Goal: Information Seeking & Learning: Compare options

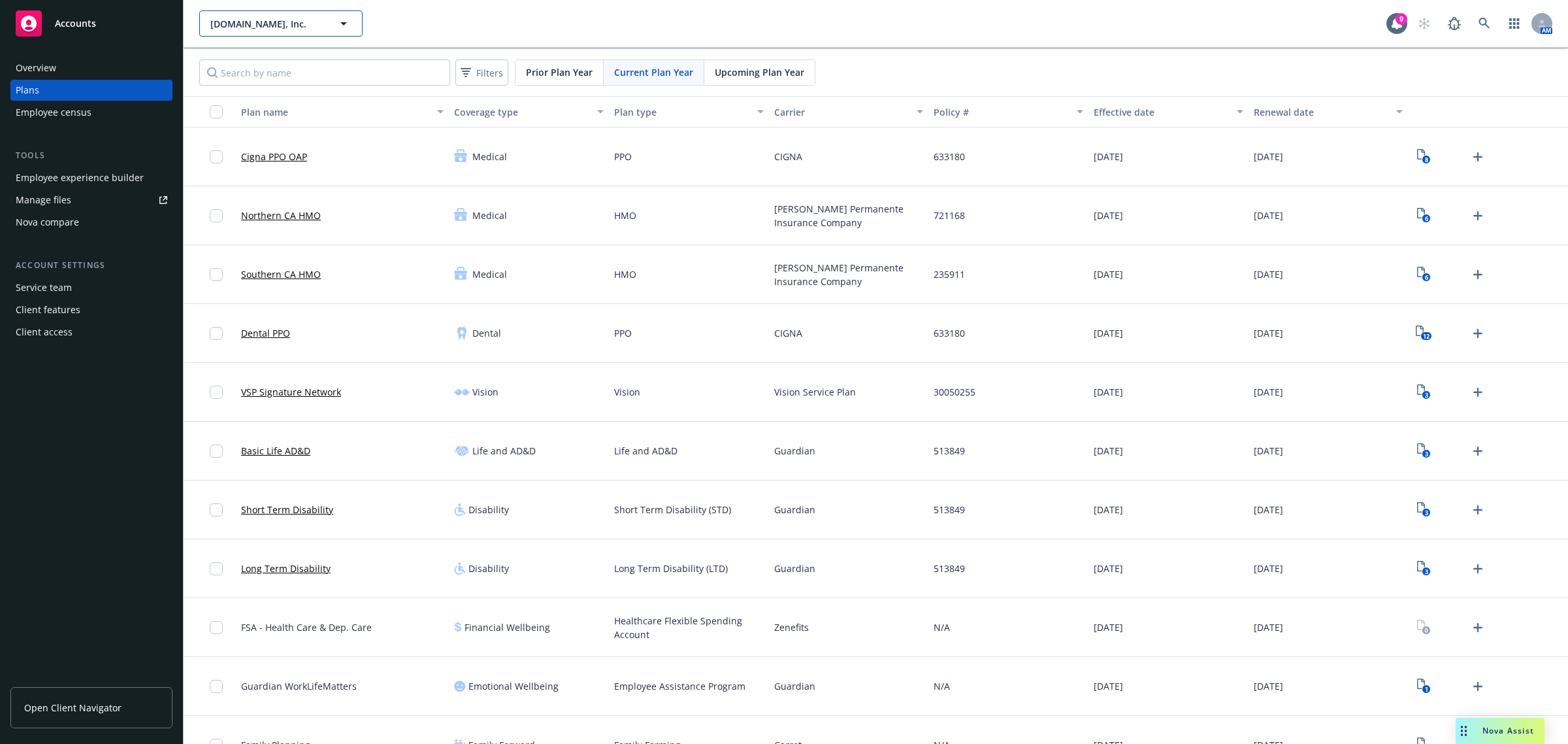
click at [237, 23] on span "[DOMAIN_NAME], Inc." at bounding box center [267, 24] width 113 height 14
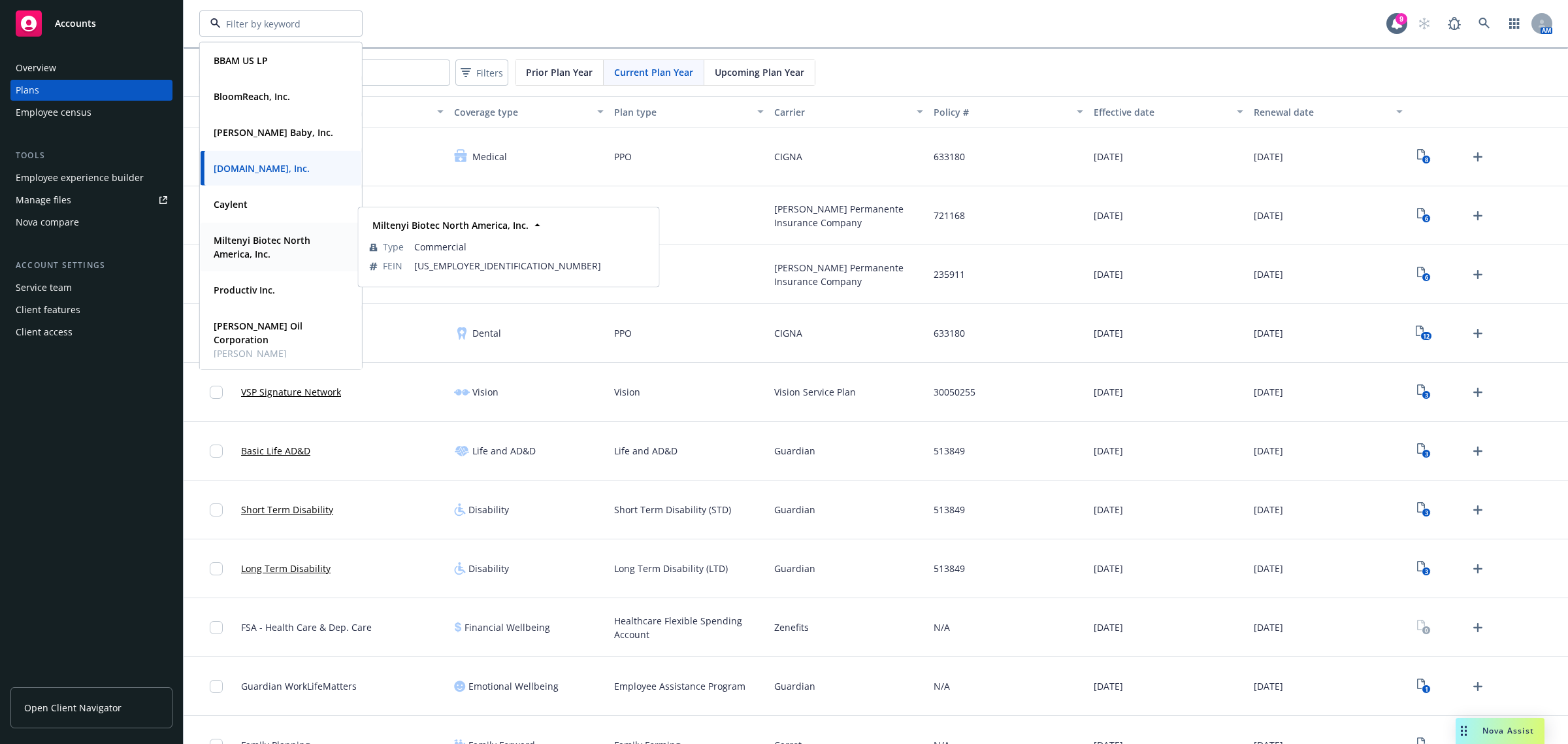
click at [250, 232] on div "Miltenyi Biotec North America, Inc." at bounding box center [278, 247] width 140 height 33
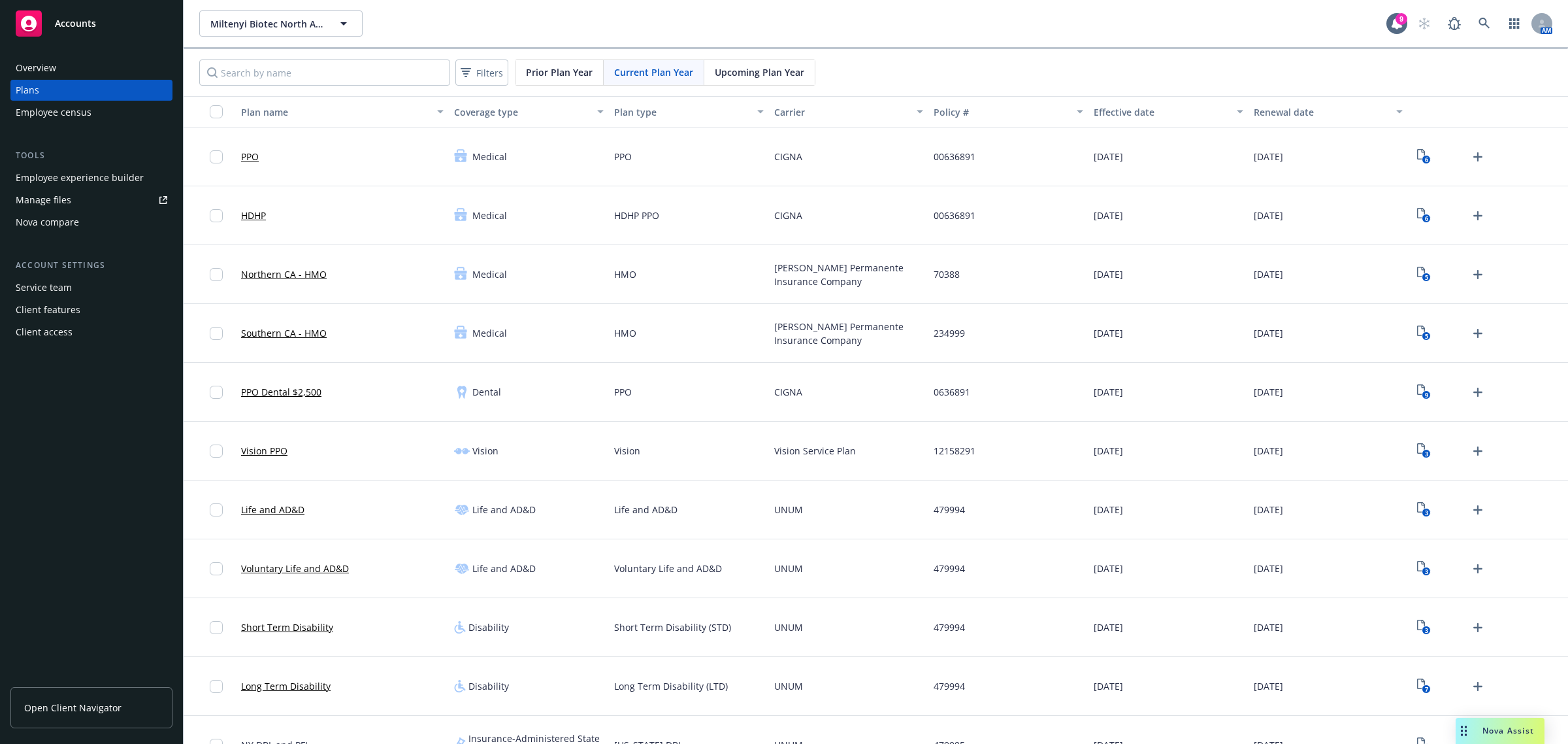
click at [82, 204] on link "Manage files" at bounding box center [91, 200] width 162 height 21
click at [1418, 159] on icon "View Plan Documents" at bounding box center [1422, 154] width 8 height 11
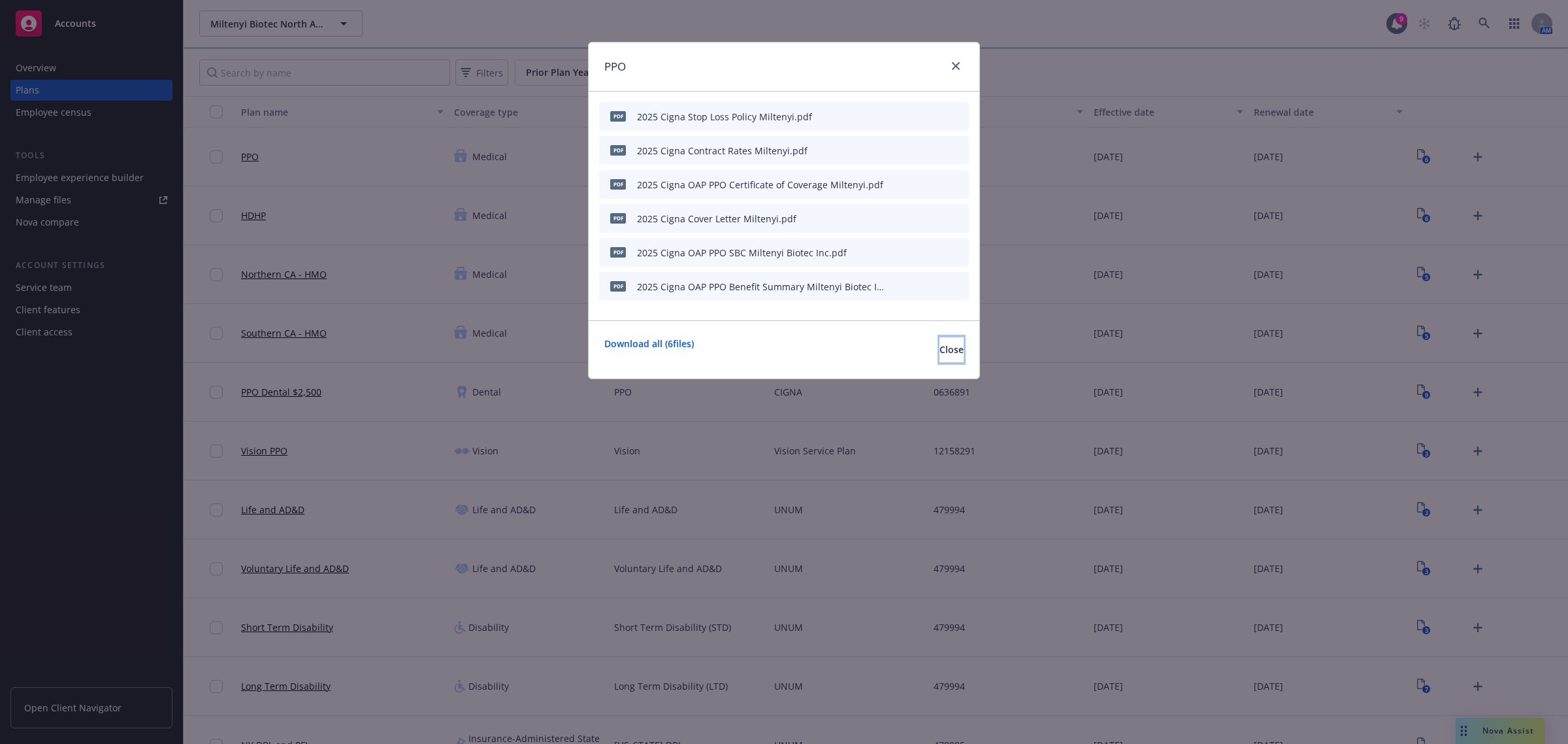
click at [940, 354] on span "Close" at bounding box center [951, 349] width 24 height 13
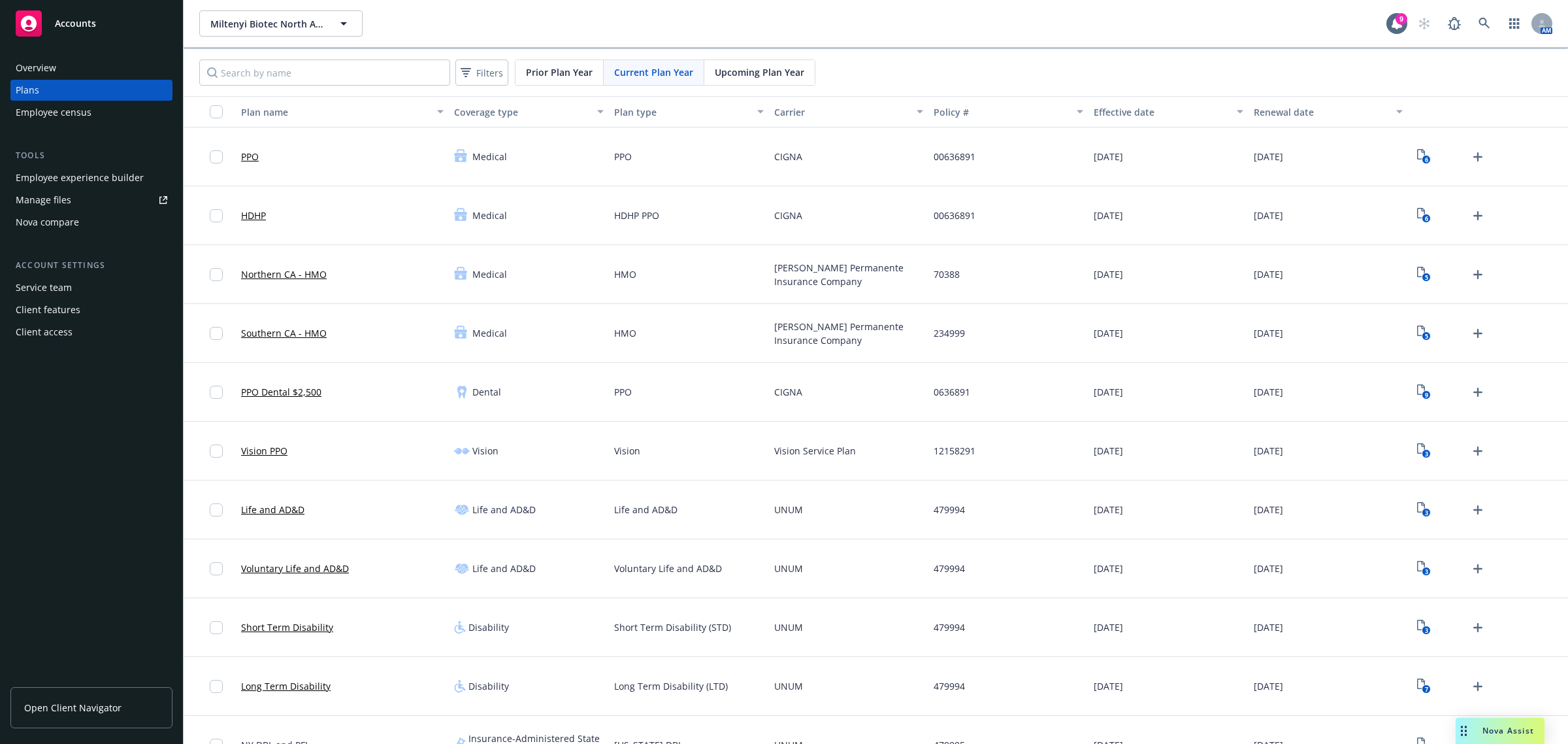
click at [758, 73] on span "Upcoming Plan Year" at bounding box center [759, 72] width 89 height 14
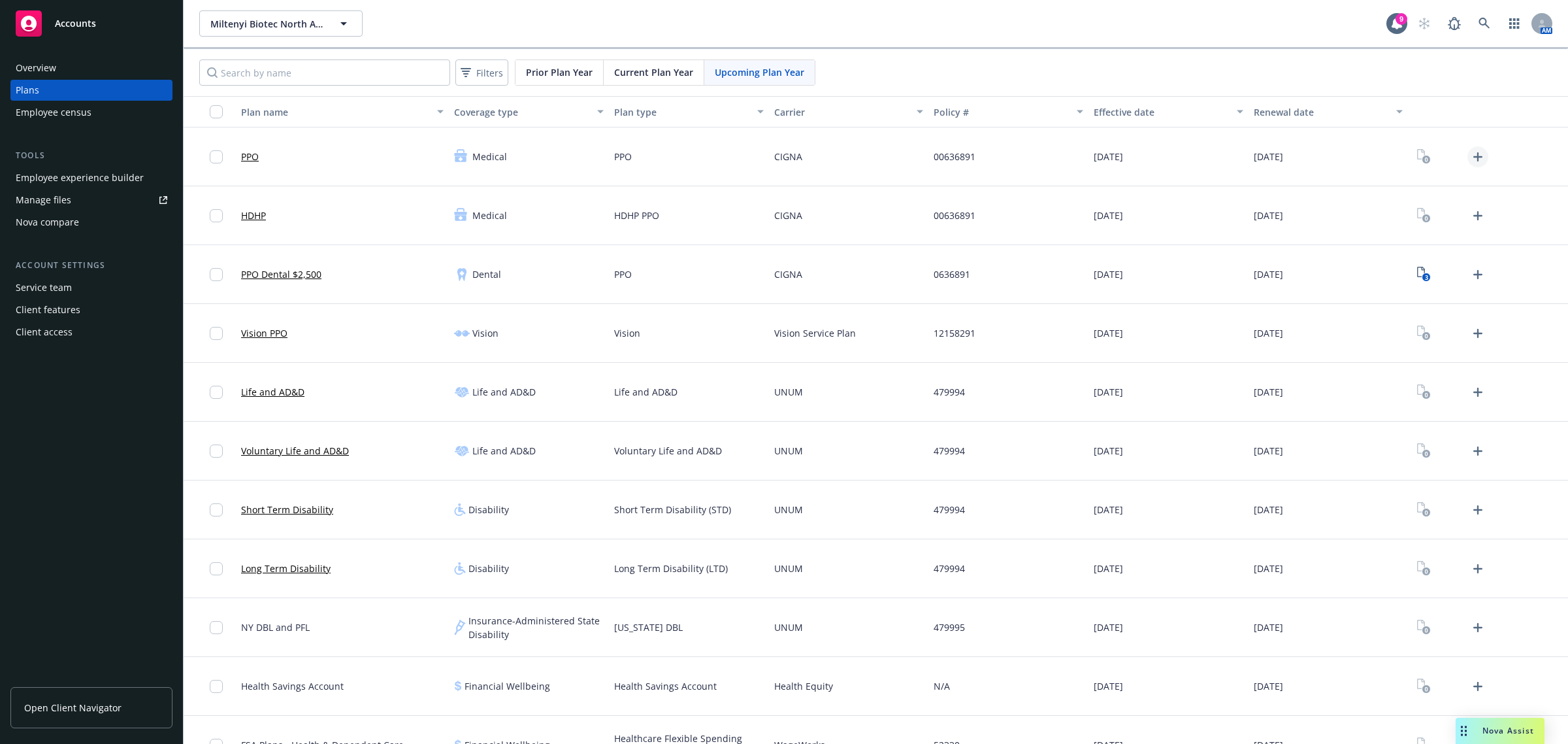
click at [1474, 157] on icon "Upload Plan Documents" at bounding box center [1478, 156] width 9 height 9
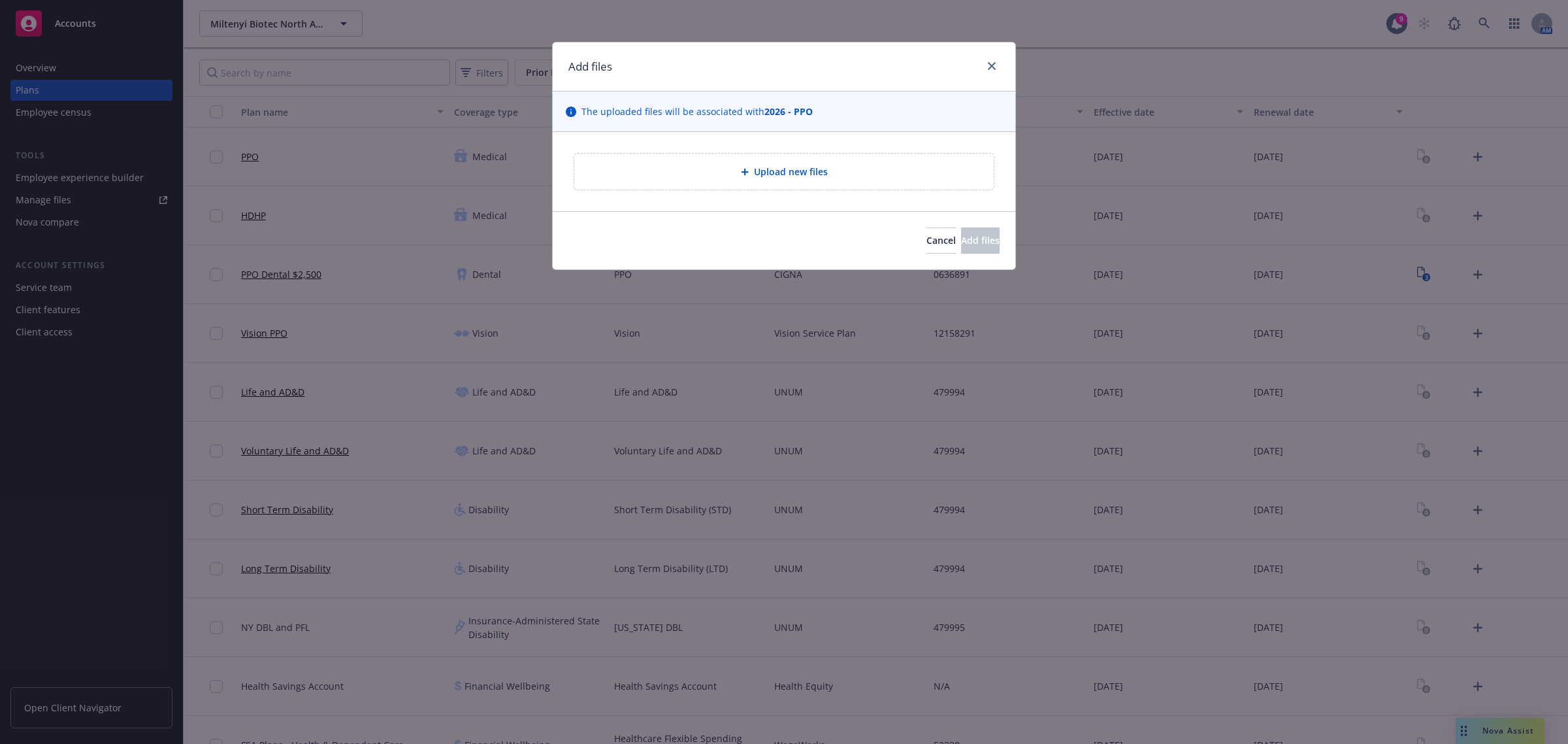
click at [704, 166] on div "Upload new files" at bounding box center [784, 172] width 399 height 16
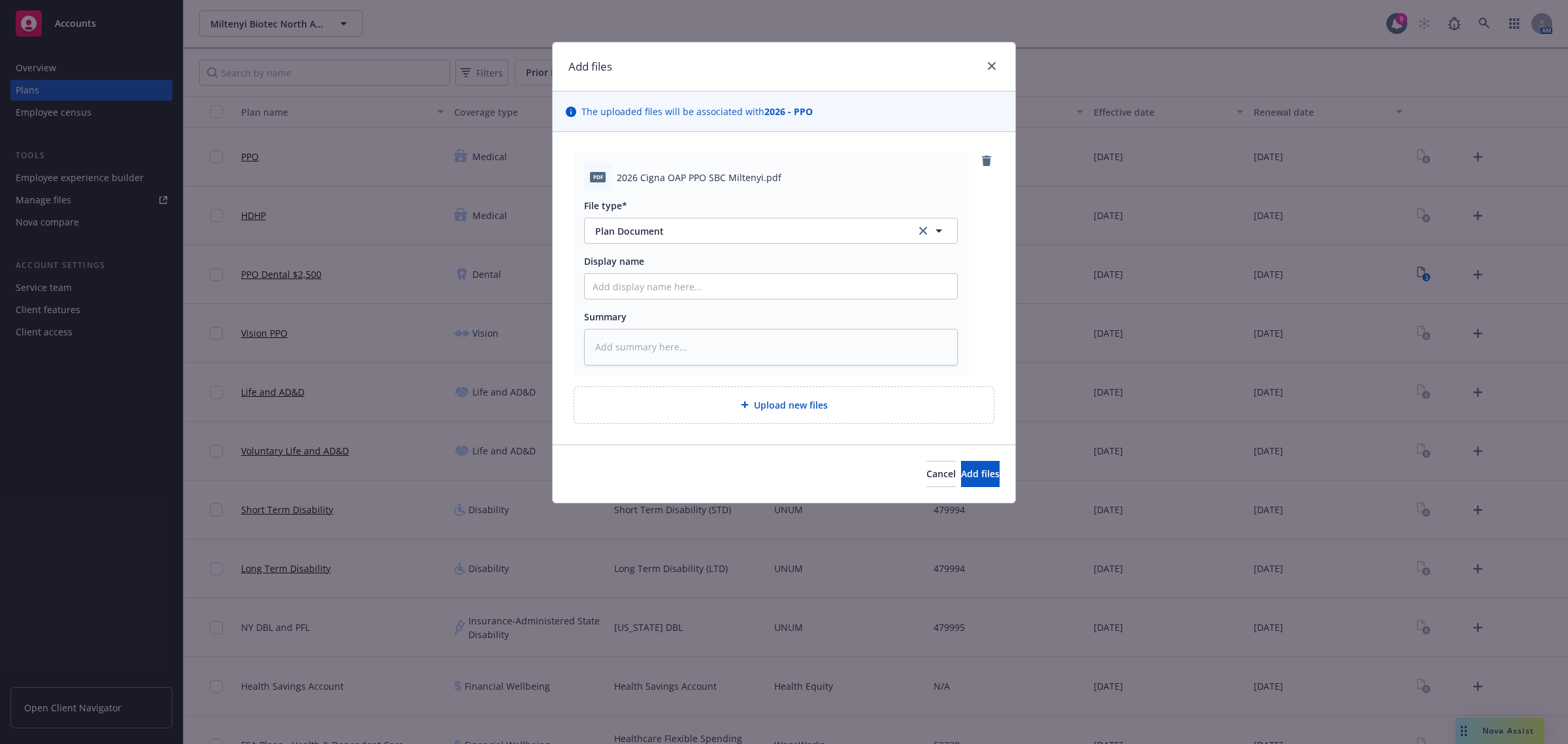
click at [795, 409] on span "Upload new files" at bounding box center [791, 404] width 74 height 14
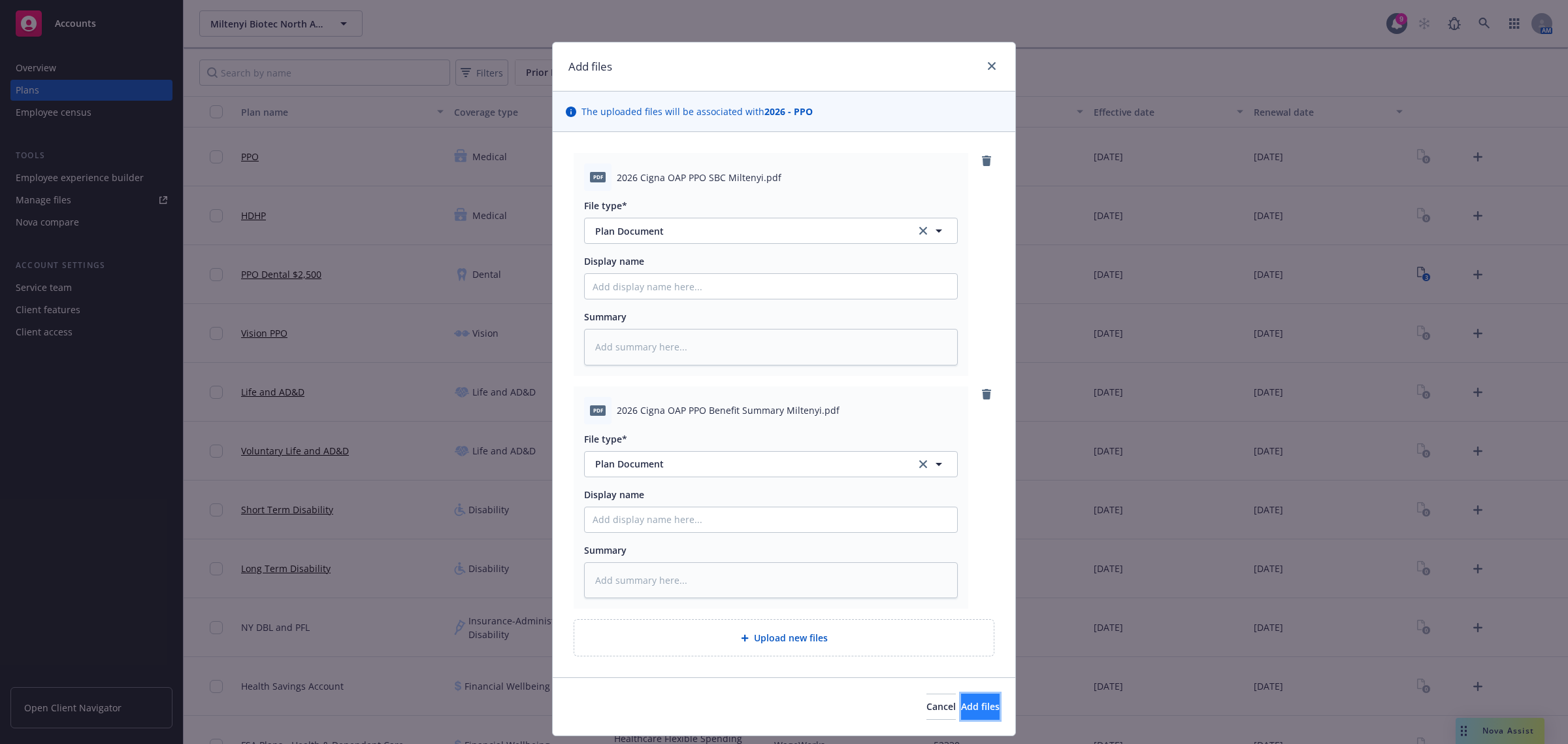
click at [961, 705] on span "Add files" at bounding box center [980, 706] width 39 height 13
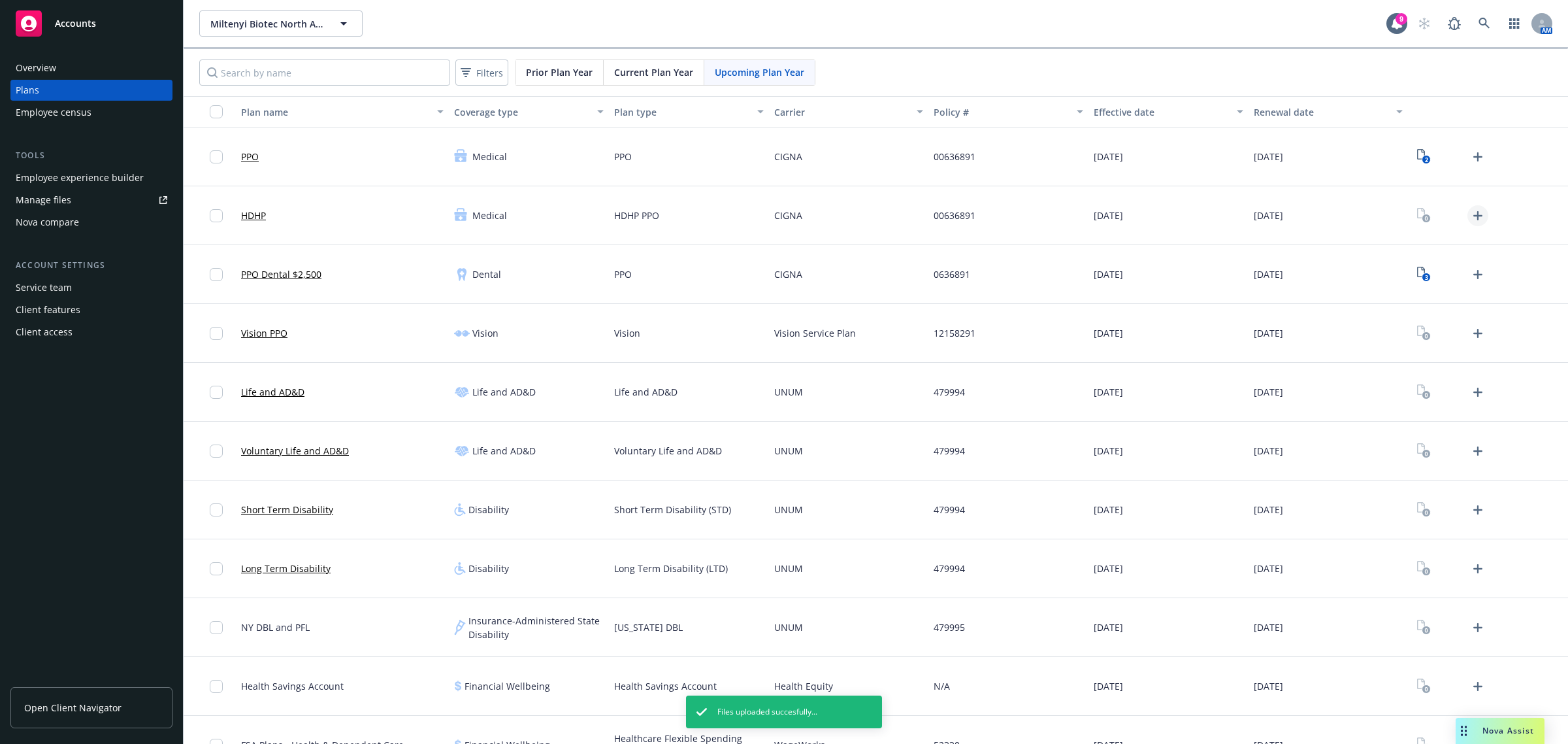
click at [1474, 219] on link "Upload Plan Documents" at bounding box center [1479, 216] width 21 height 21
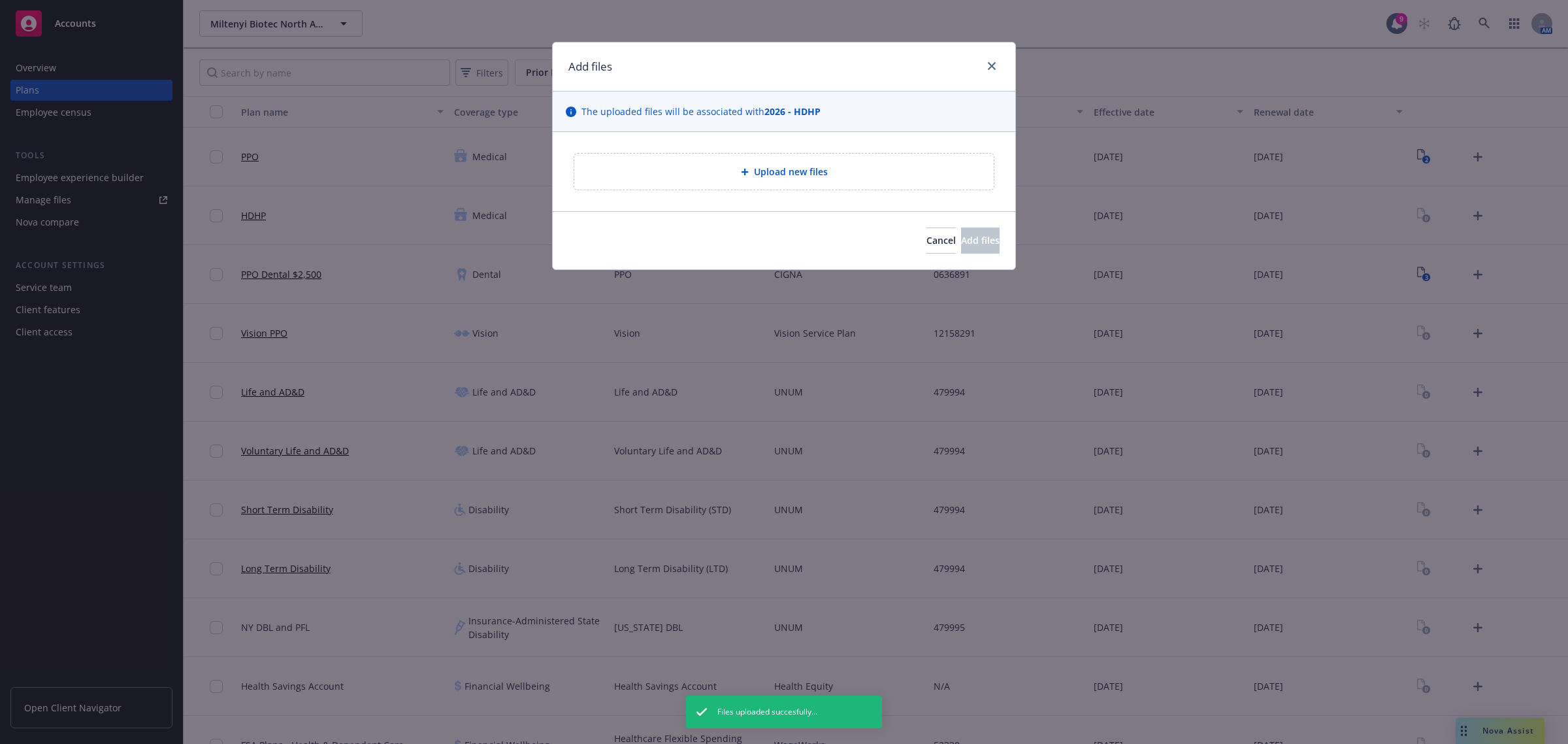
click at [796, 163] on div "Upload new files" at bounding box center [784, 171] width 420 height 36
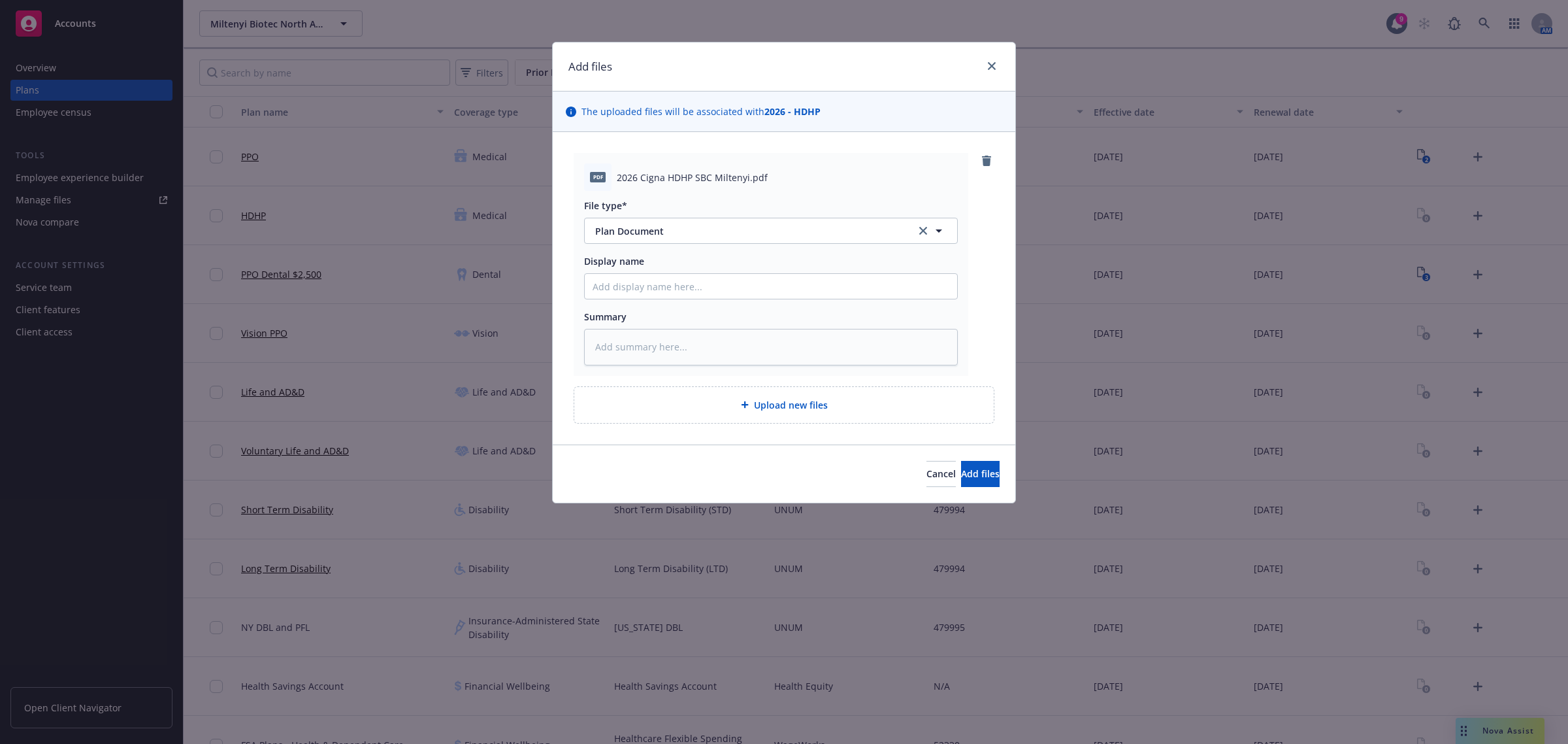
click at [783, 412] on span "Upload new files" at bounding box center [791, 404] width 74 height 14
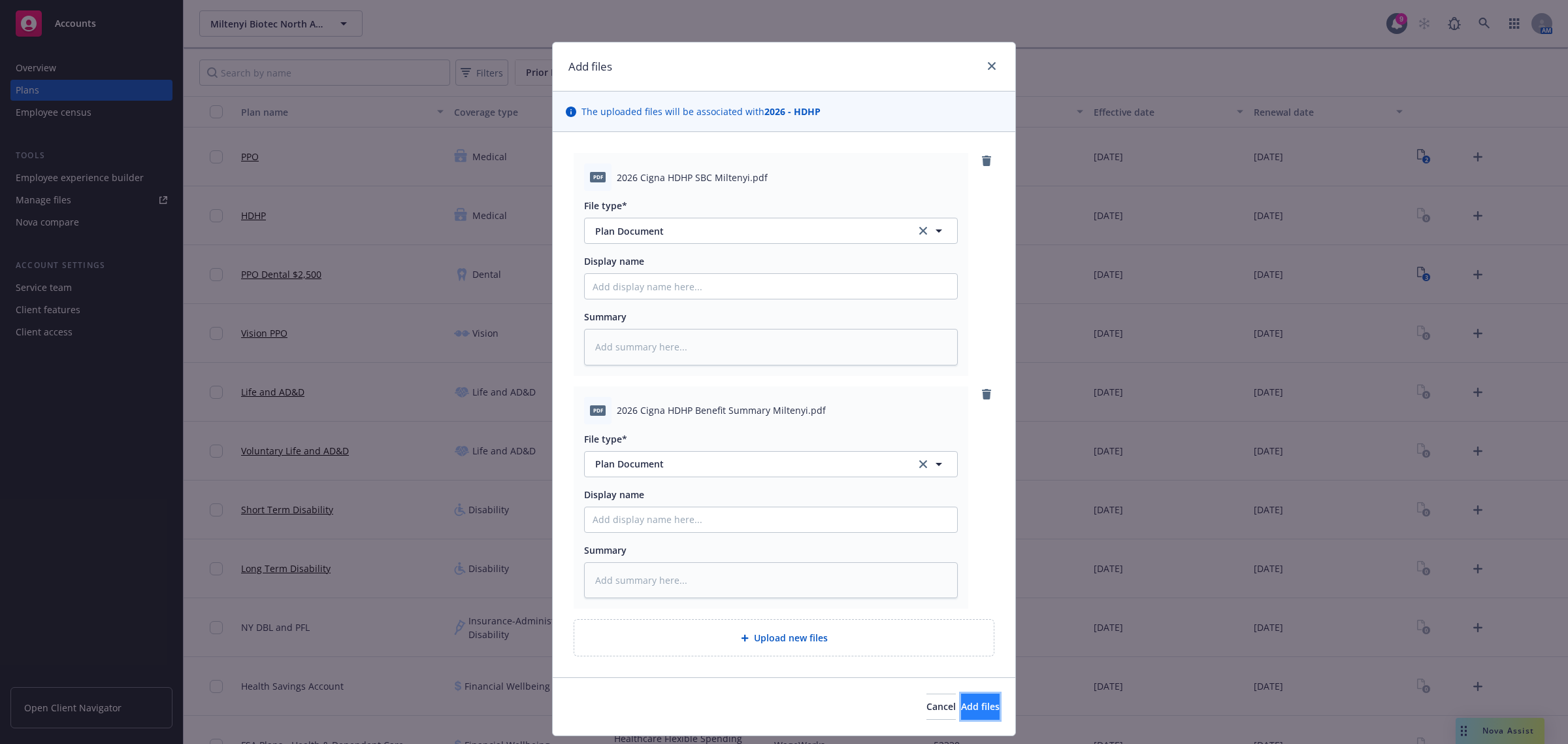
click at [961, 700] on button "Add files" at bounding box center [980, 706] width 39 height 26
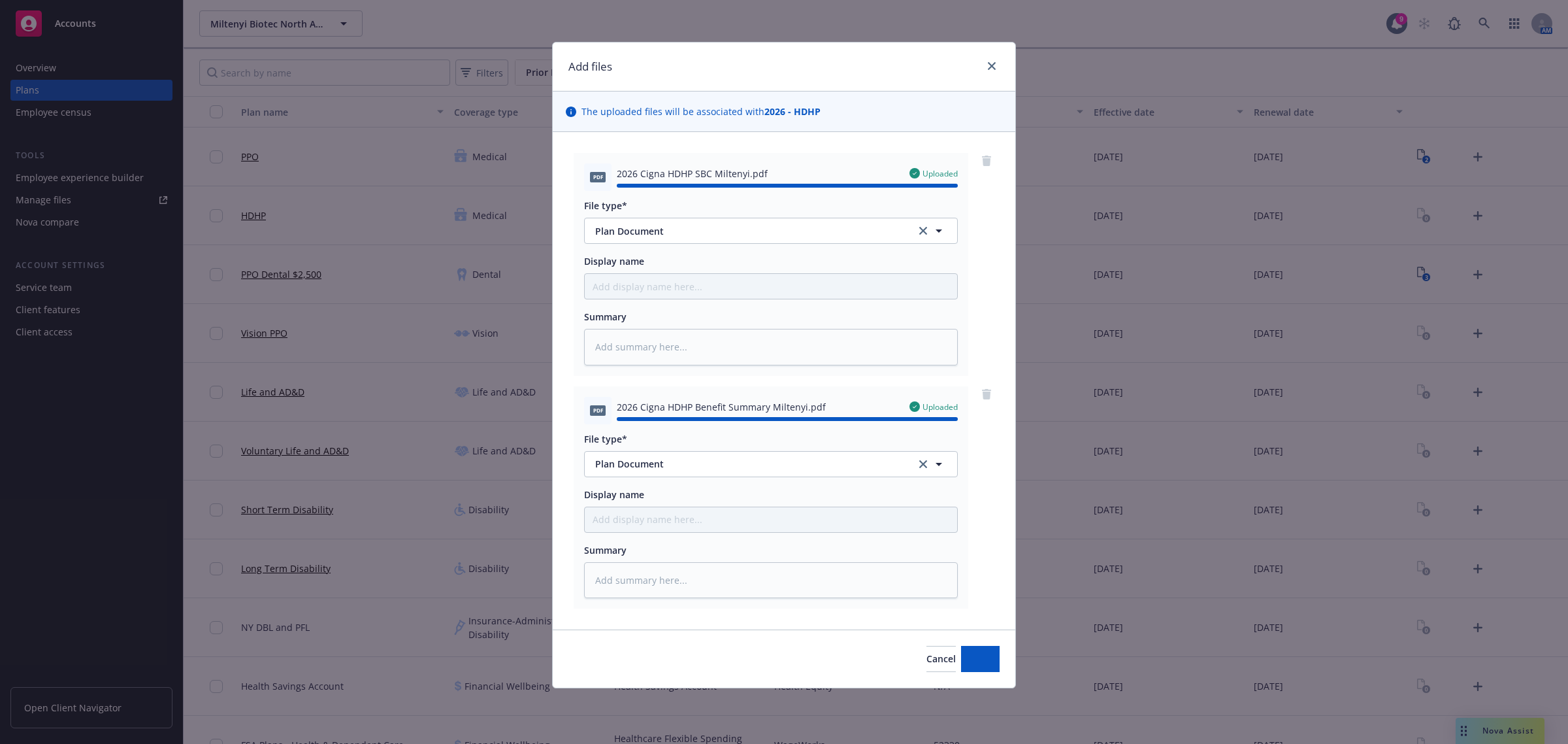
type textarea "x"
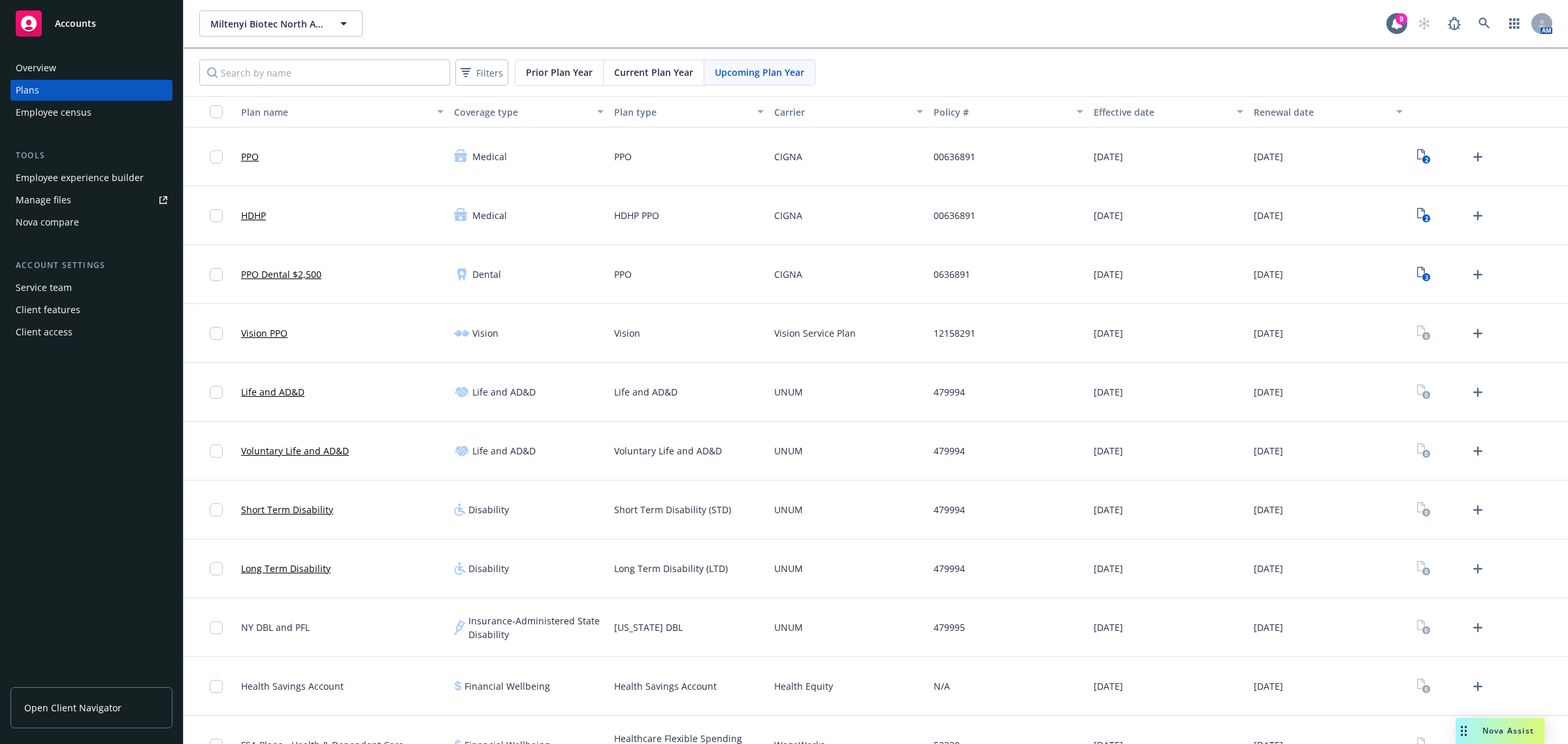
click at [78, 221] on div "Nova compare" at bounding box center [47, 222] width 63 height 21
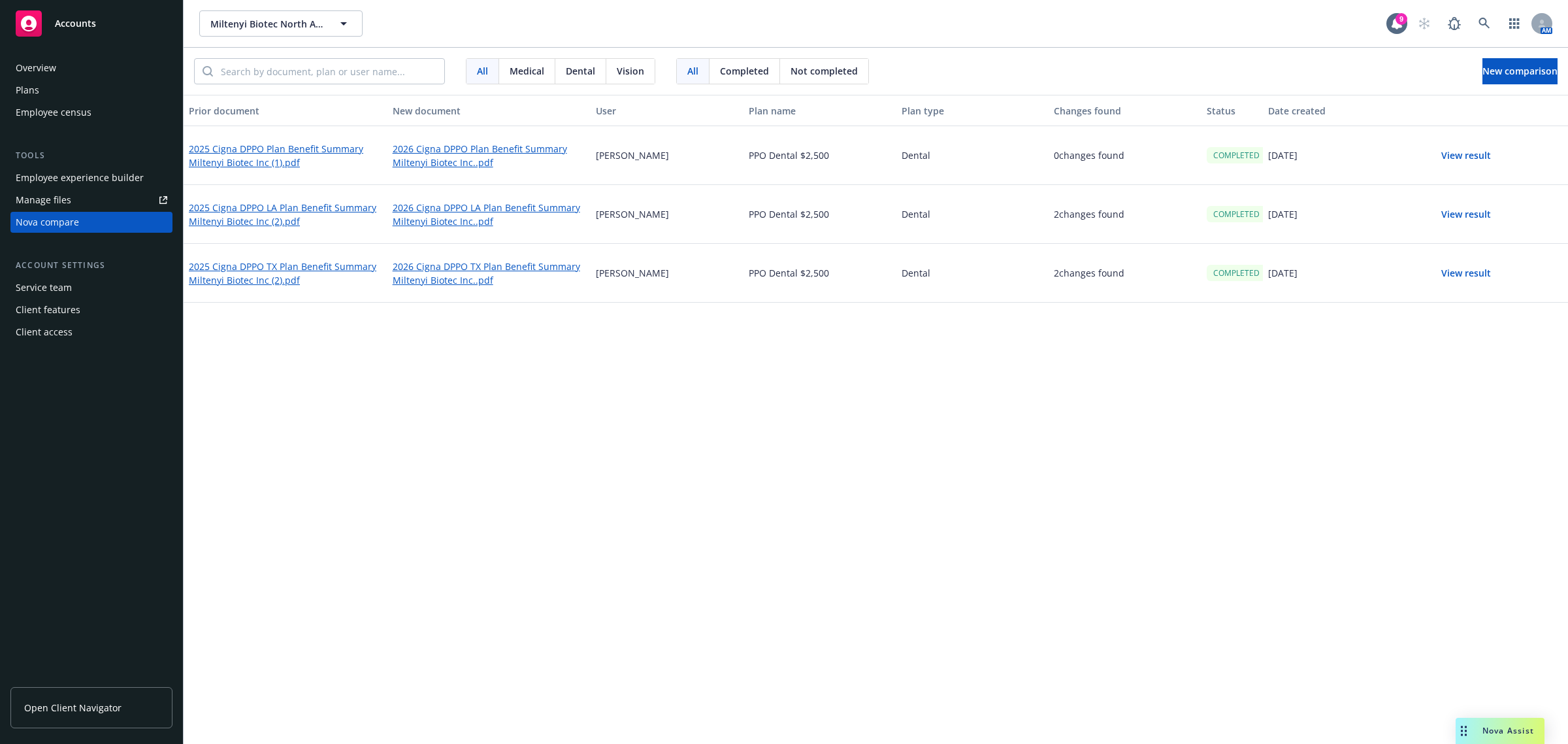
click at [518, 66] on span "Medical" at bounding box center [528, 71] width 35 height 14
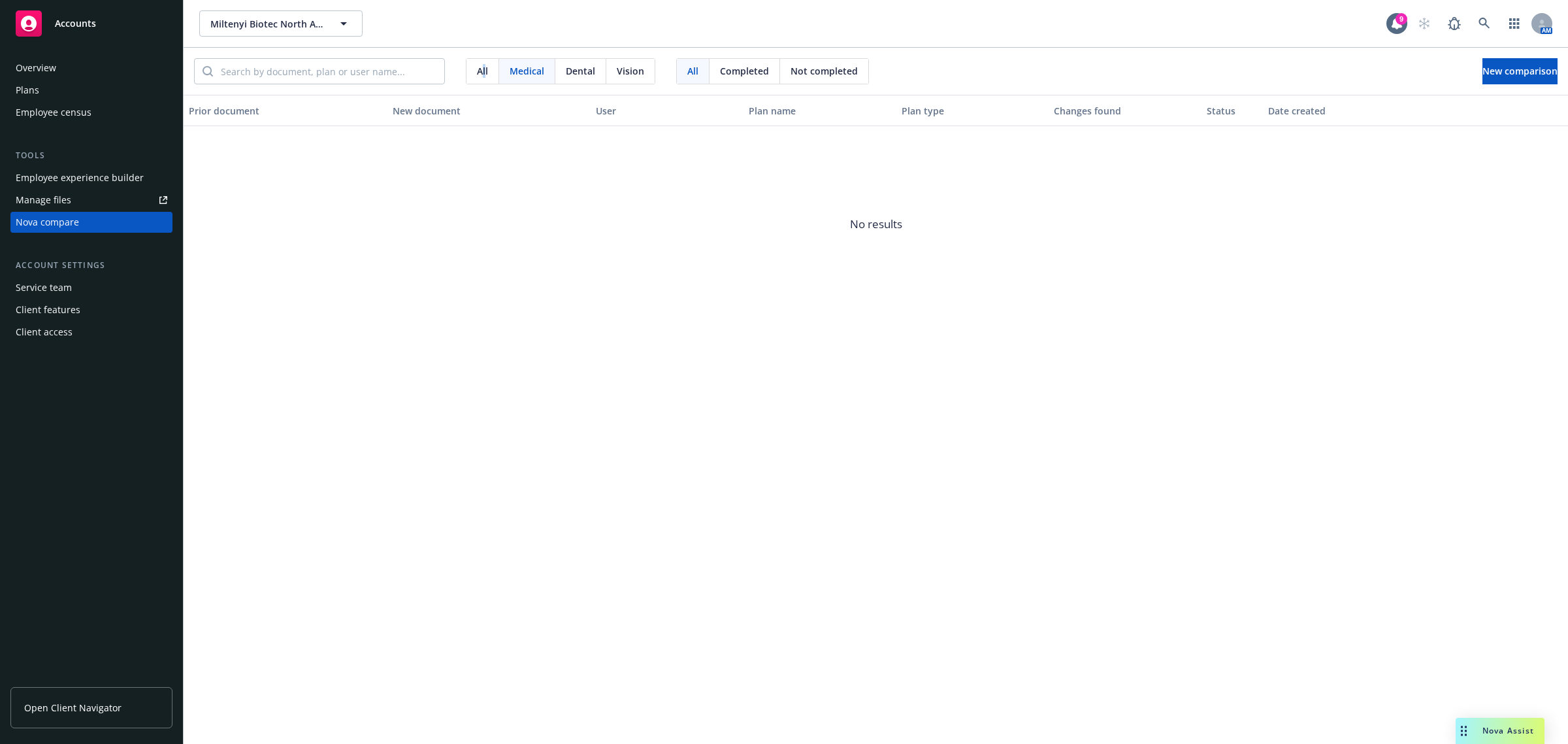
click at [484, 69] on span "All" at bounding box center [482, 71] width 11 height 14
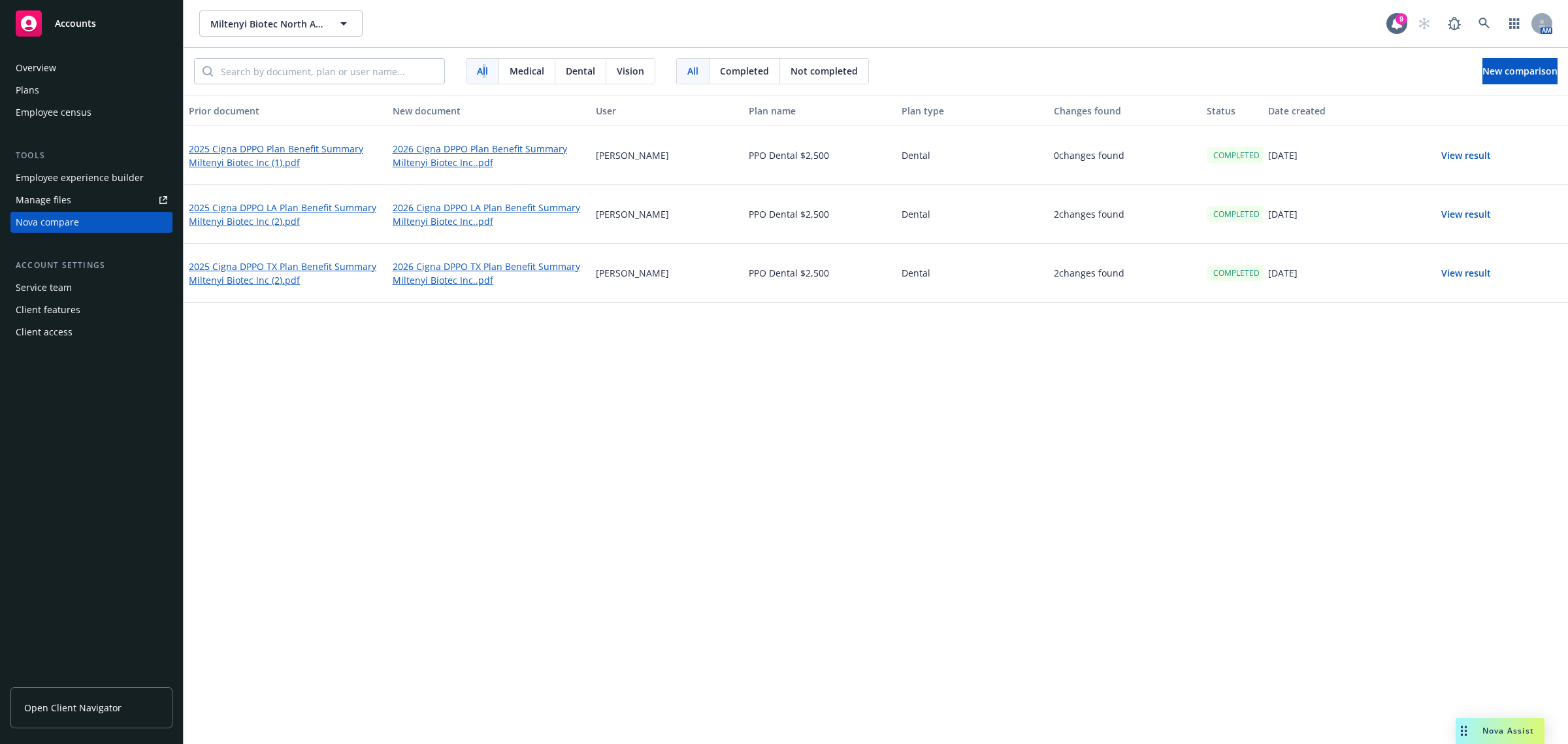
click at [49, 86] on div "Plans" at bounding box center [91, 90] width 151 height 21
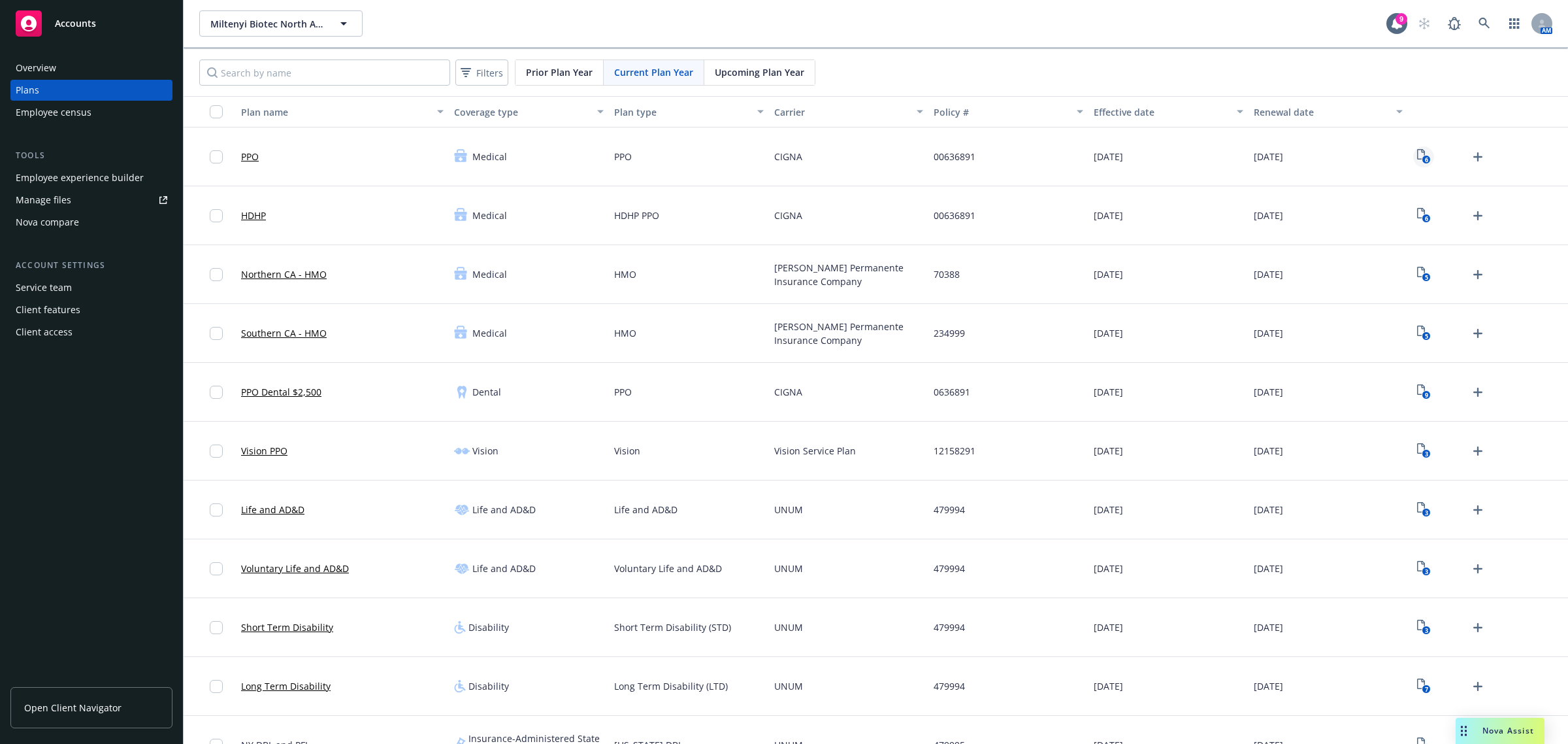
click at [1423, 159] on rect "View Plan Documents" at bounding box center [1426, 159] width 9 height 9
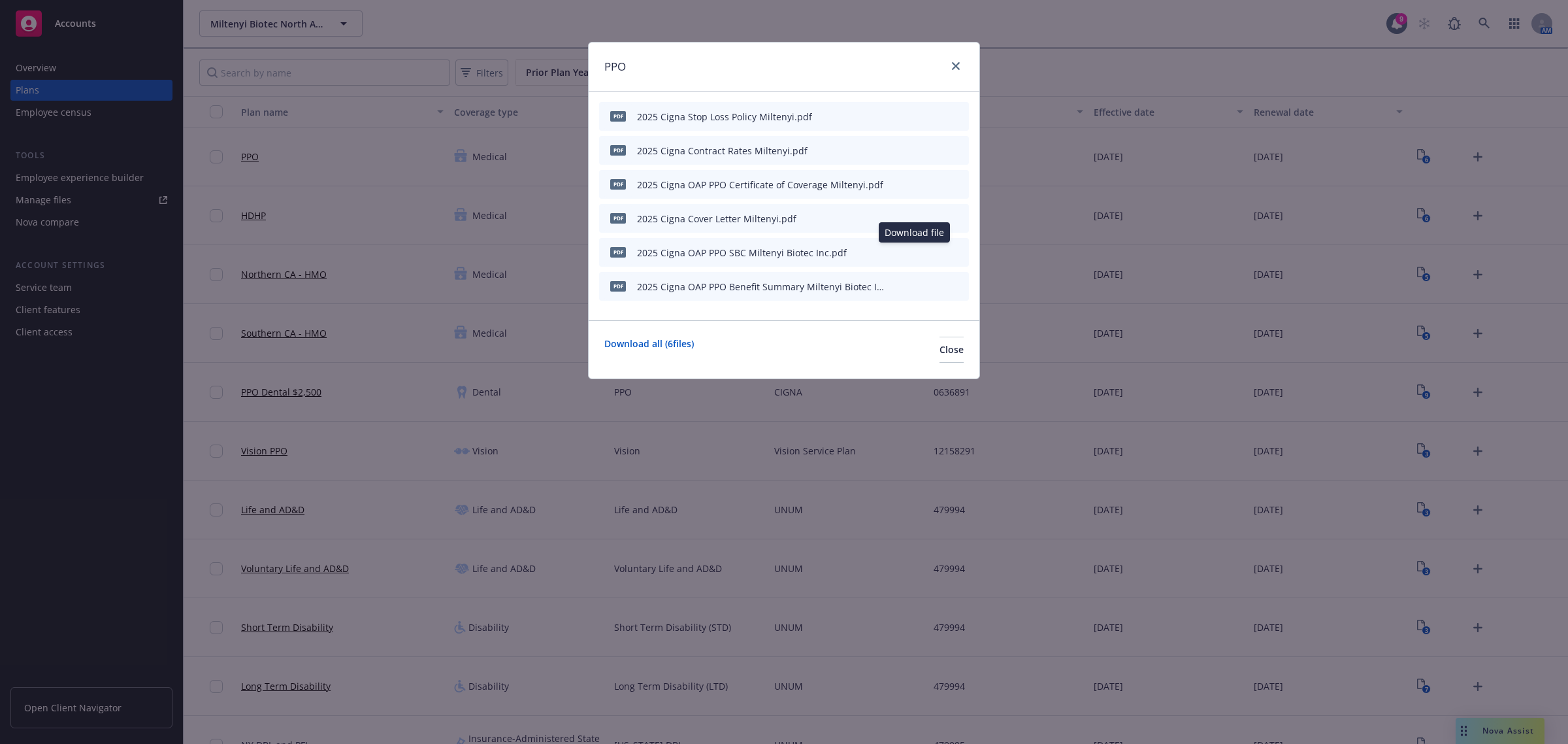
click at [913, 249] on icon "download file" at bounding box center [913, 251] width 11 height 11
click at [915, 286] on icon "download file" at bounding box center [914, 284] width 9 height 8
click at [940, 348] on span "Close" at bounding box center [951, 349] width 24 height 13
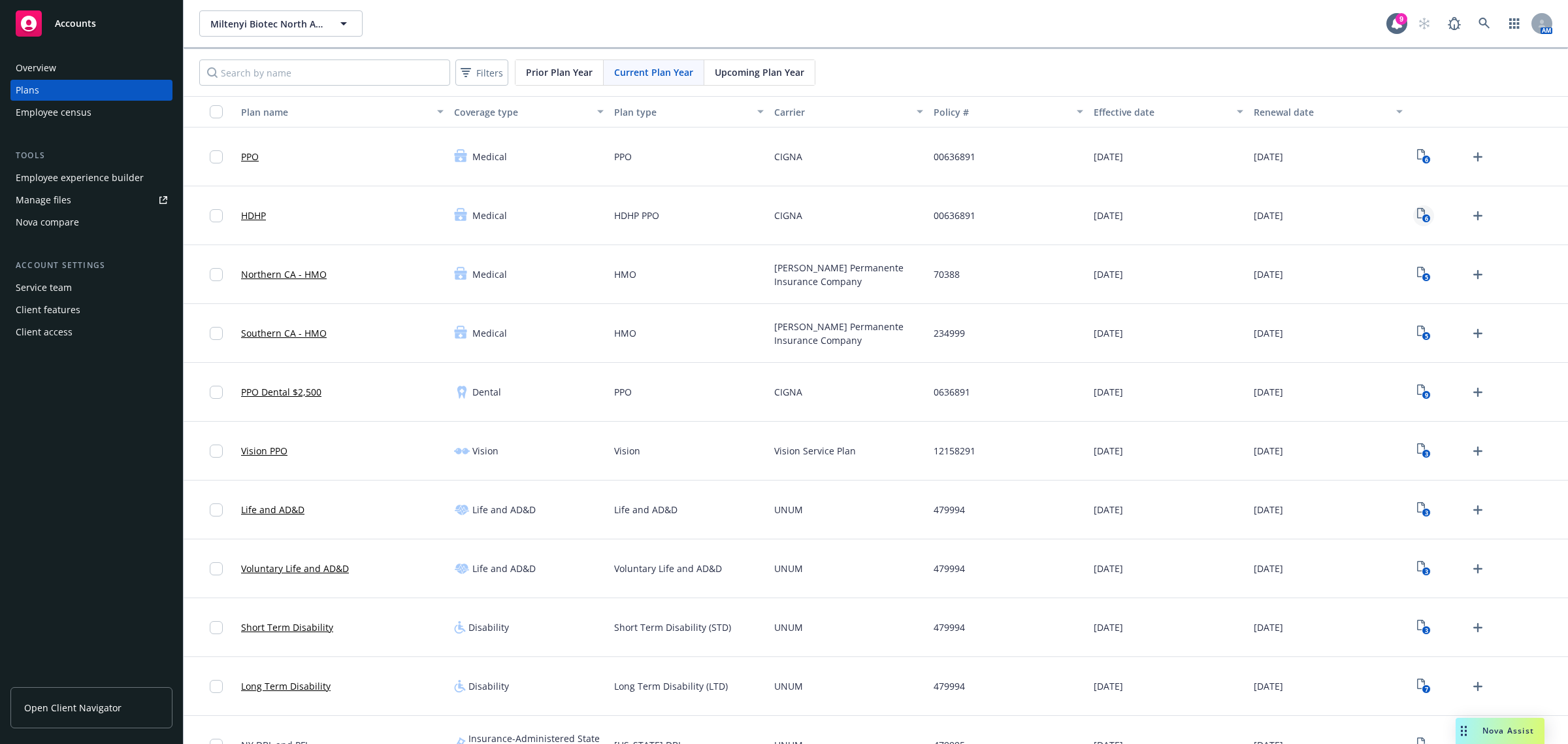
click at [1418, 217] on icon "6" at bounding box center [1424, 215] width 14 height 16
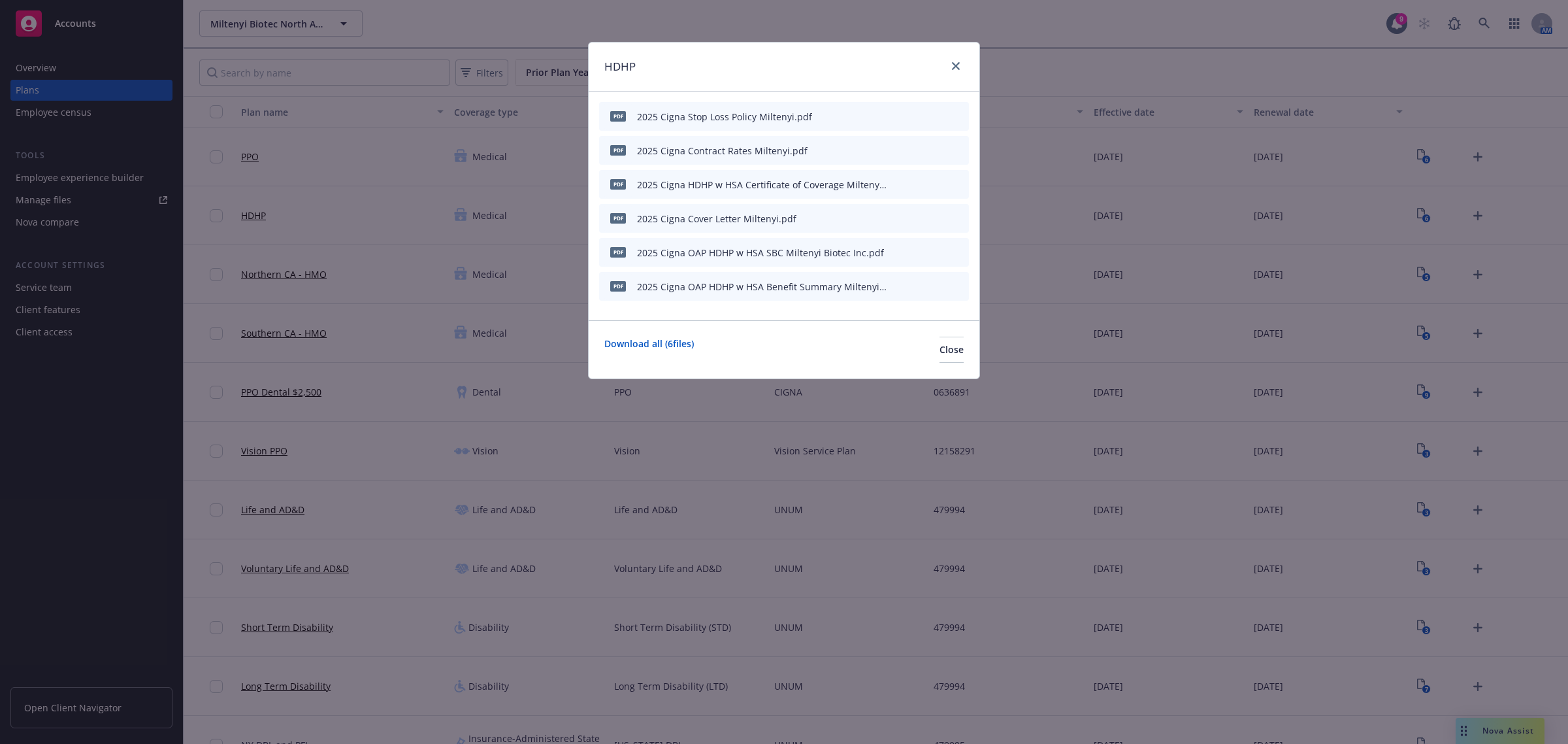
click at [918, 249] on icon "download file" at bounding box center [914, 250] width 9 height 8
click at [915, 291] on button at bounding box center [915, 286] width 11 height 14
click at [912, 284] on icon "download file" at bounding box center [914, 284] width 9 height 8
click at [940, 350] on span "Close" at bounding box center [951, 349] width 24 height 13
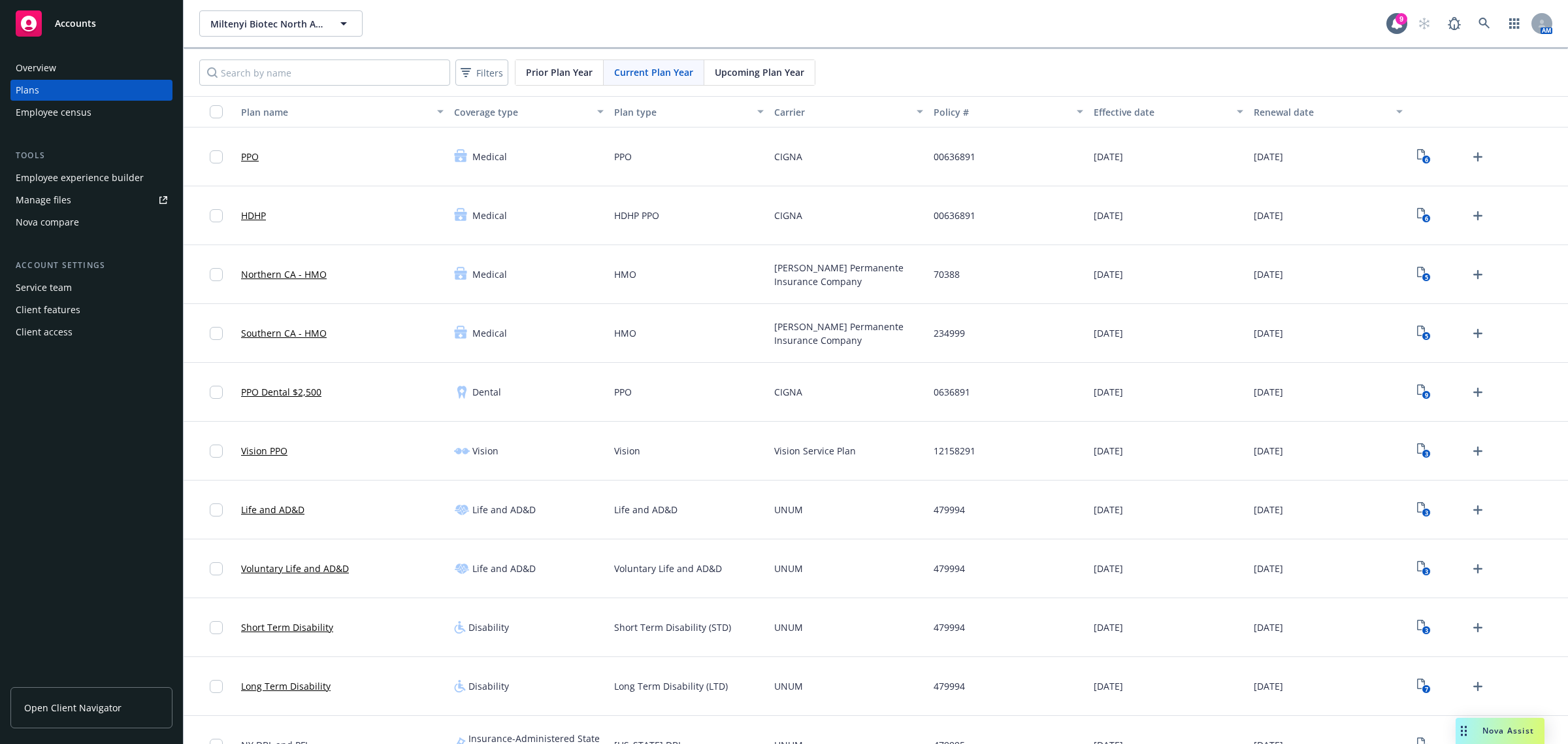
click at [47, 223] on div "Nova compare" at bounding box center [47, 222] width 63 height 21
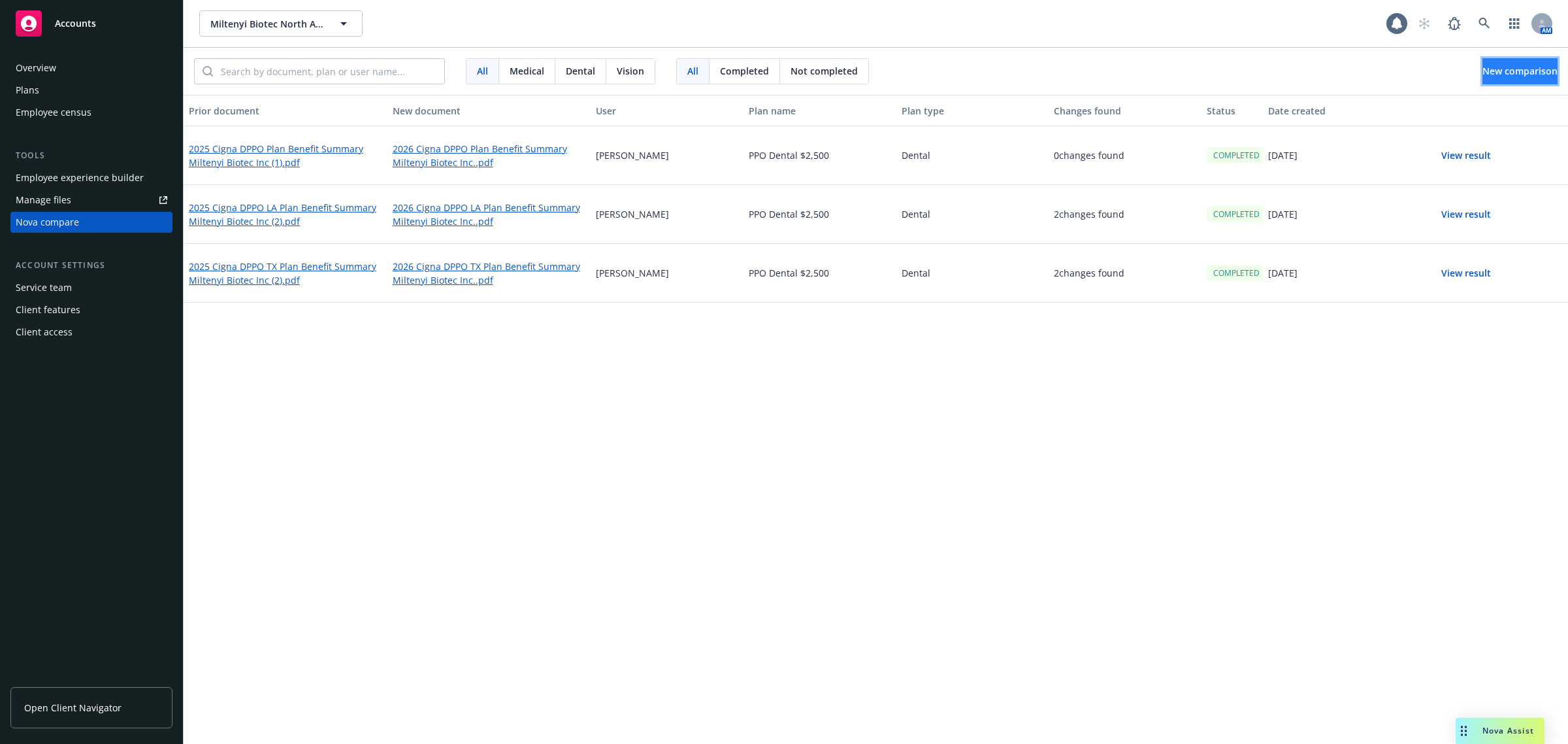
click at [1483, 80] on button "New comparison" at bounding box center [1520, 71] width 76 height 26
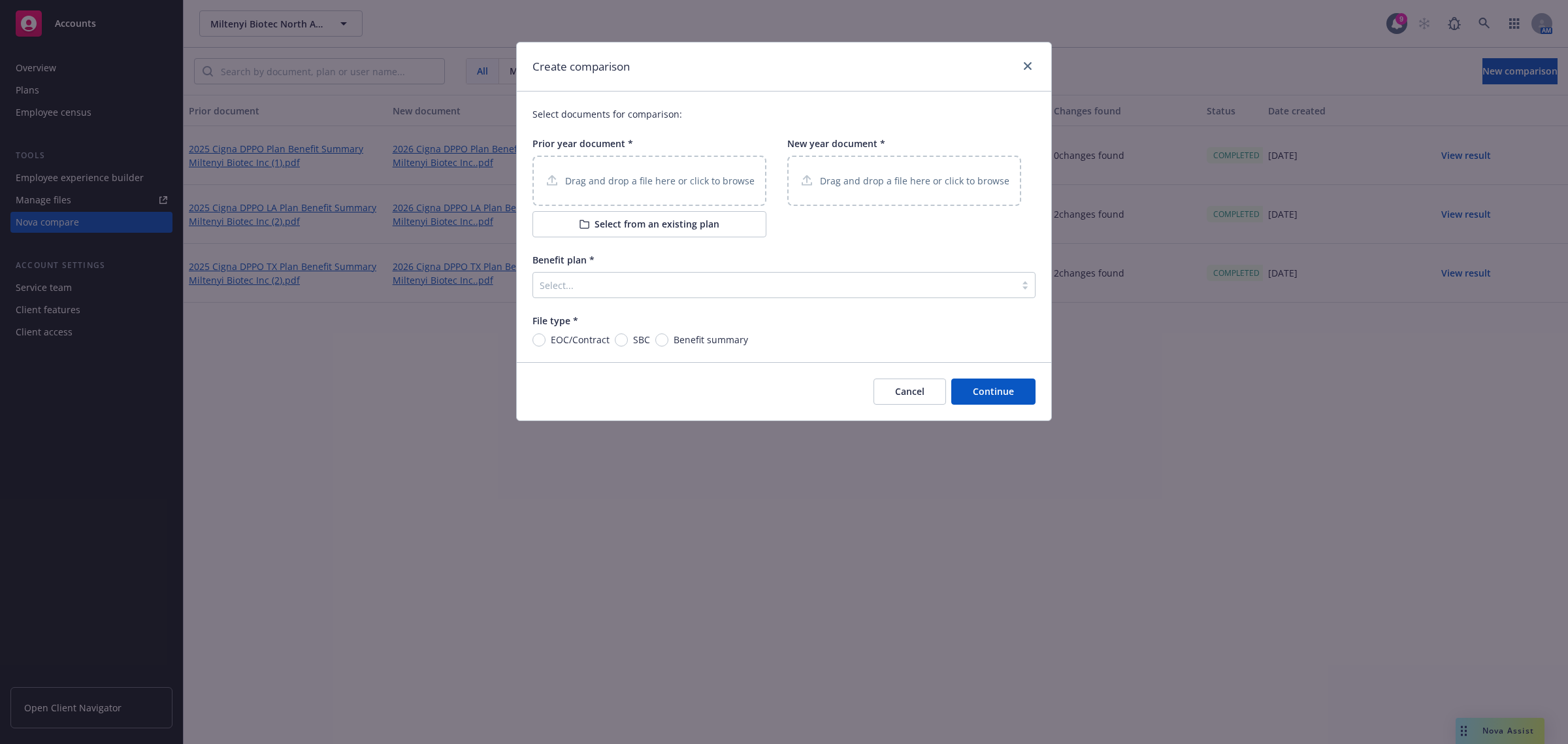
click at [620, 224] on button "Select from an existing plan" at bounding box center [649, 224] width 234 height 26
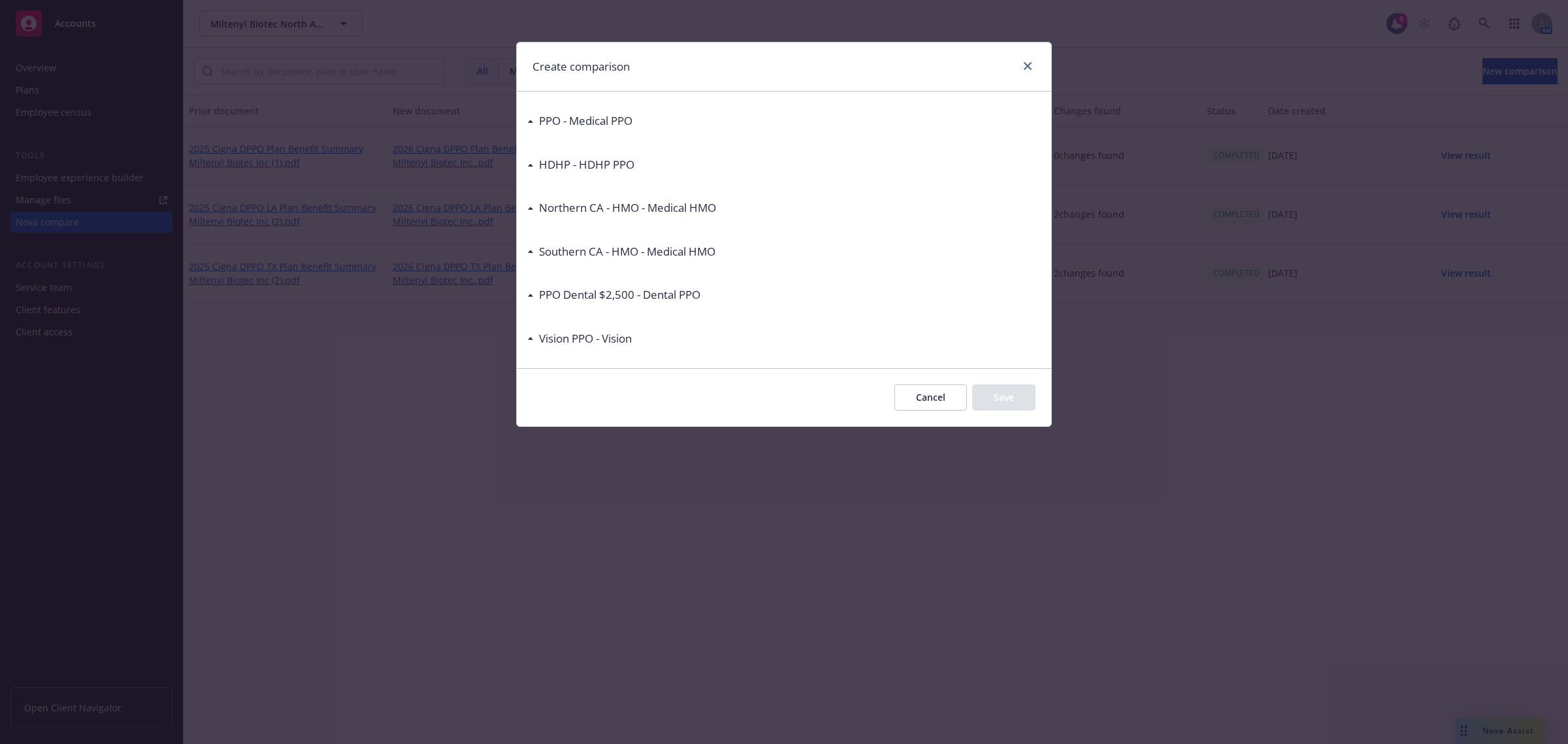
click at [534, 124] on div "PPO - Medical PPO" at bounding box center [584, 121] width 99 height 17
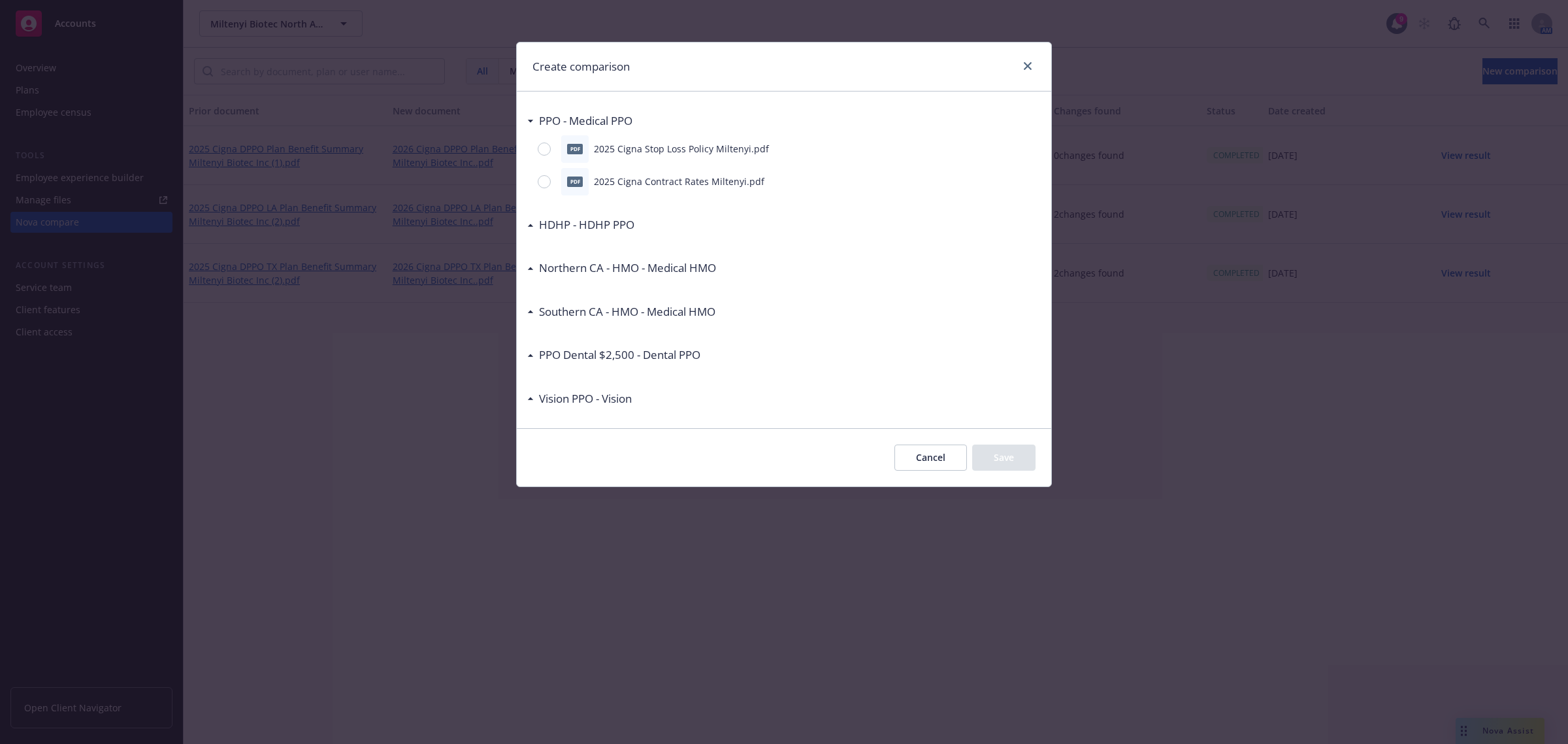
click at [923, 458] on button "Cancel" at bounding box center [931, 457] width 73 height 26
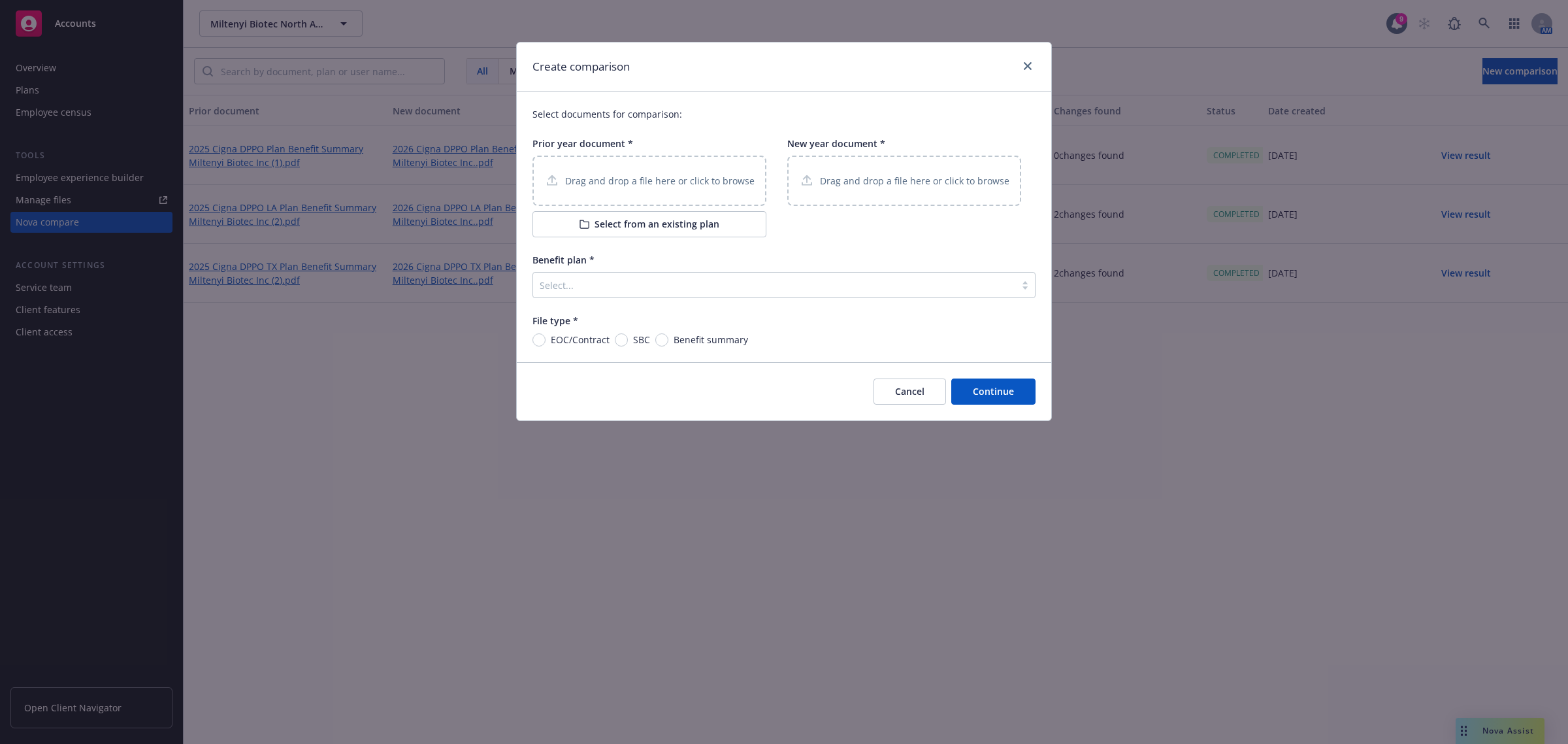
click at [623, 183] on p "Drag and drop a file here or click to browse" at bounding box center [659, 180] width 189 height 14
click at [907, 166] on div "Drag and drop a file here or click to browse" at bounding box center [904, 180] width 234 height 50
click at [651, 185] on p "Drag and drop a file here or click to browse" at bounding box center [659, 180] width 189 height 14
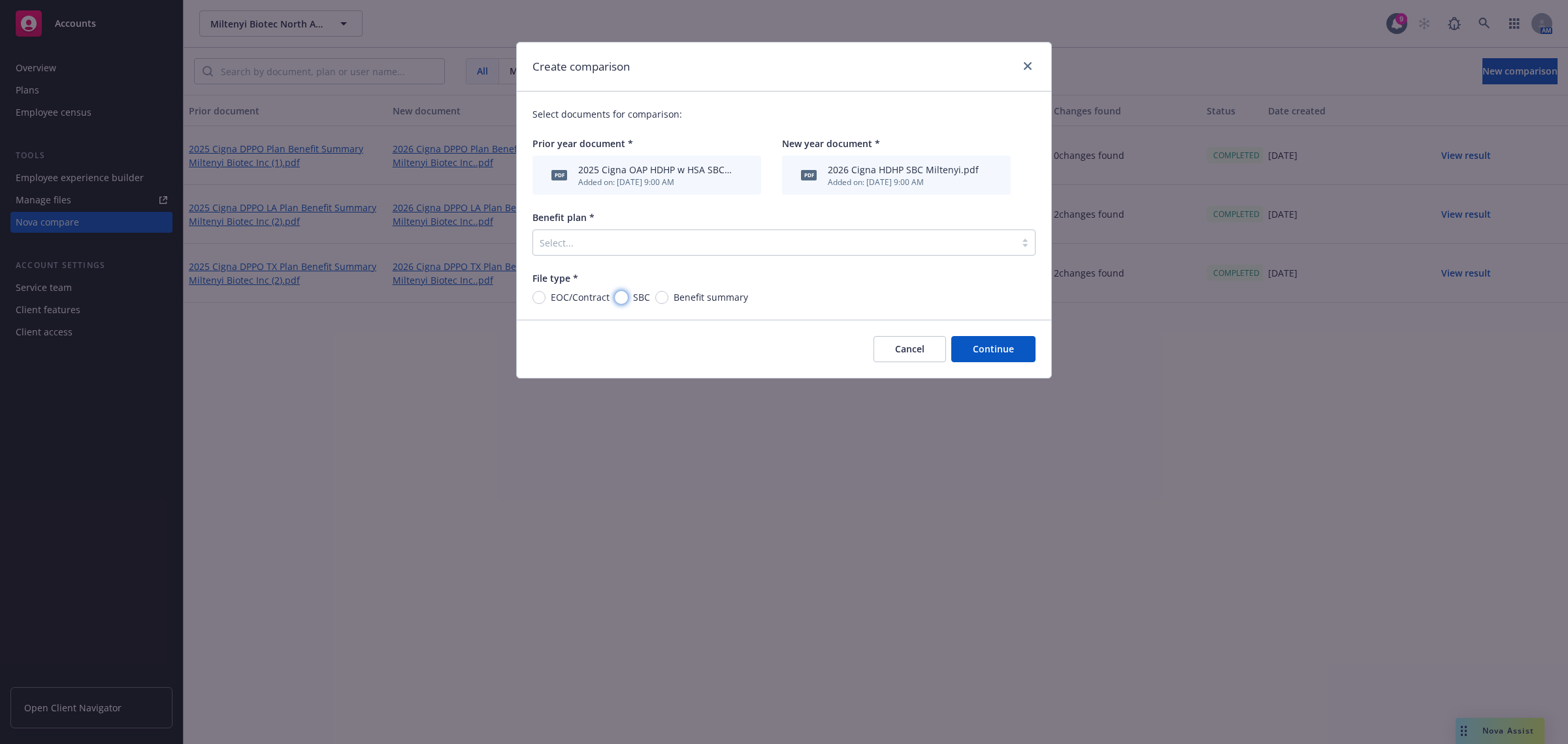
click at [619, 298] on input "SBC" at bounding box center [621, 297] width 13 height 13
radio input "true"
click at [626, 245] on div at bounding box center [775, 243] width 469 height 16
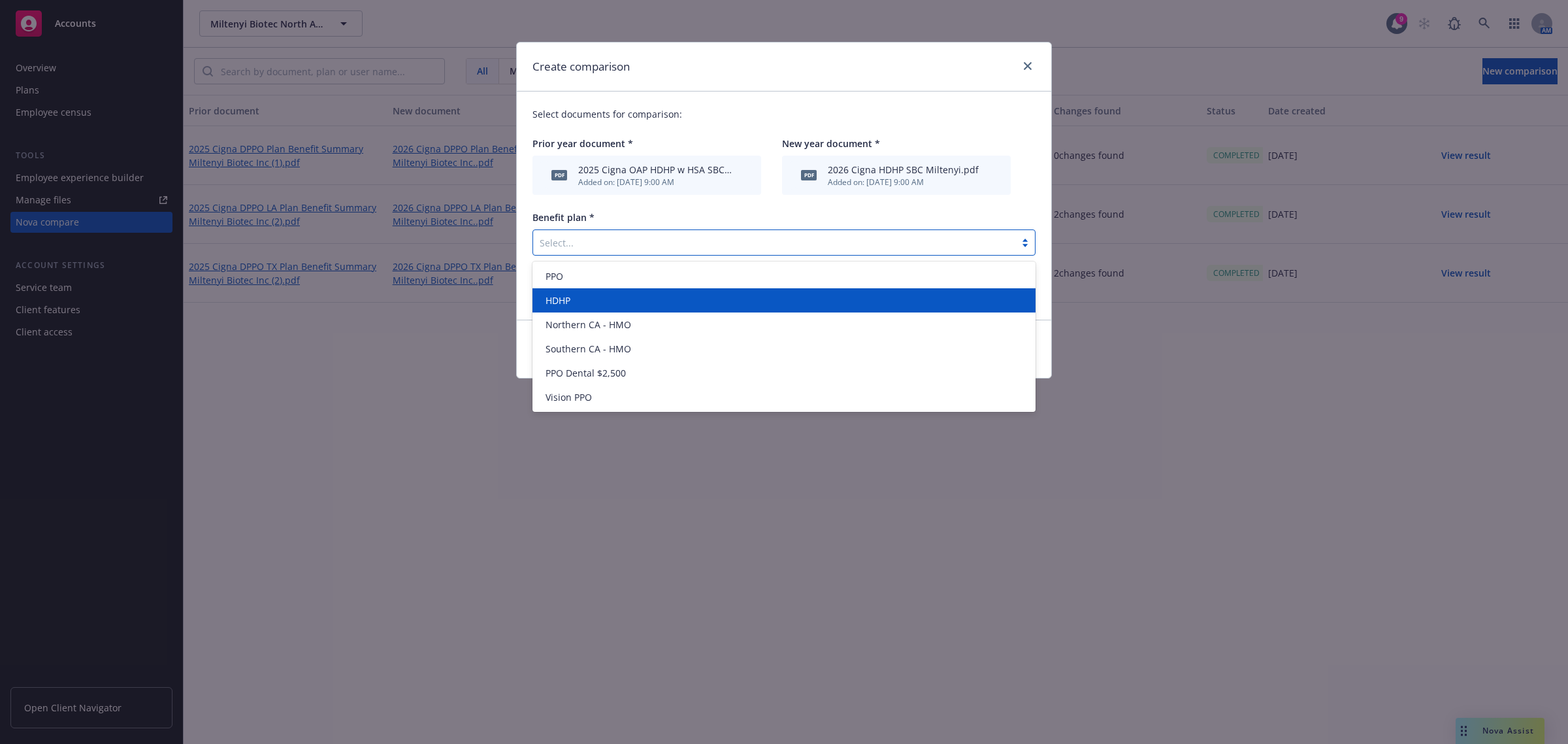
click at [616, 296] on div "HDHP" at bounding box center [784, 301] width 488 height 14
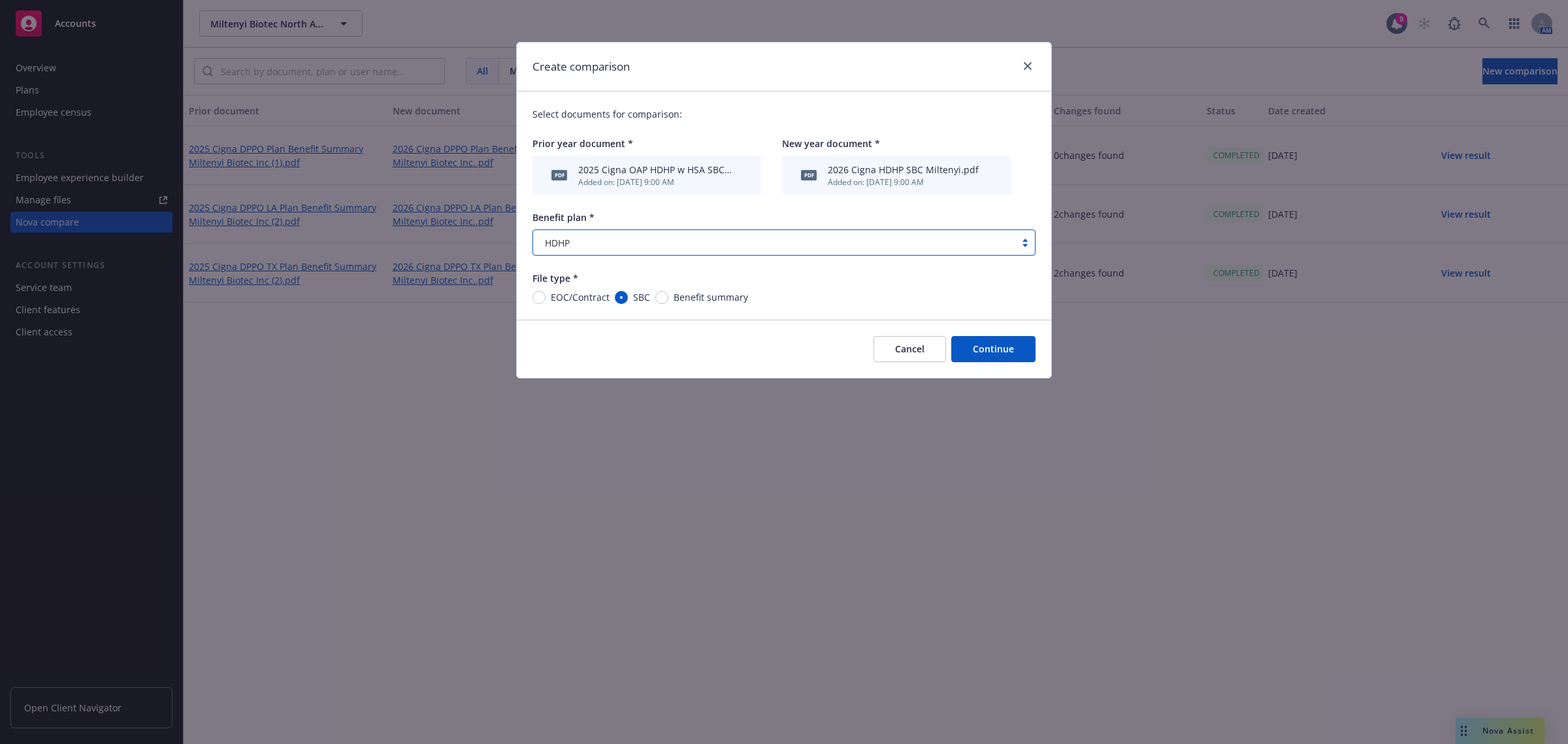
click at [965, 358] on button "Continue" at bounding box center [993, 348] width 84 height 26
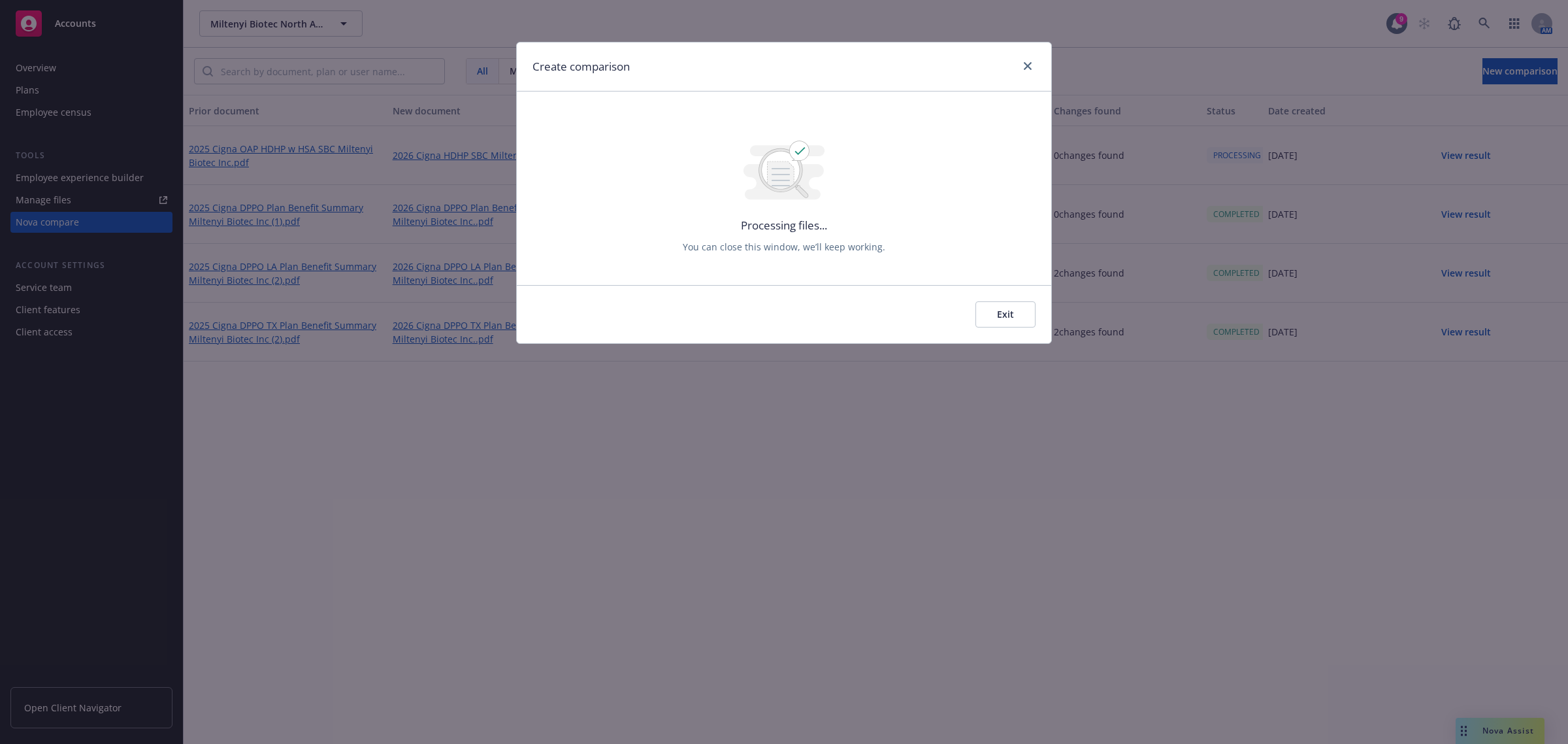
click at [1013, 316] on button "Exit" at bounding box center [1006, 314] width 60 height 26
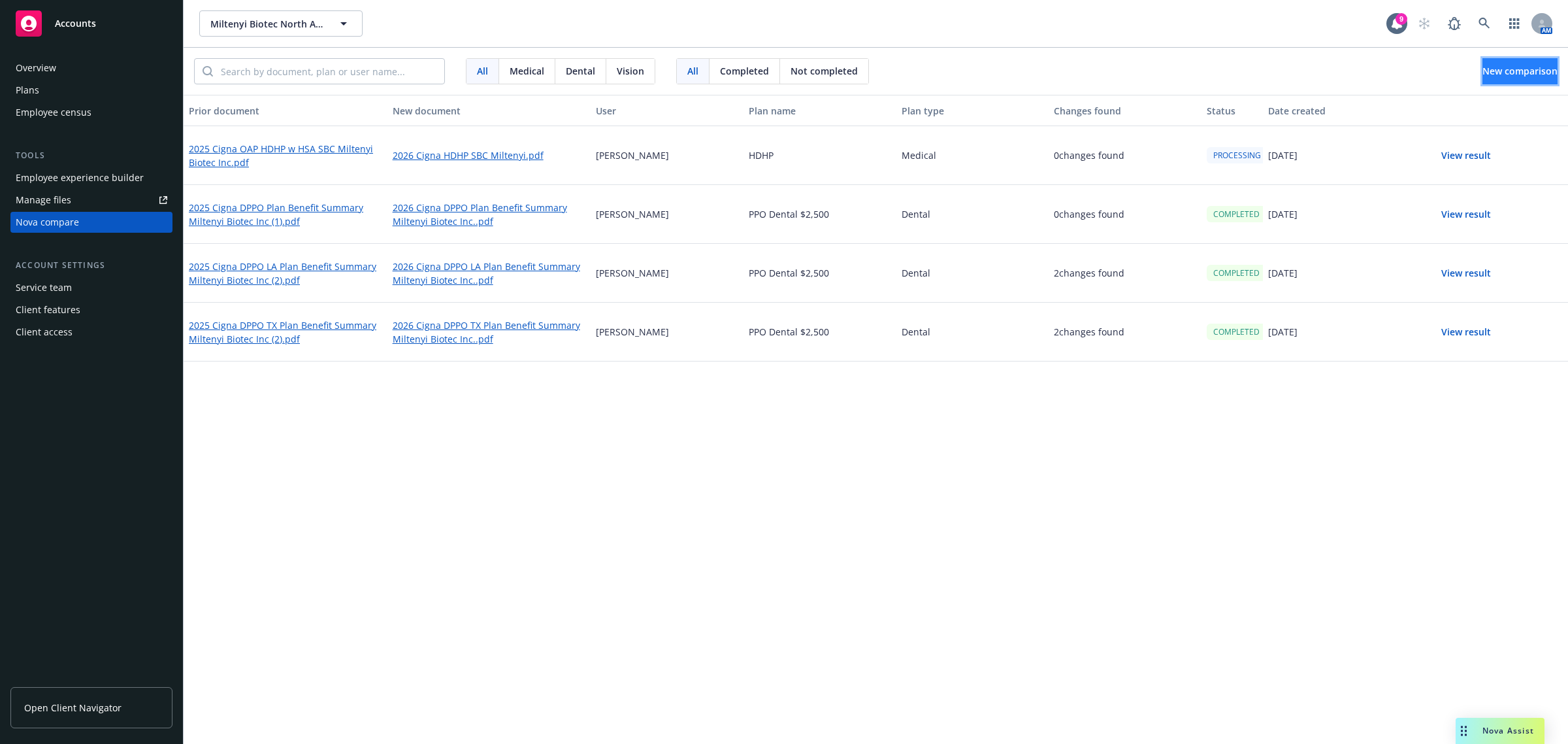
click at [1513, 66] on span "New comparison" at bounding box center [1520, 71] width 76 height 13
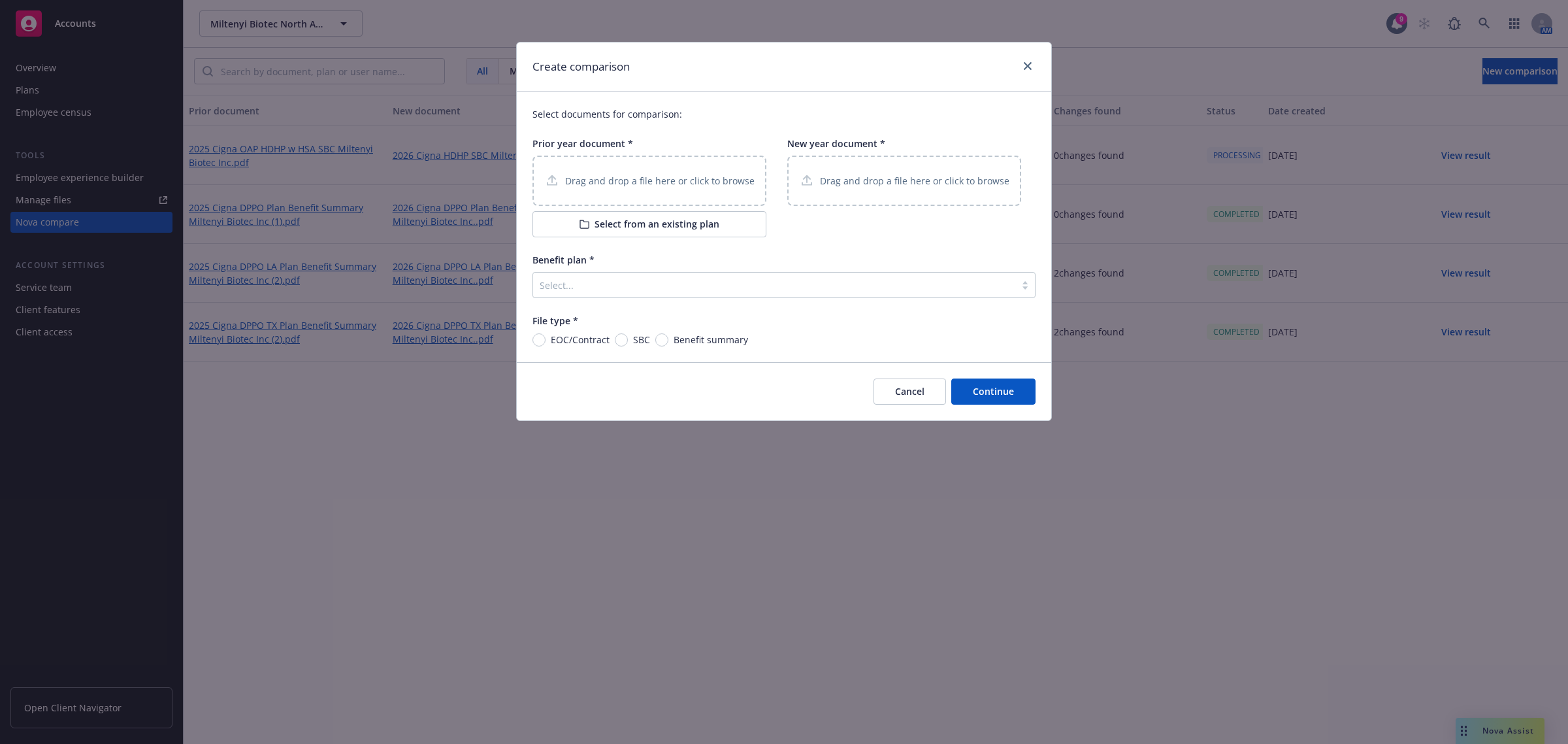
click at [641, 183] on p "Drag and drop a file here or click to browse" at bounding box center [659, 180] width 189 height 14
click at [939, 185] on p "Drag and drop a file here or click to browse" at bounding box center [914, 180] width 189 height 14
click at [653, 184] on p "Drag and drop a file here or click to browse" at bounding box center [659, 180] width 189 height 14
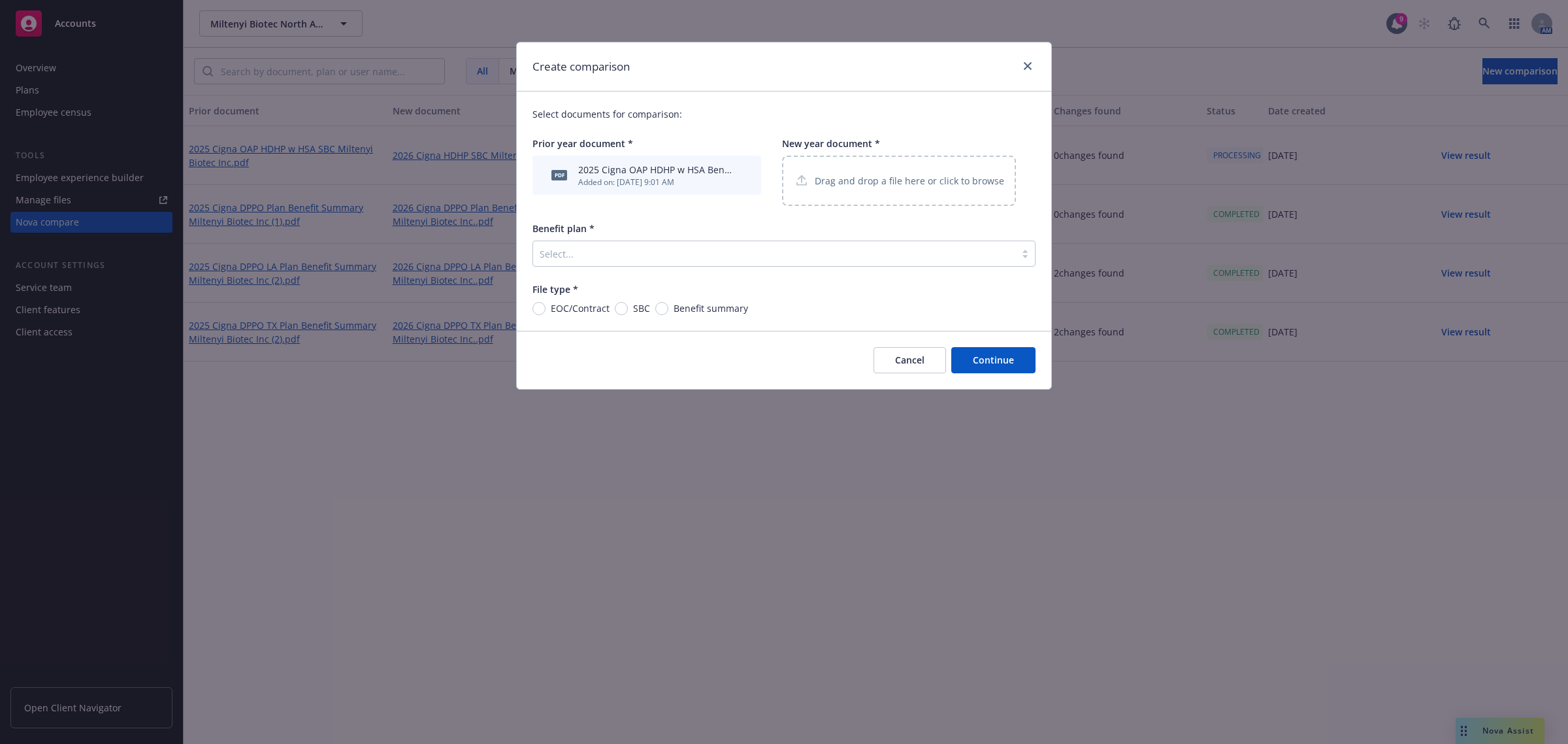
click at [915, 181] on p "Drag and drop a file here or click to browse" at bounding box center [909, 180] width 189 height 14
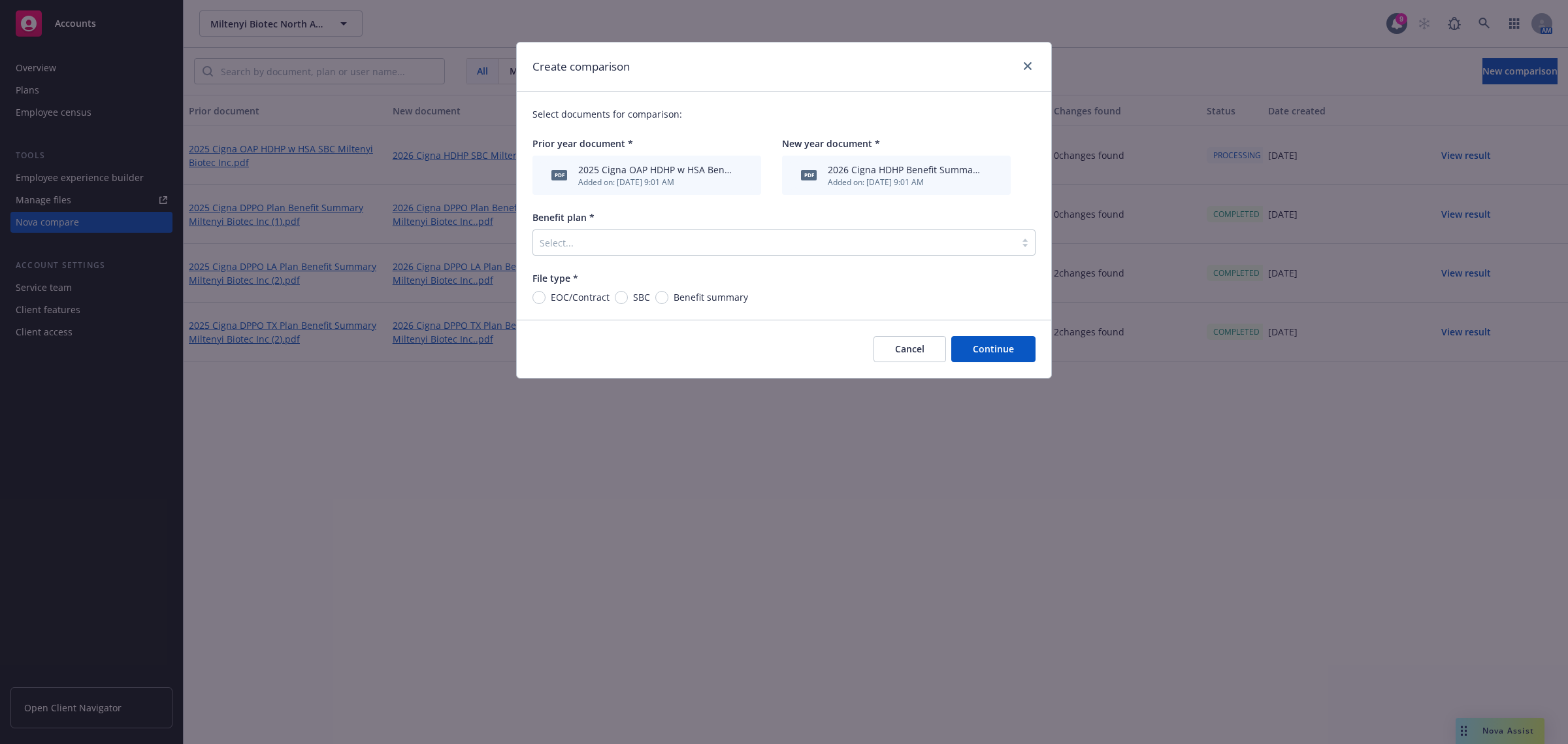
click at [678, 296] on span "Benefit summary" at bounding box center [711, 297] width 75 height 14
click at [668, 296] on input "Benefit summary" at bounding box center [661, 297] width 13 height 13
radio input "true"
click at [613, 239] on div at bounding box center [775, 243] width 469 height 16
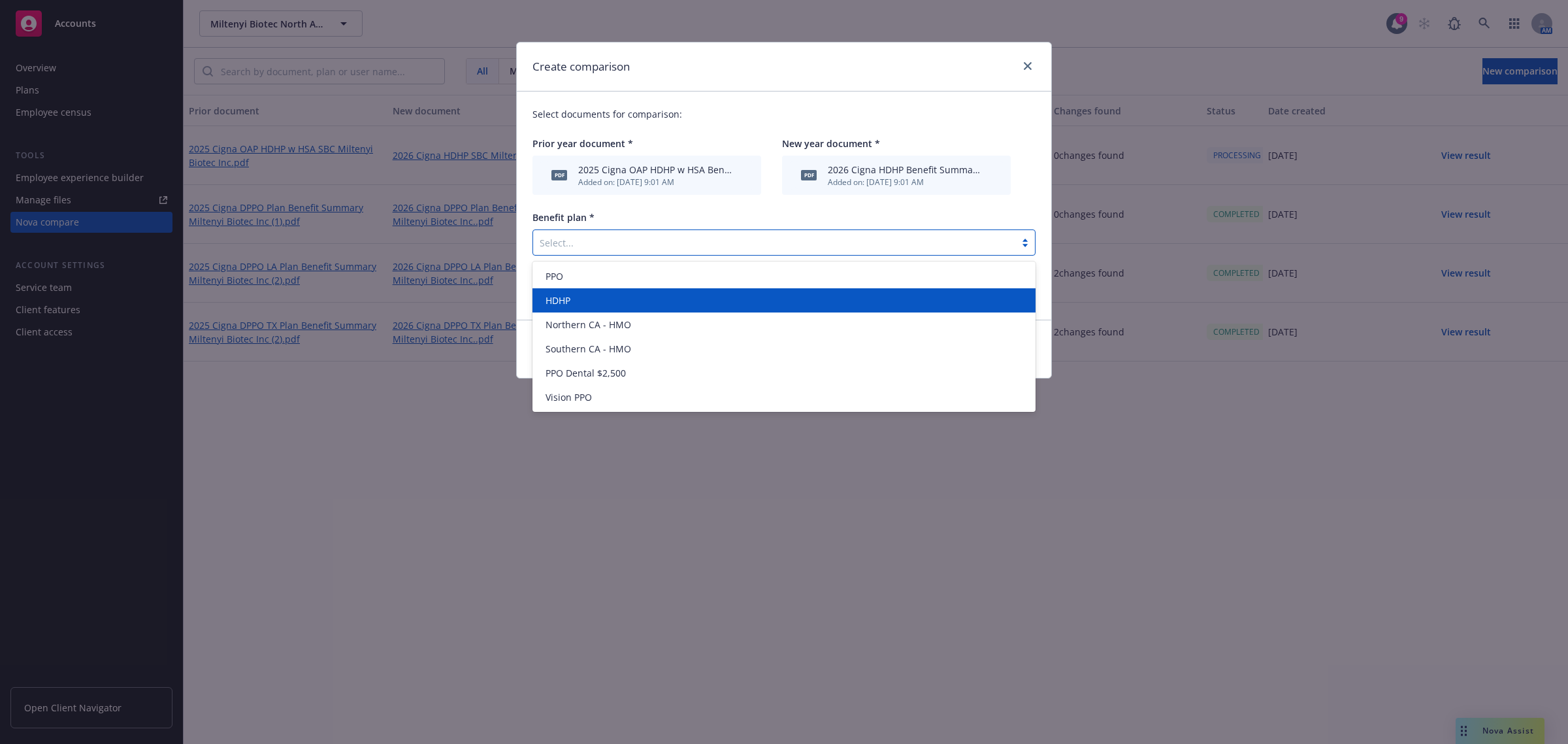
click at [605, 300] on div "HDHP" at bounding box center [784, 301] width 488 height 14
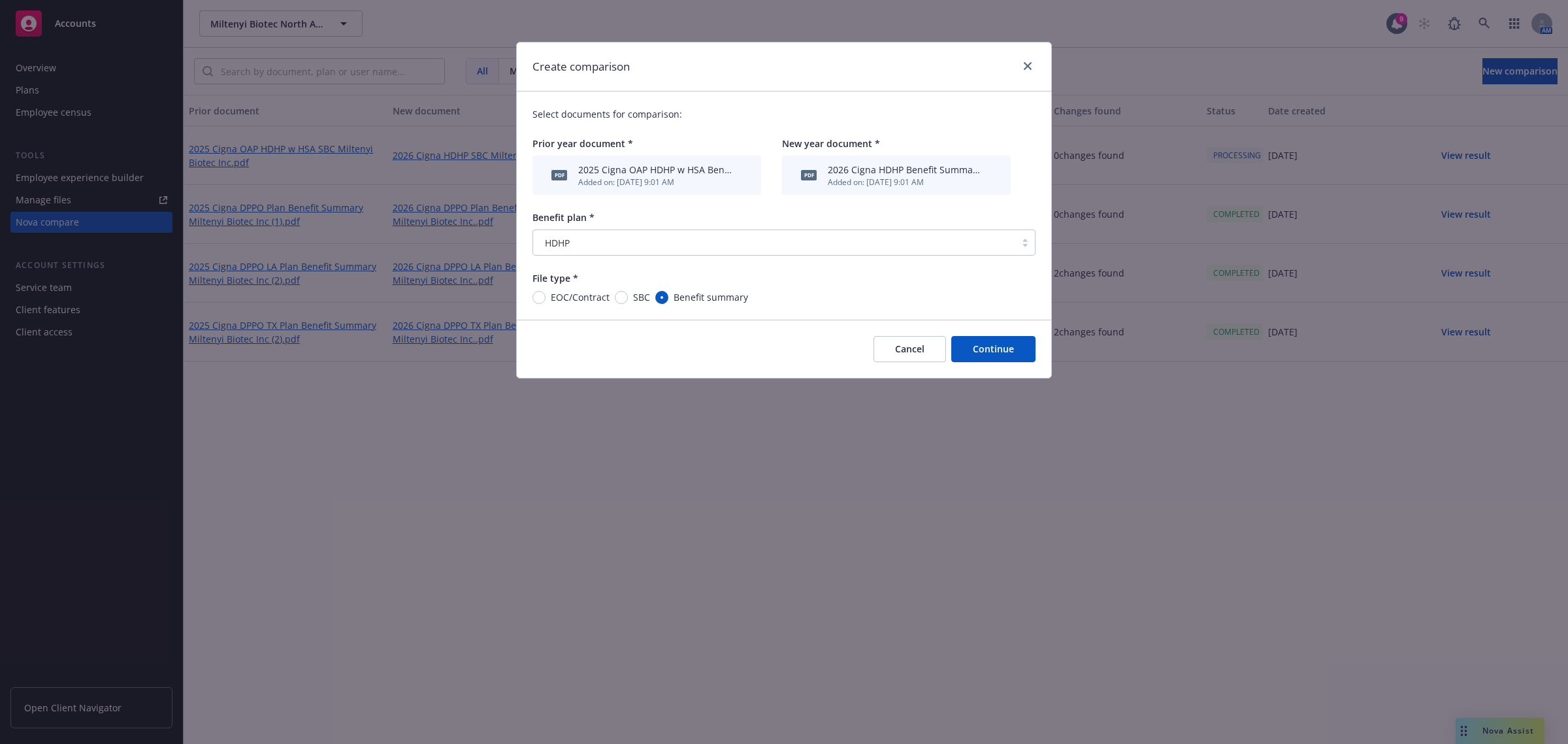
click at [987, 348] on button "Continue" at bounding box center [993, 348] width 84 height 26
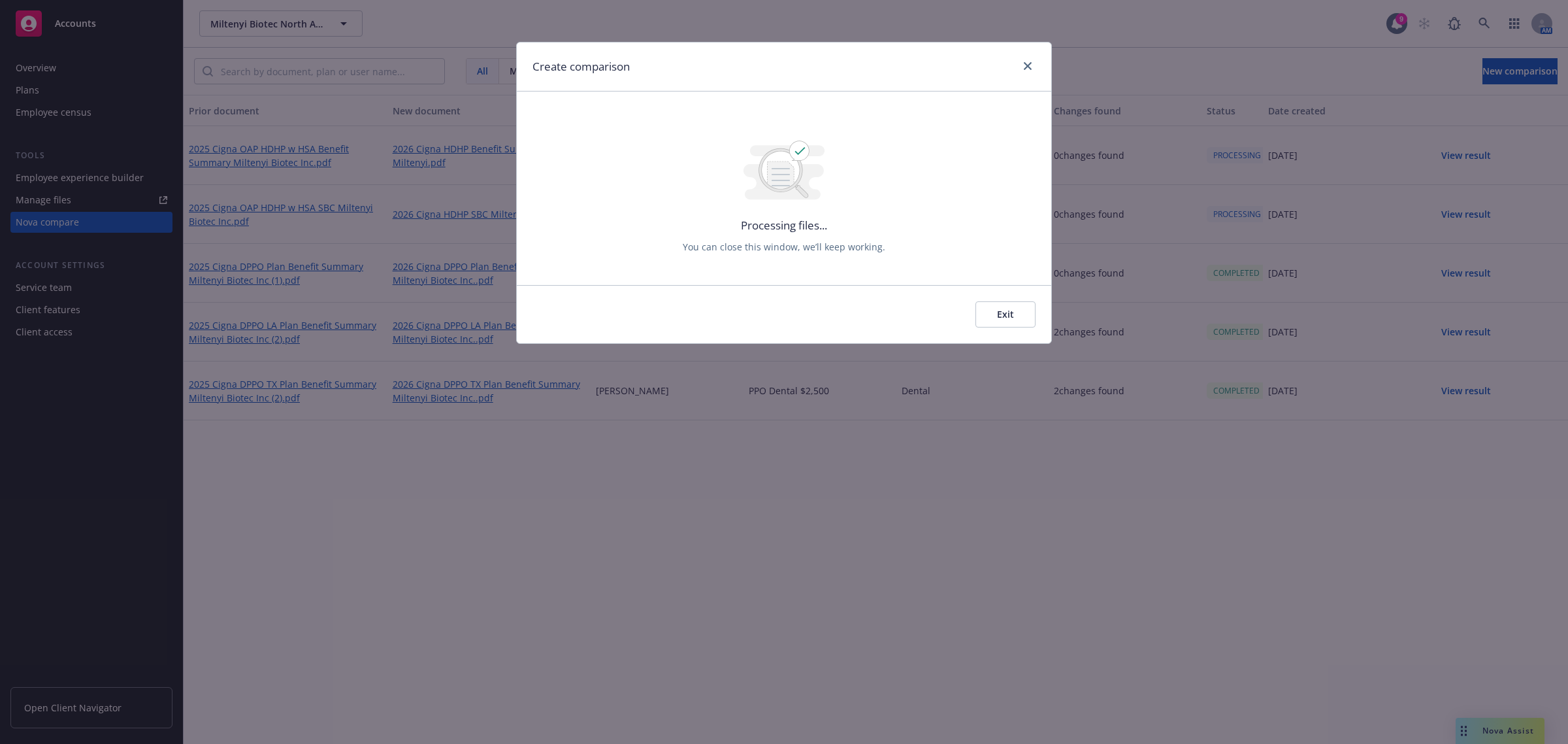
drag, startPoint x: 997, startPoint y: 314, endPoint x: 1154, endPoint y: 298, distance: 157.8
click at [997, 314] on button "Exit" at bounding box center [1006, 314] width 60 height 26
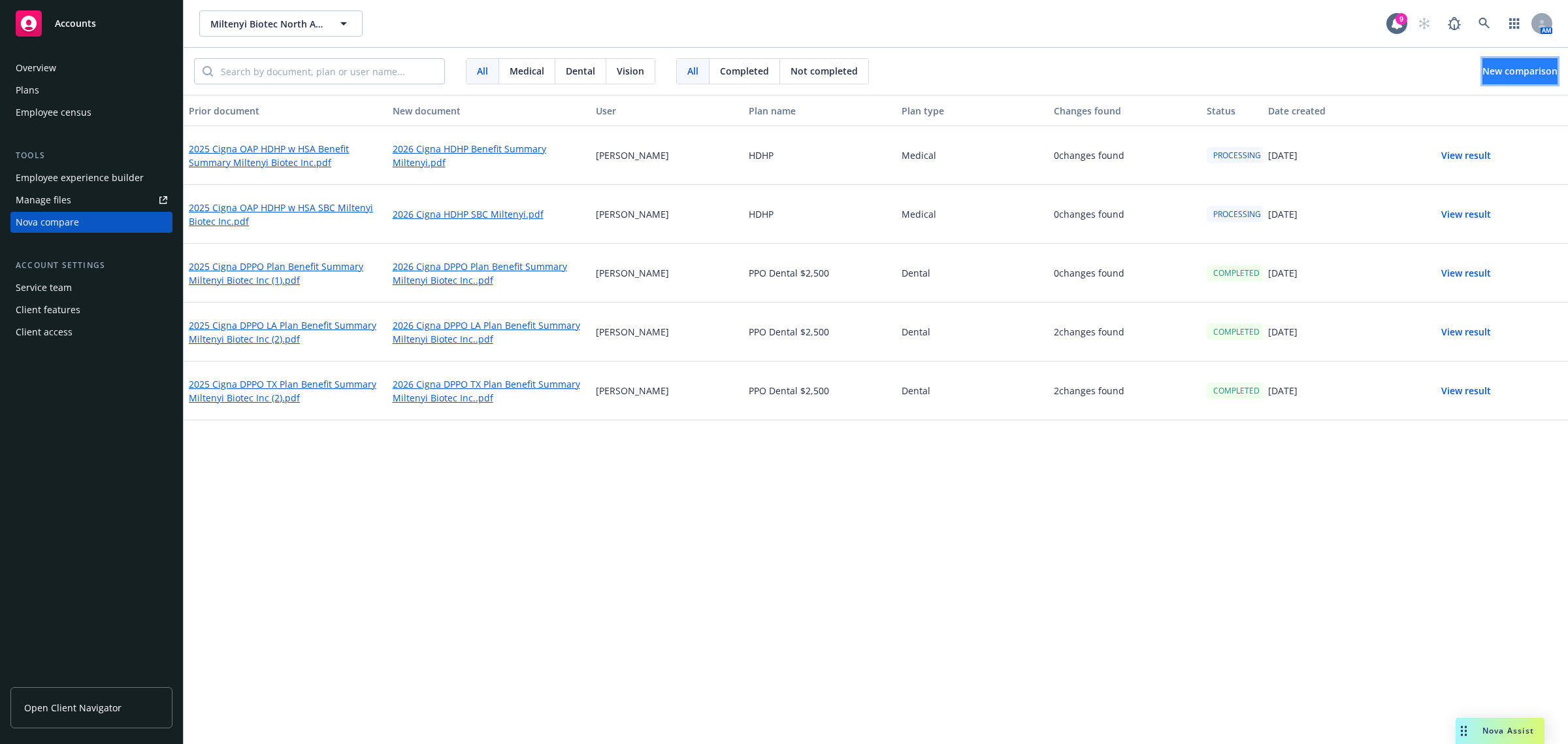
click at [1483, 65] on span "New comparison" at bounding box center [1520, 71] width 76 height 13
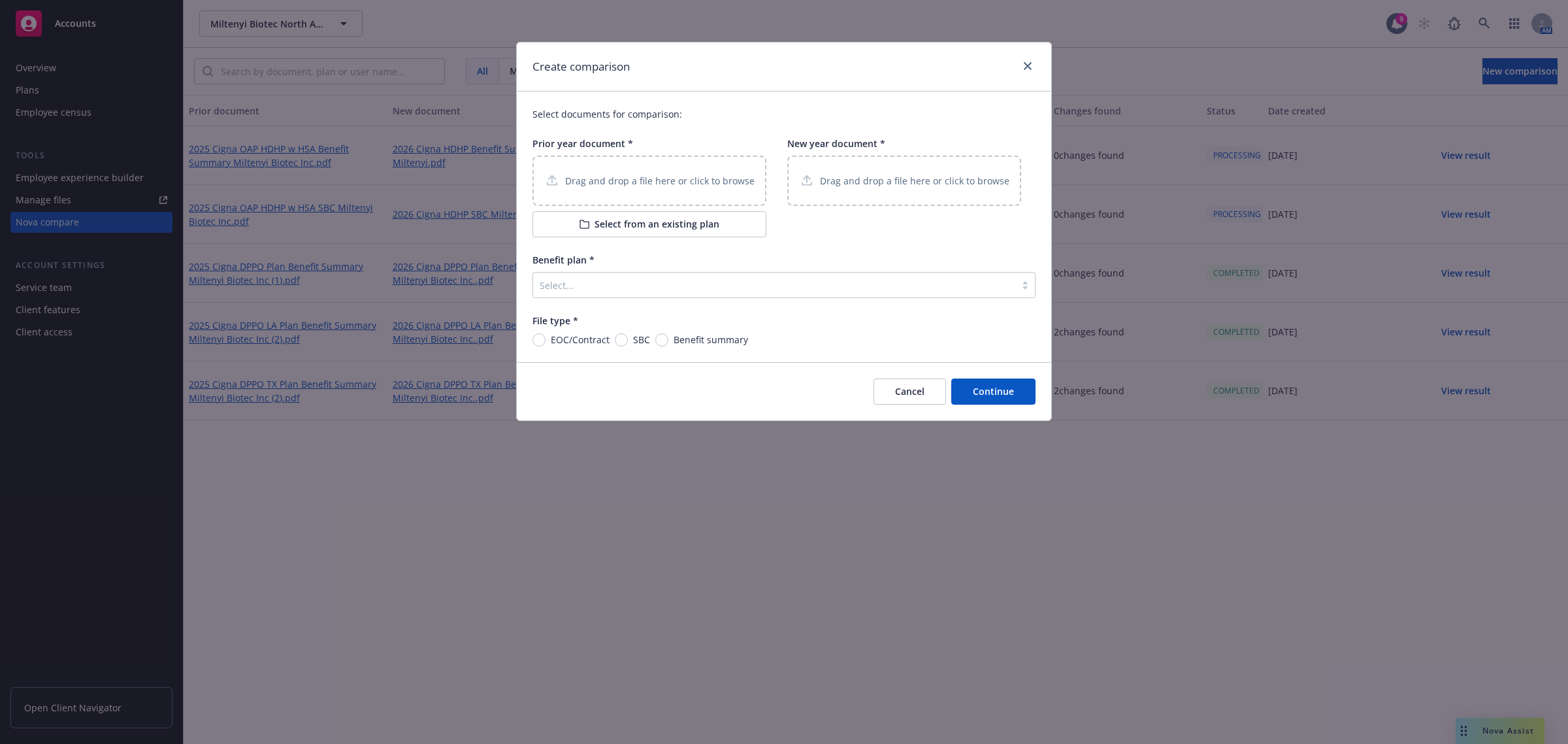
click at [899, 183] on p "Drag and drop a file here or click to browse" at bounding box center [914, 180] width 189 height 14
click at [677, 181] on p "Drag and drop a file here or click to browse" at bounding box center [659, 180] width 189 height 14
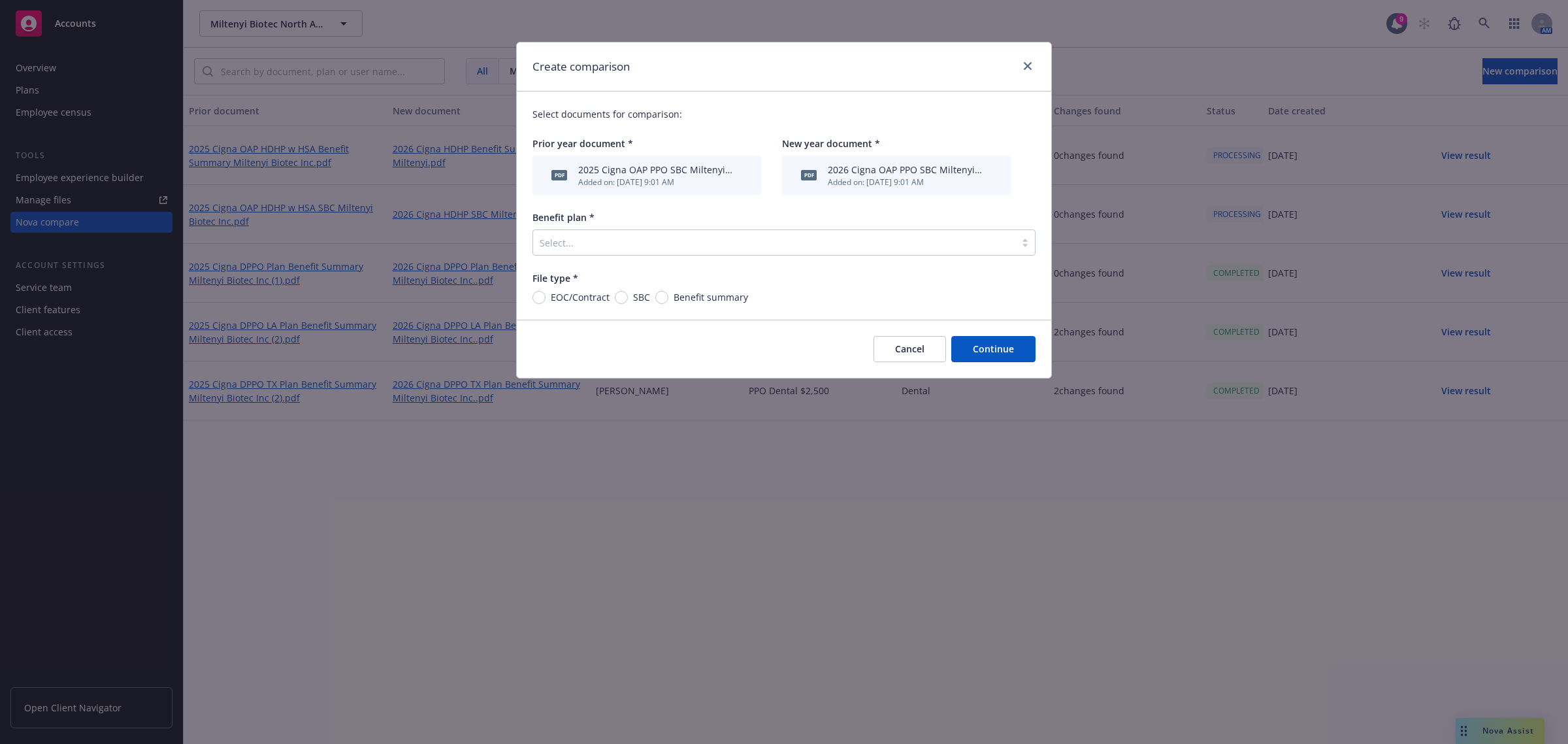
click at [664, 242] on div at bounding box center [775, 243] width 469 height 16
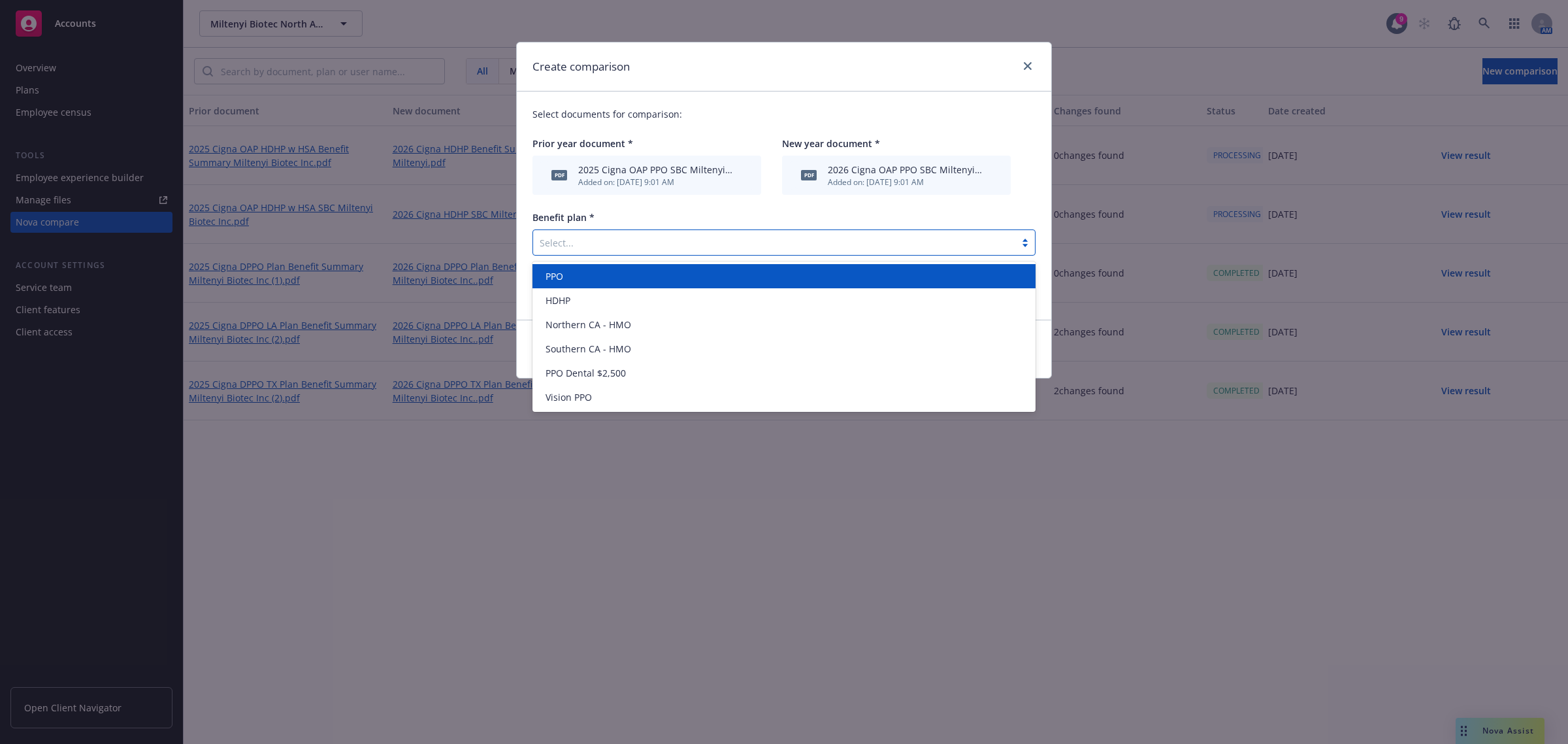
click at [653, 277] on div "PPO" at bounding box center [784, 276] width 488 height 14
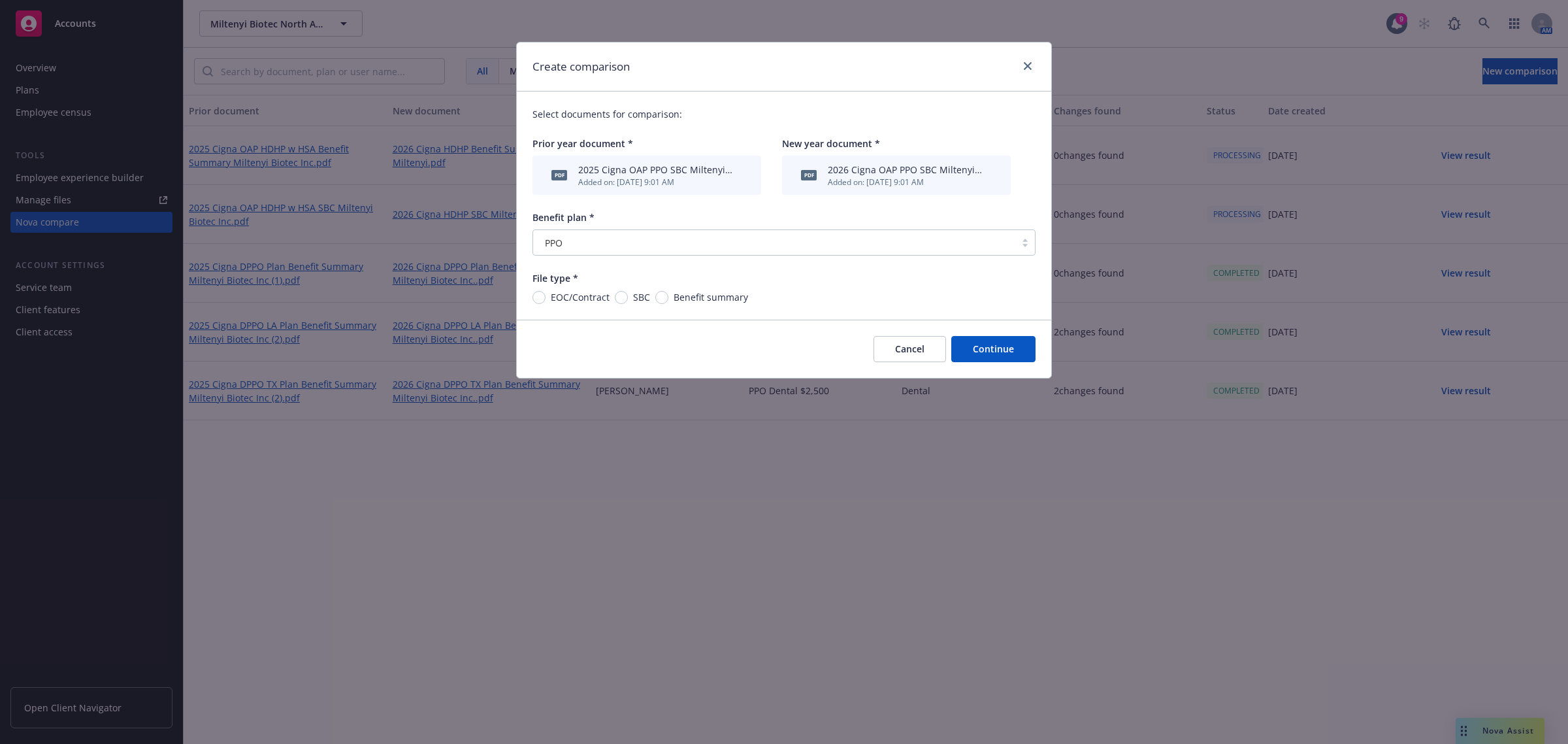
click at [642, 294] on span "SBC" at bounding box center [642, 297] width 17 height 14
click at [628, 294] on input "SBC" at bounding box center [621, 297] width 13 height 13
radio input "true"
click at [991, 343] on button "Continue" at bounding box center [993, 348] width 84 height 26
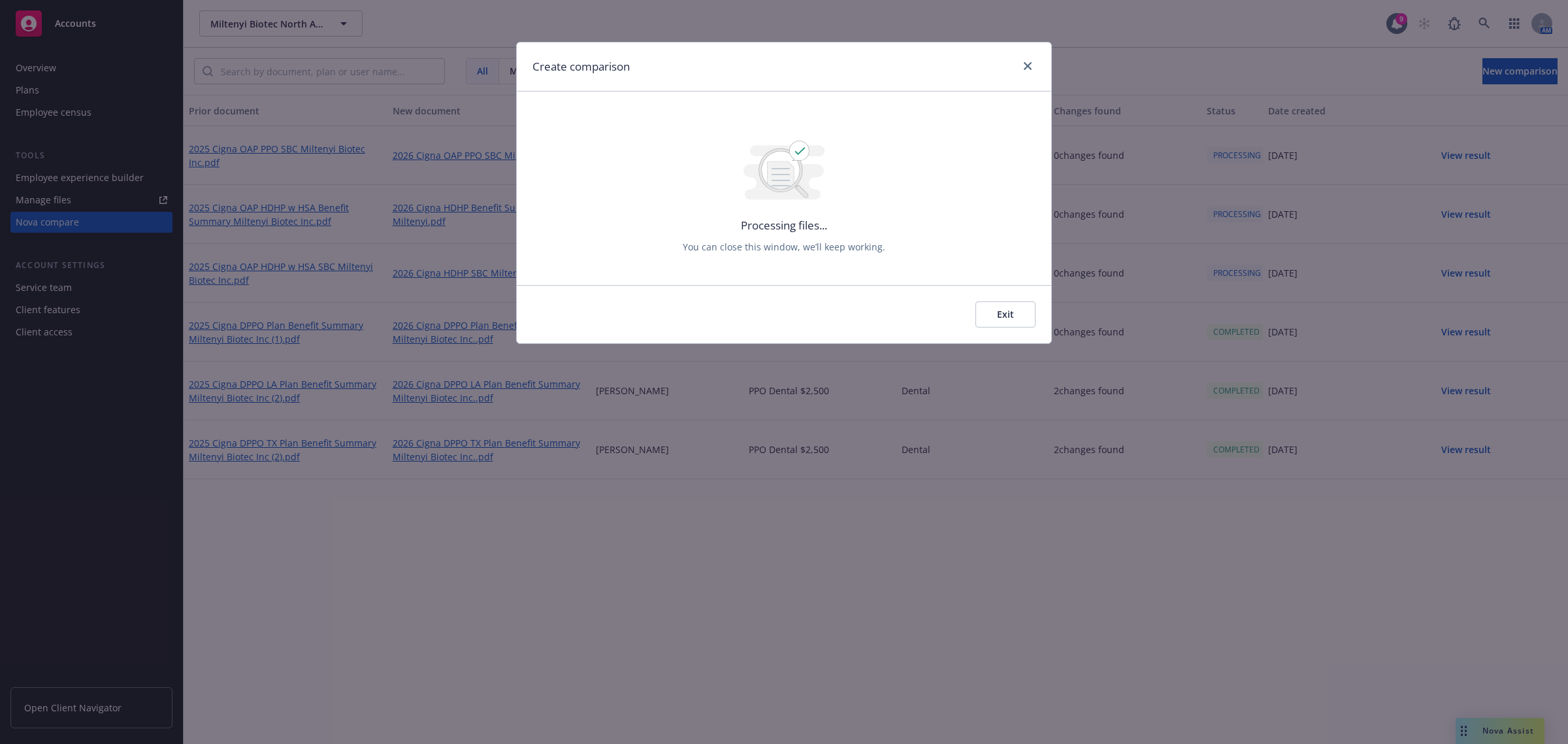
click at [1005, 316] on button "Exit" at bounding box center [1006, 314] width 60 height 26
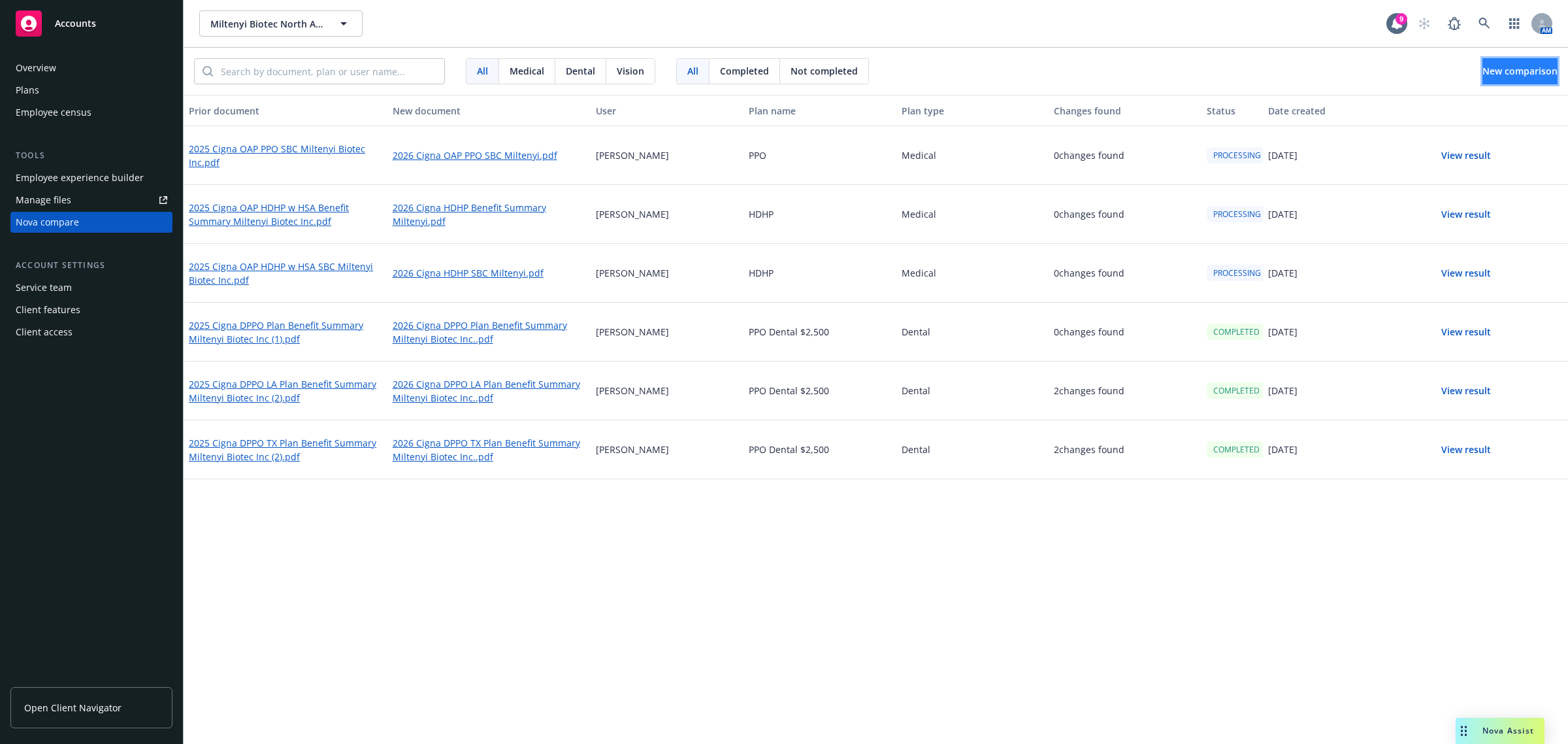
click at [1498, 80] on button "New comparison" at bounding box center [1520, 71] width 76 height 26
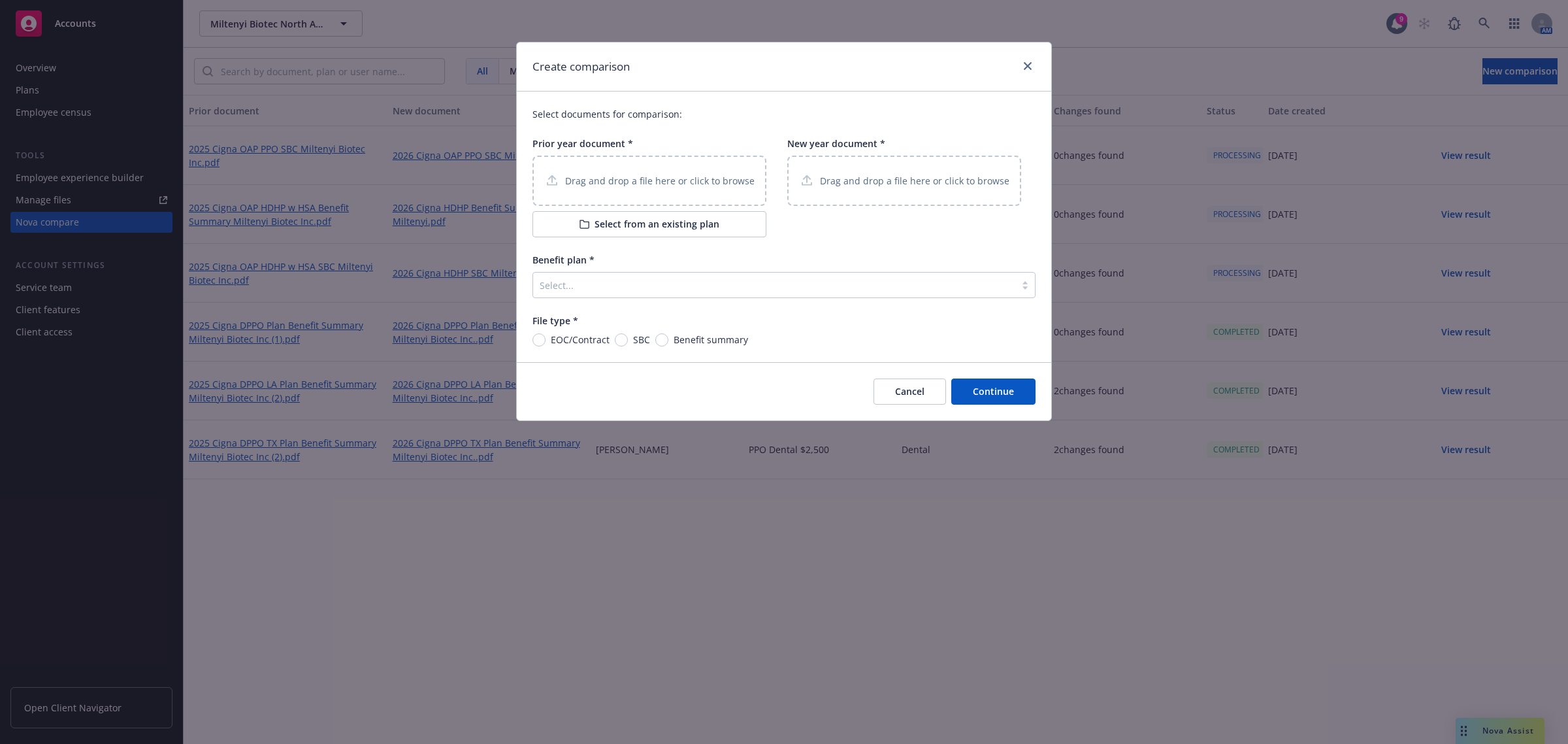
click at [623, 187] on p "Drag and drop a file here or click to browse" at bounding box center [659, 180] width 189 height 14
click at [904, 179] on p "Drag and drop a file here or click to browse" at bounding box center [914, 180] width 189 height 14
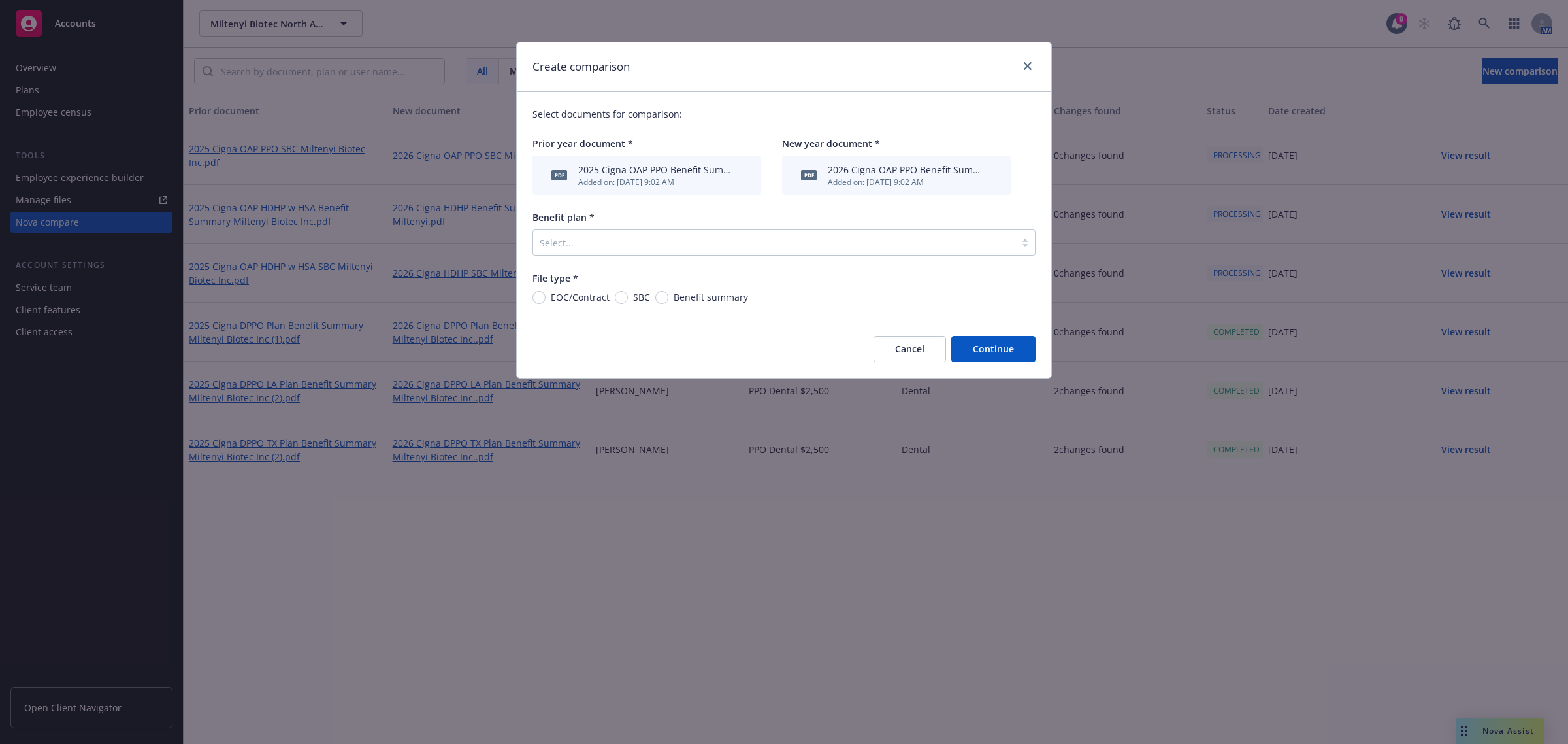
click at [680, 293] on span "Benefit summary" at bounding box center [711, 297] width 75 height 14
click at [668, 293] on input "Benefit summary" at bounding box center [661, 297] width 13 height 13
radio input "true"
click at [647, 238] on div at bounding box center [775, 243] width 469 height 16
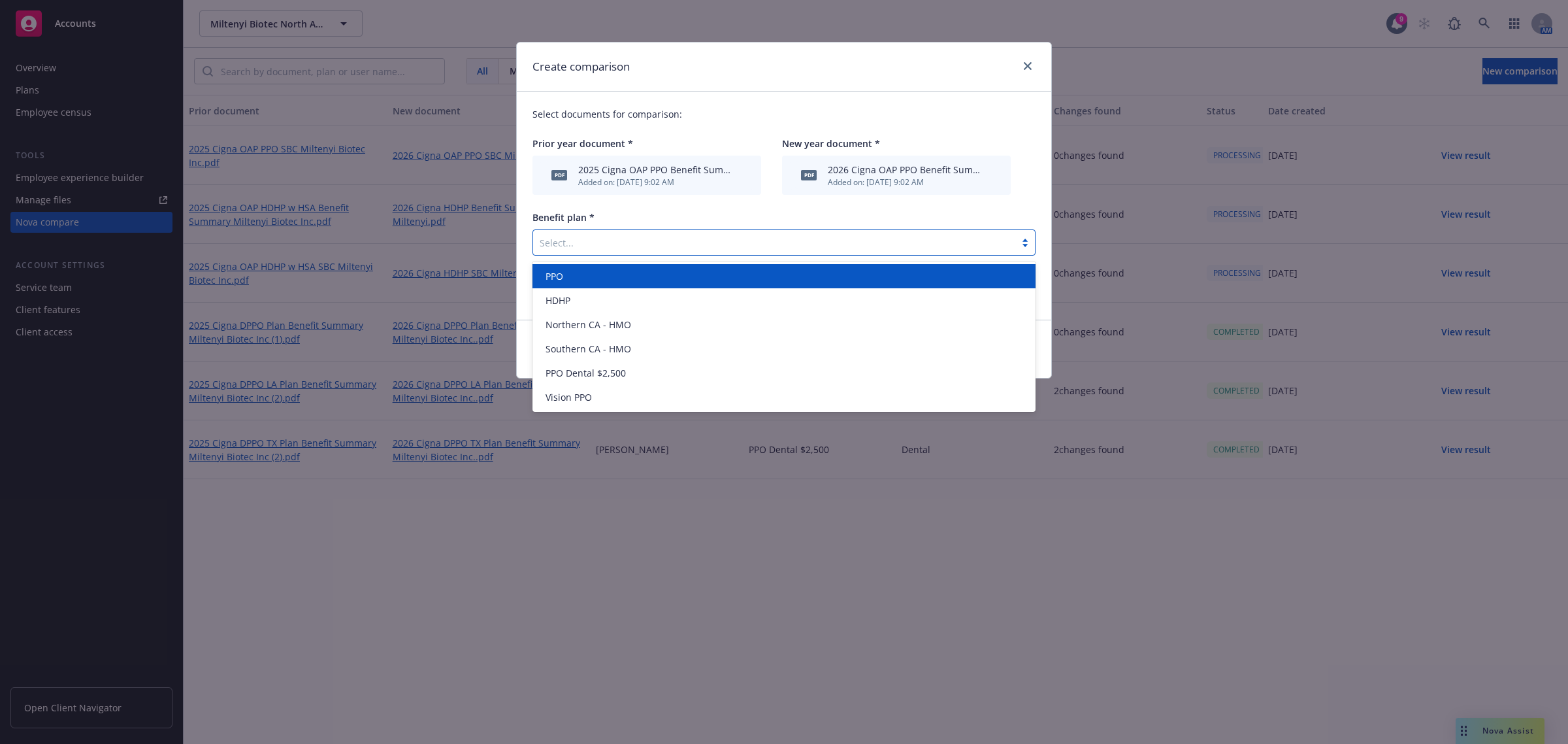
click at [627, 279] on div "PPO" at bounding box center [784, 276] width 488 height 14
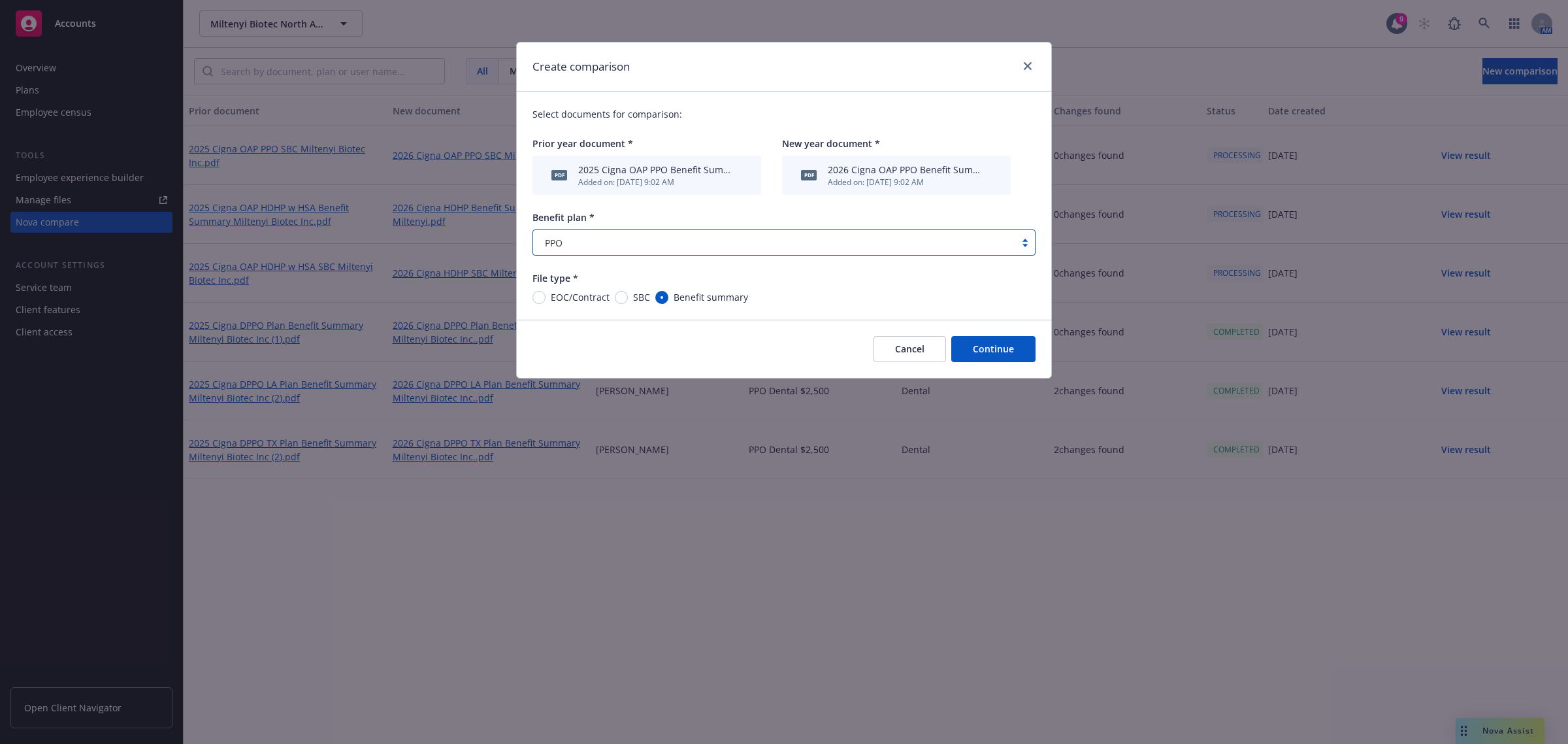
click at [985, 354] on button "Continue" at bounding box center [993, 348] width 84 height 26
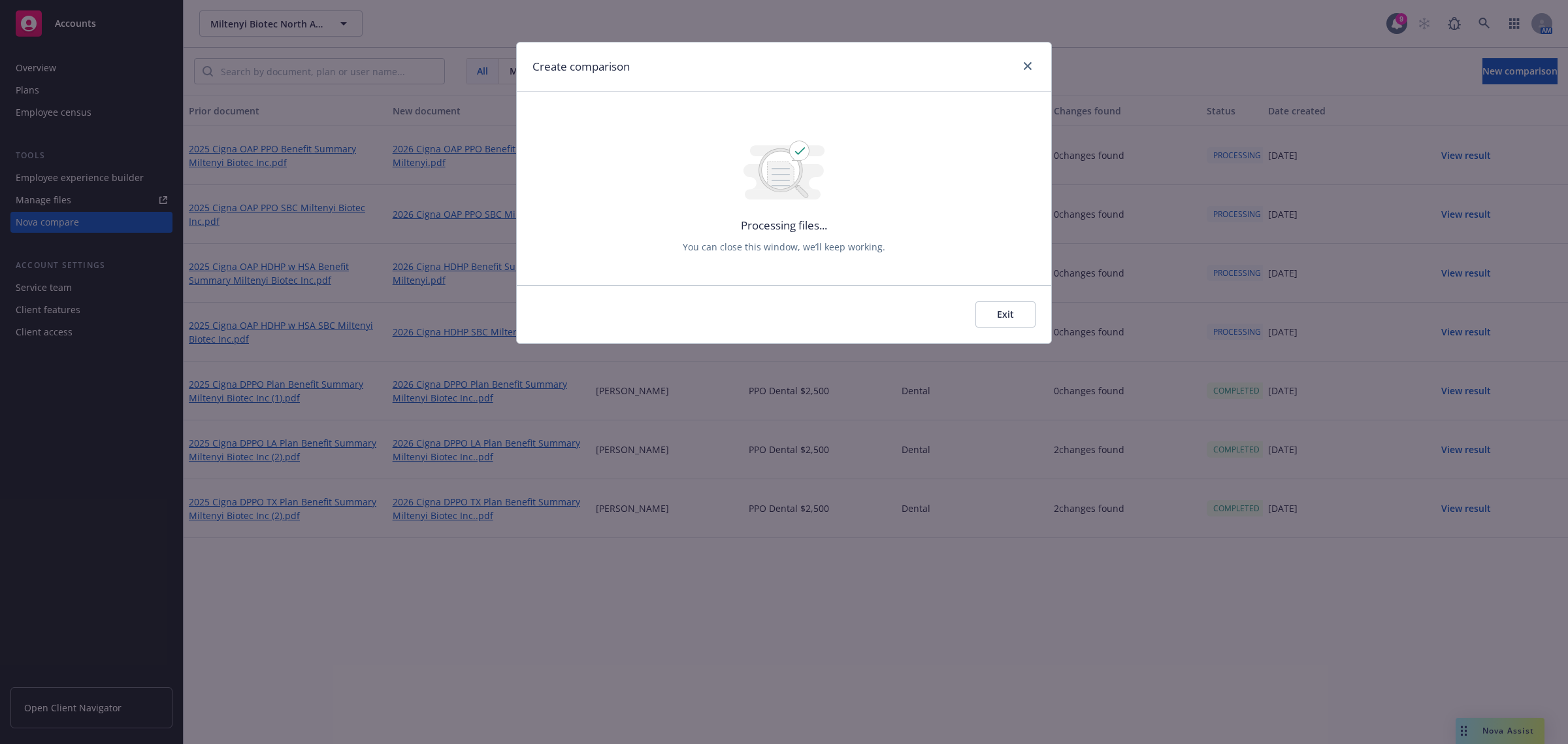
click at [1008, 319] on button "Exit" at bounding box center [1006, 314] width 60 height 26
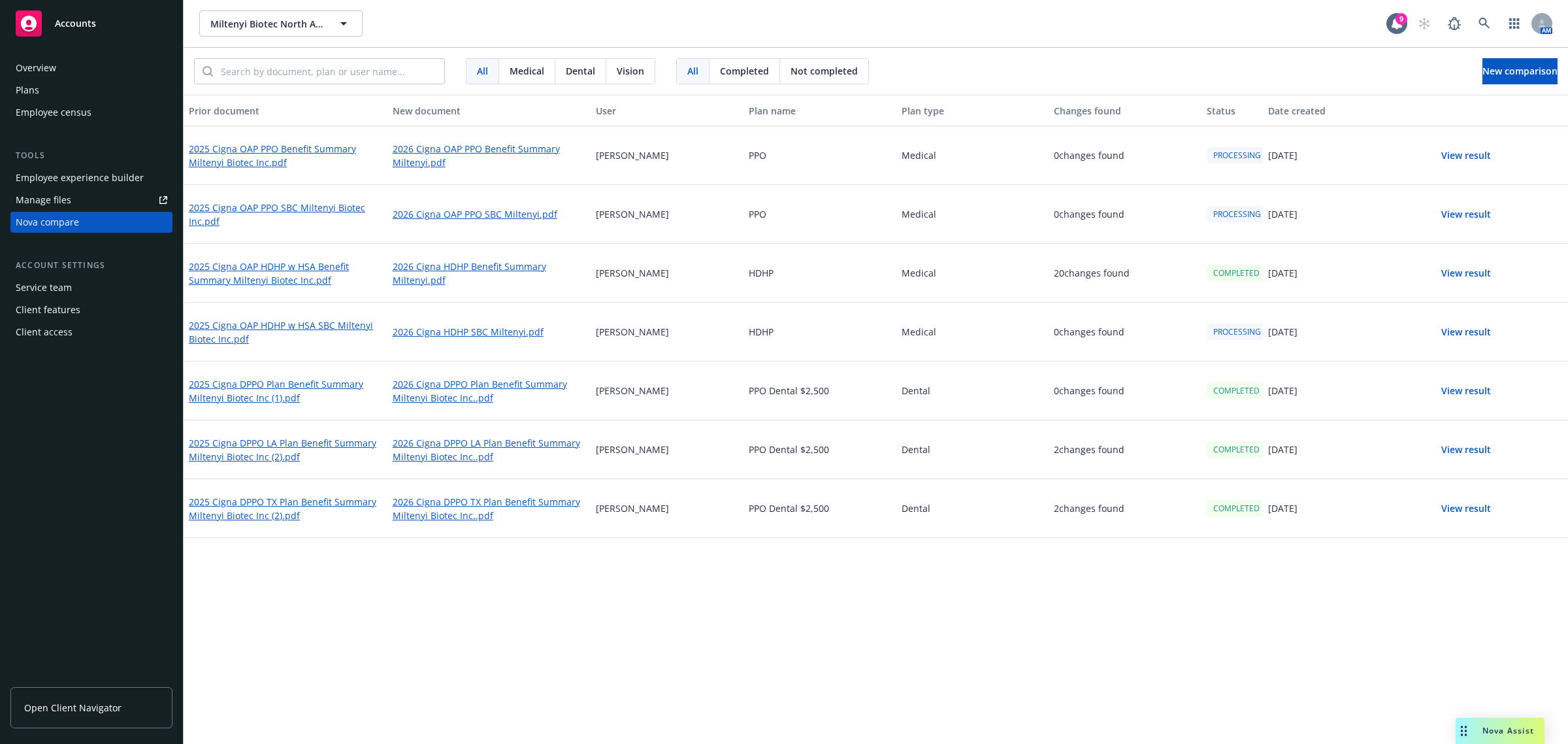
click at [1456, 272] on button "View result" at bounding box center [1466, 273] width 91 height 26
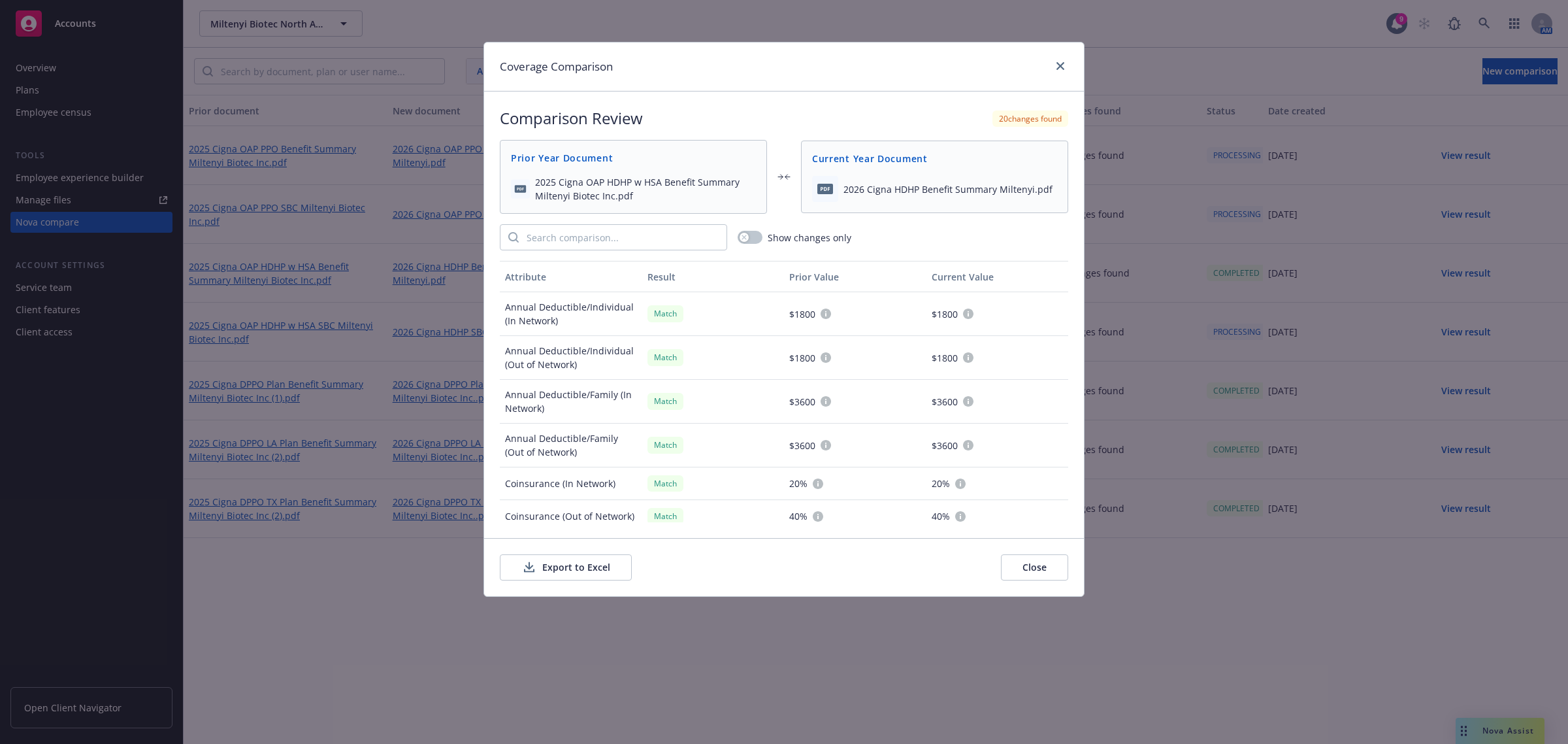
click at [524, 564] on icon at bounding box center [529, 567] width 16 height 16
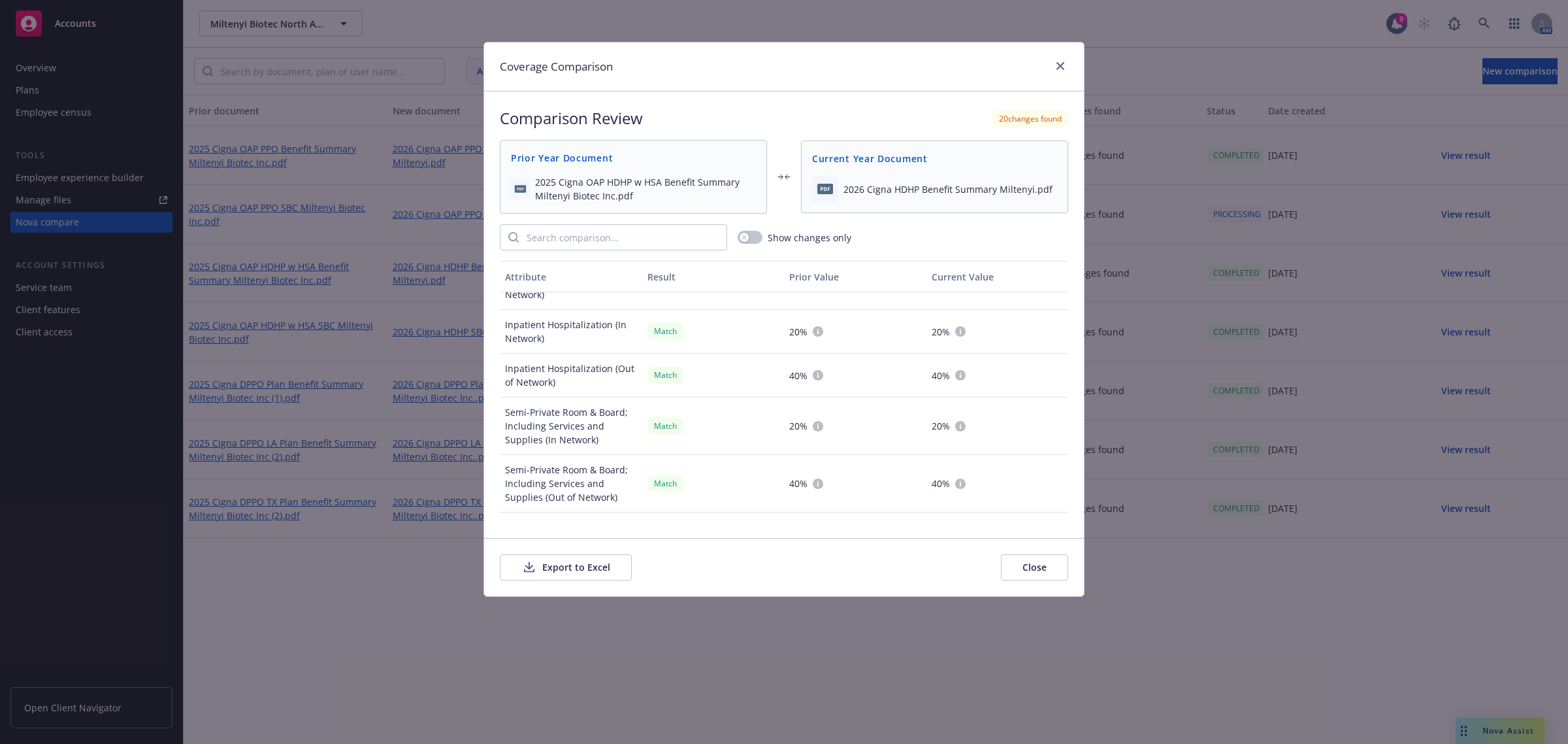
scroll to position [948, 0]
click at [756, 240] on button "button" at bounding box center [751, 237] width 25 height 13
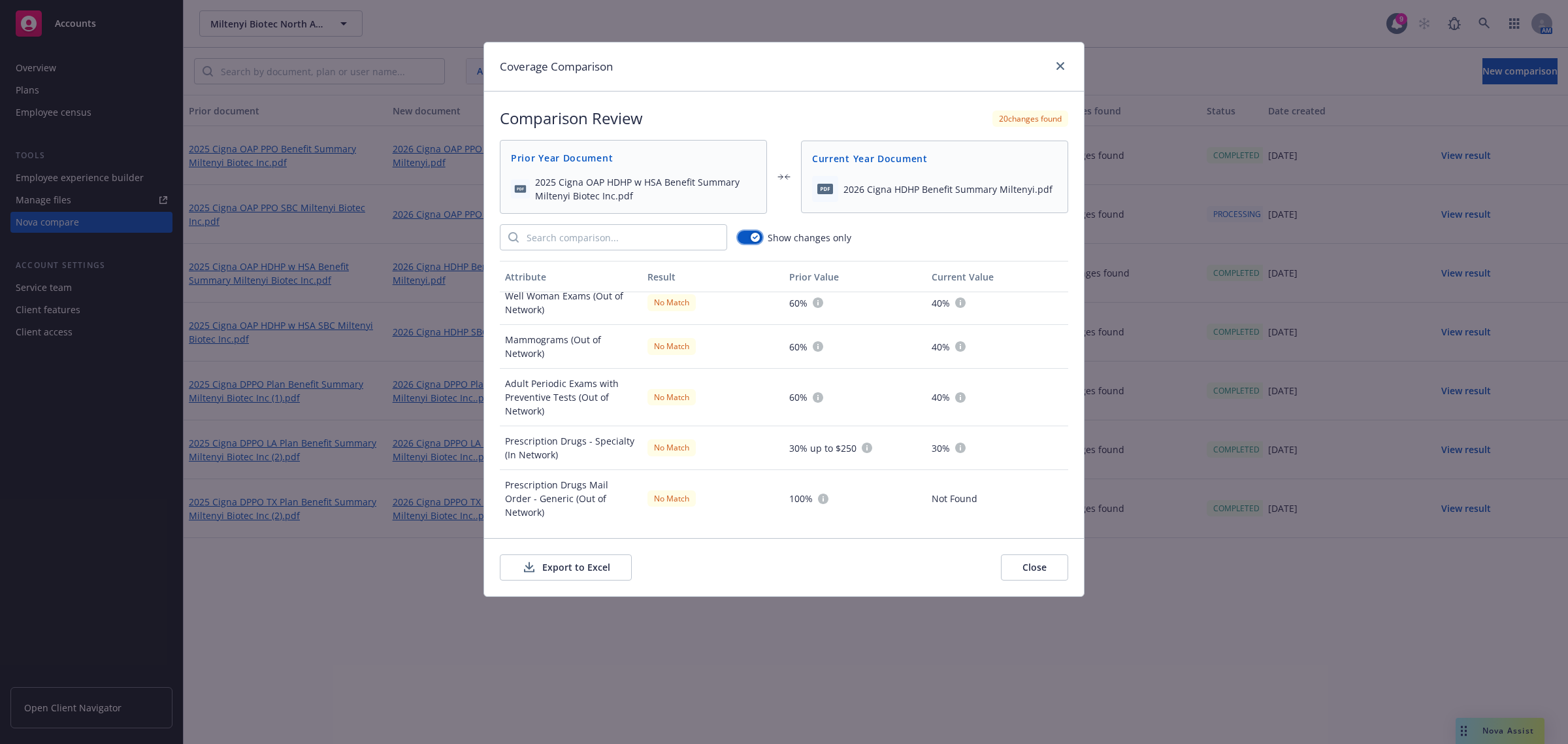
scroll to position [0, 0]
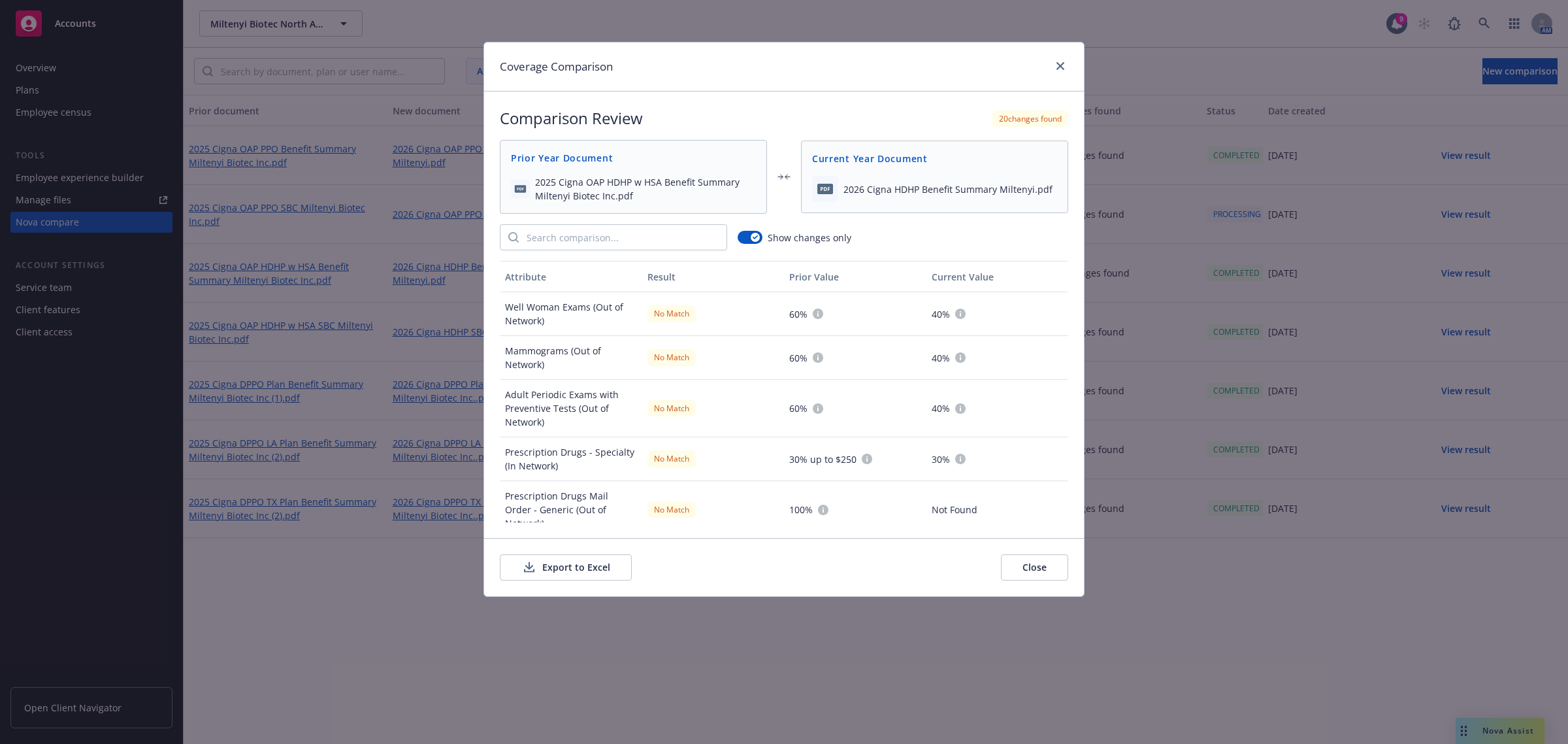
click at [1025, 568] on button "Close" at bounding box center [1035, 567] width 67 height 26
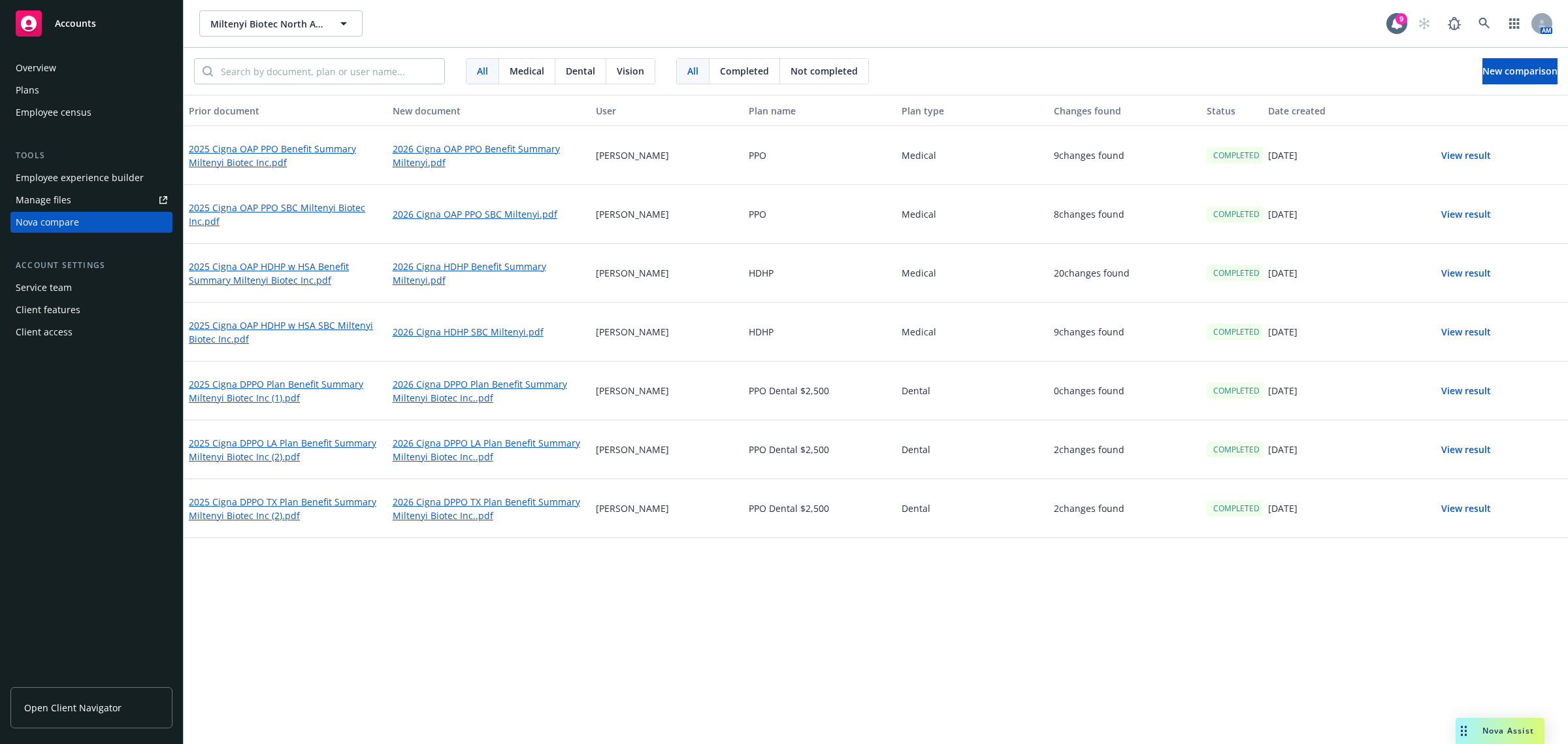
click at [1448, 153] on button "View result" at bounding box center [1466, 155] width 91 height 26
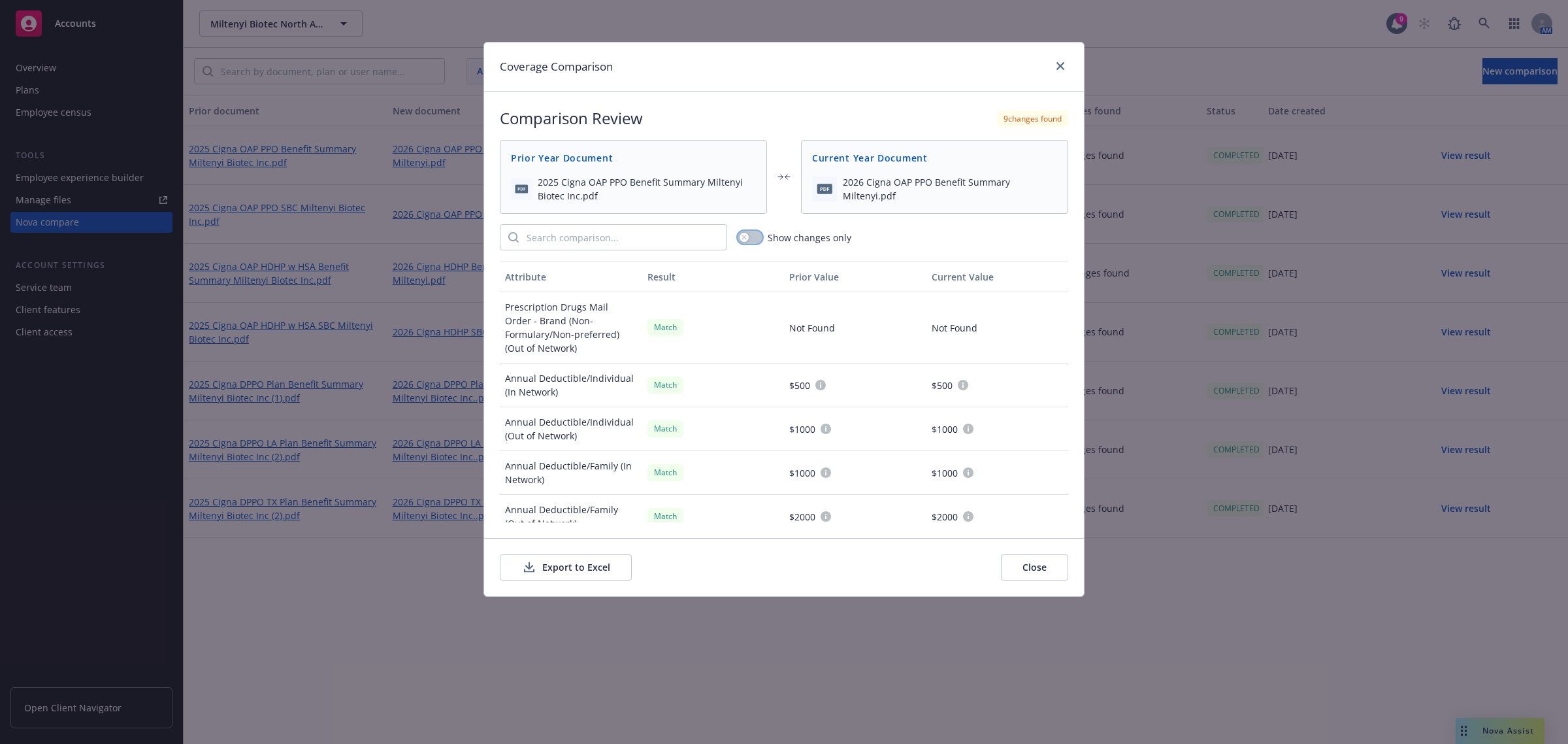
click at [747, 240] on icon "button" at bounding box center [744, 237] width 5 height 5
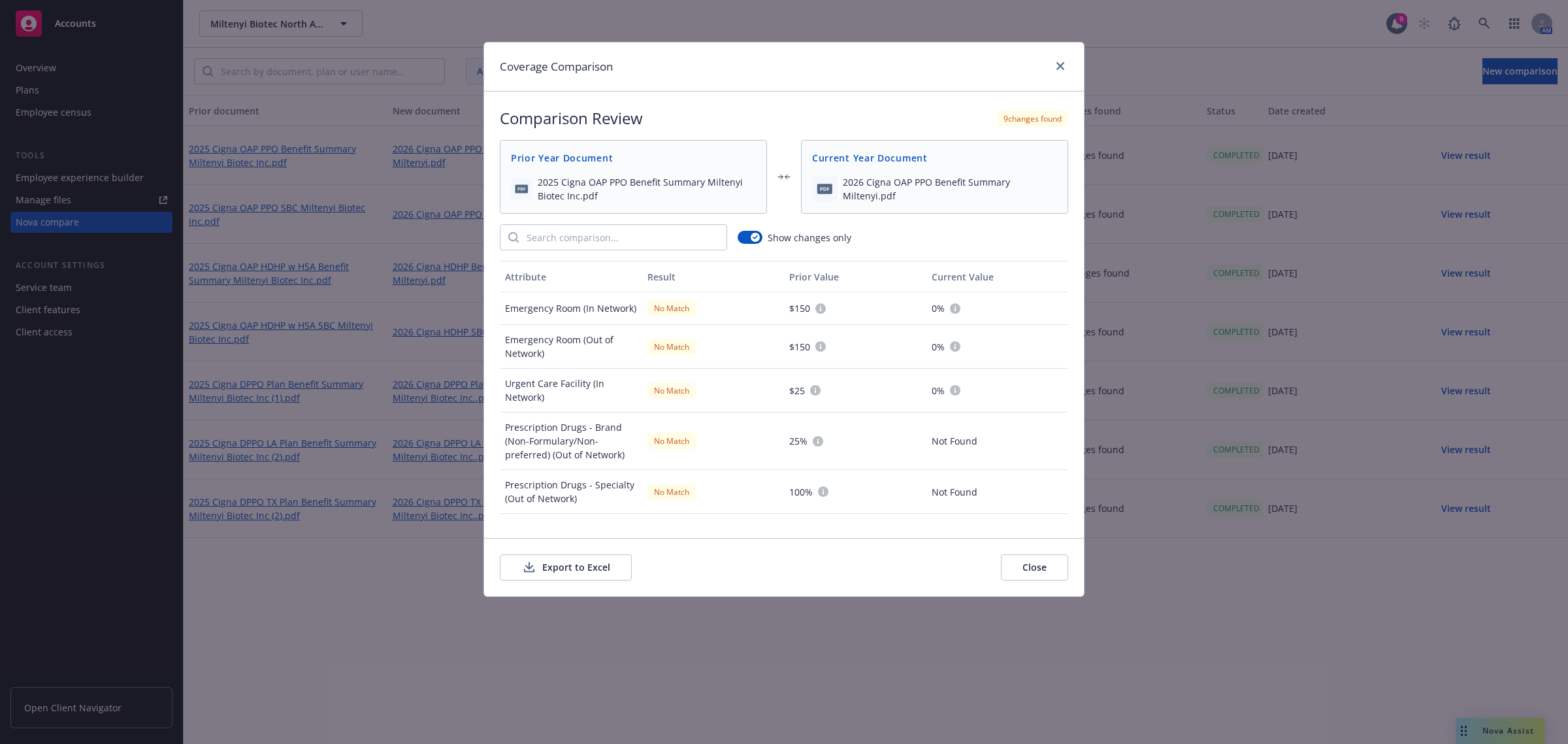
click at [1040, 575] on button "Close" at bounding box center [1035, 567] width 67 height 26
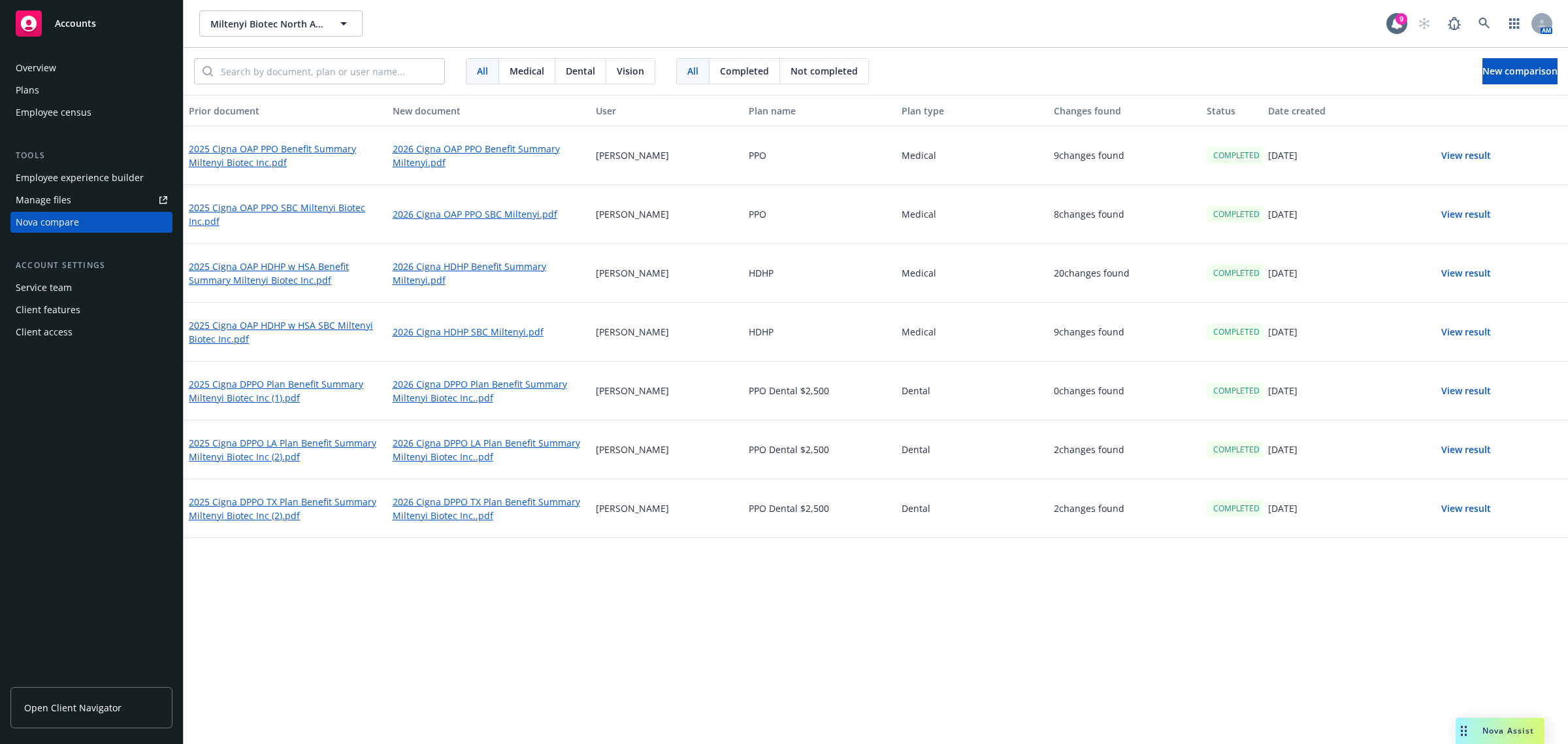
click at [1462, 269] on button "View result" at bounding box center [1466, 273] width 91 height 26
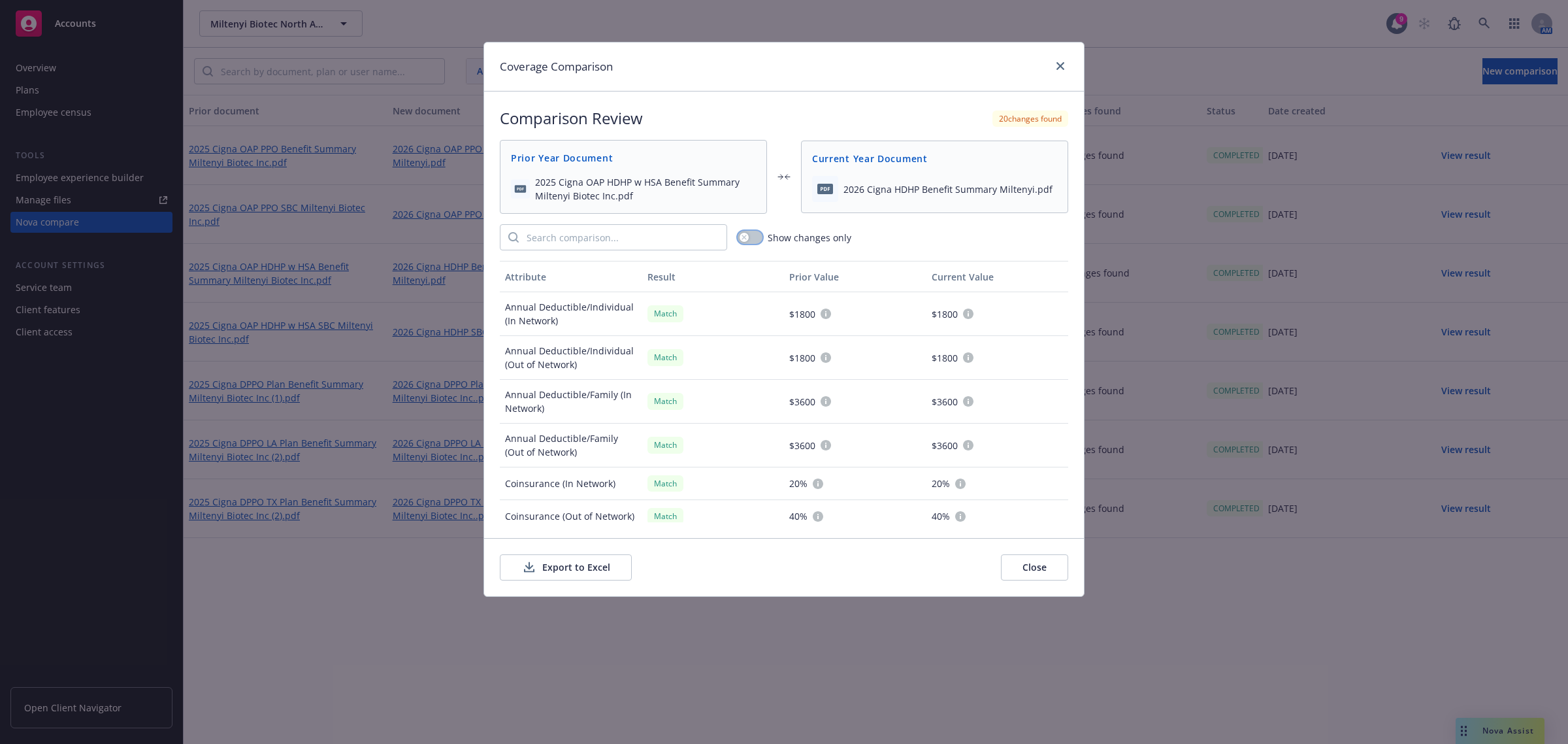
click at [746, 236] on icon "button" at bounding box center [744, 237] width 5 height 5
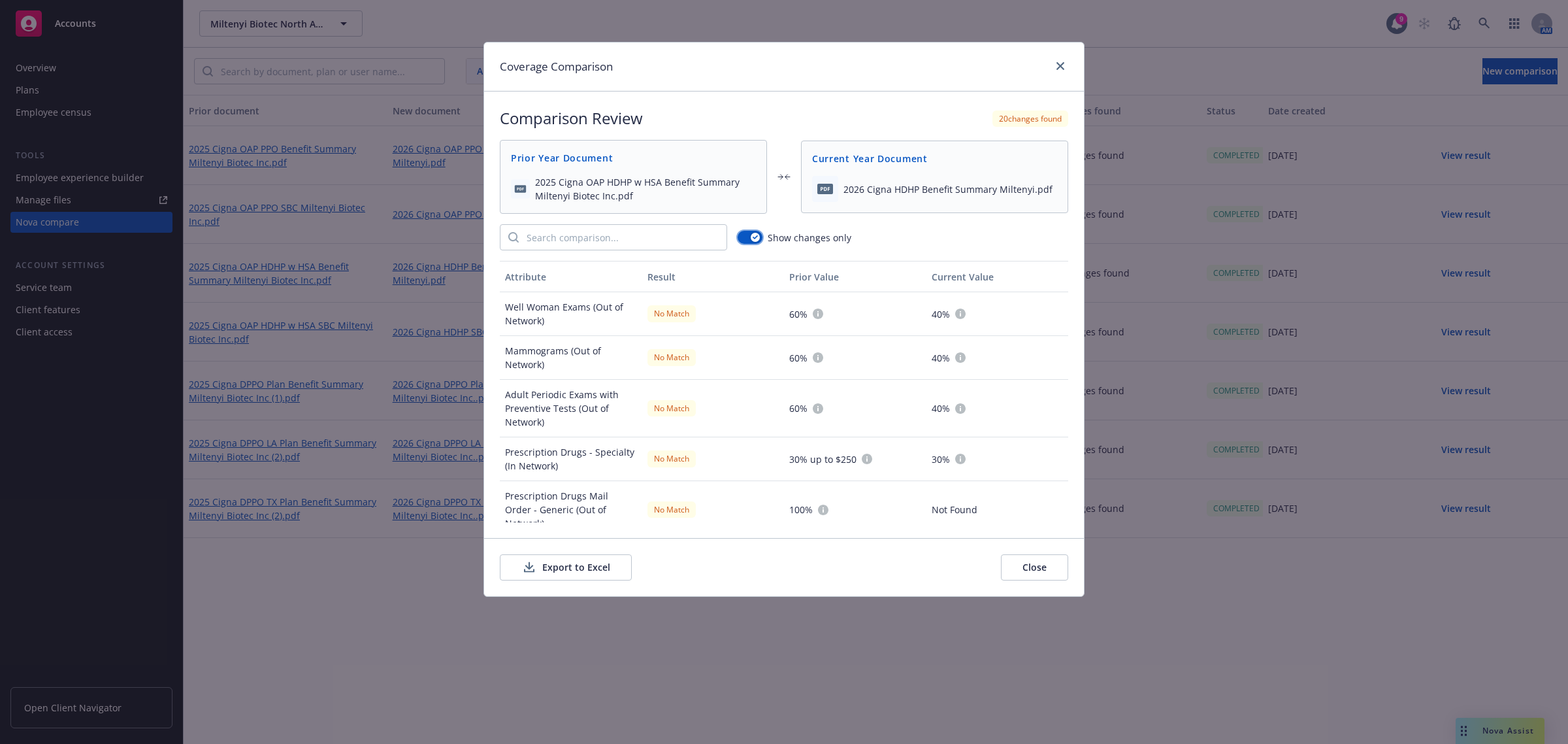
click at [746, 236] on button "button" at bounding box center [751, 237] width 25 height 13
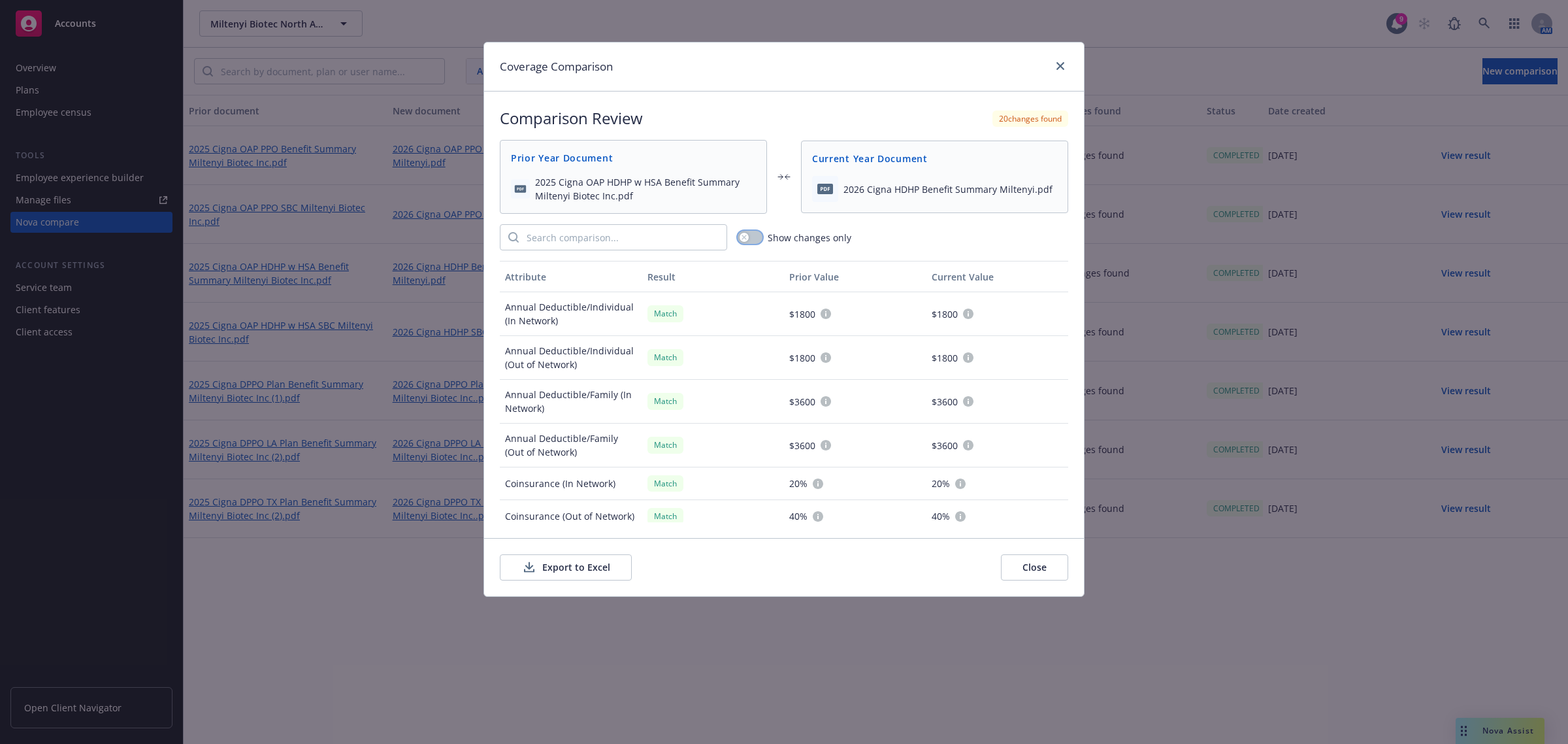
click at [746, 236] on icon "button" at bounding box center [744, 237] width 5 height 5
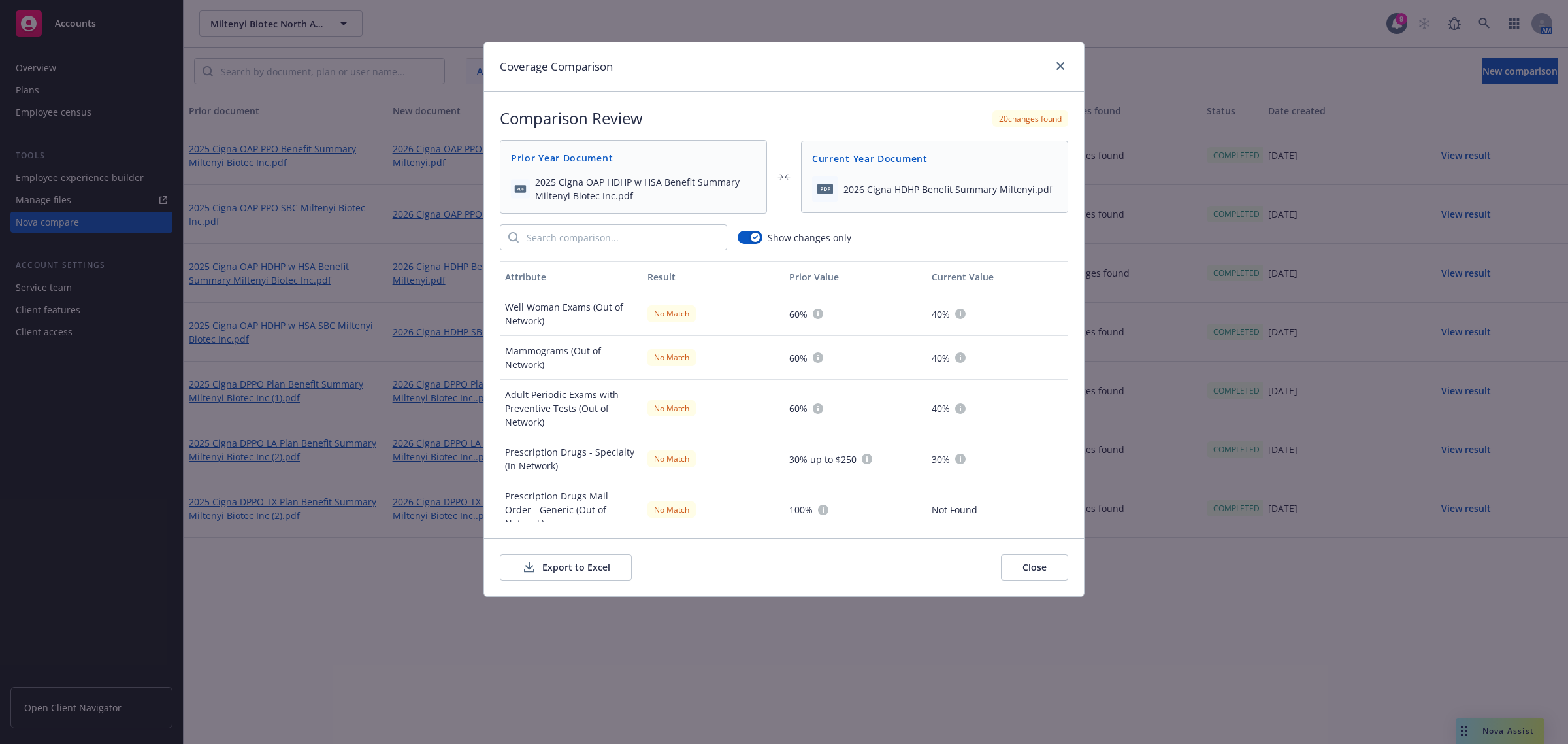
click at [1041, 567] on button "Close" at bounding box center [1035, 567] width 67 height 26
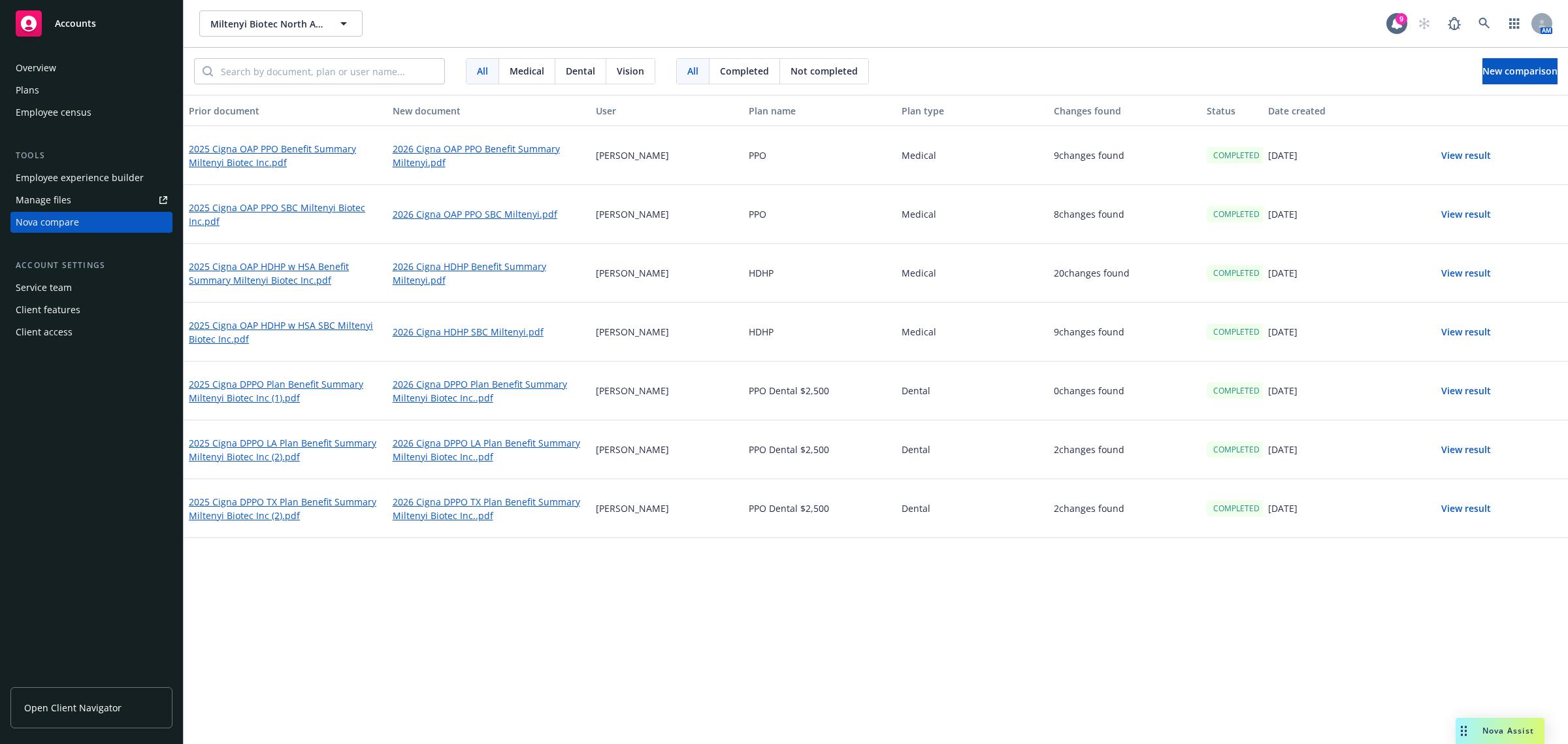
click at [1462, 158] on button "View result" at bounding box center [1466, 155] width 91 height 26
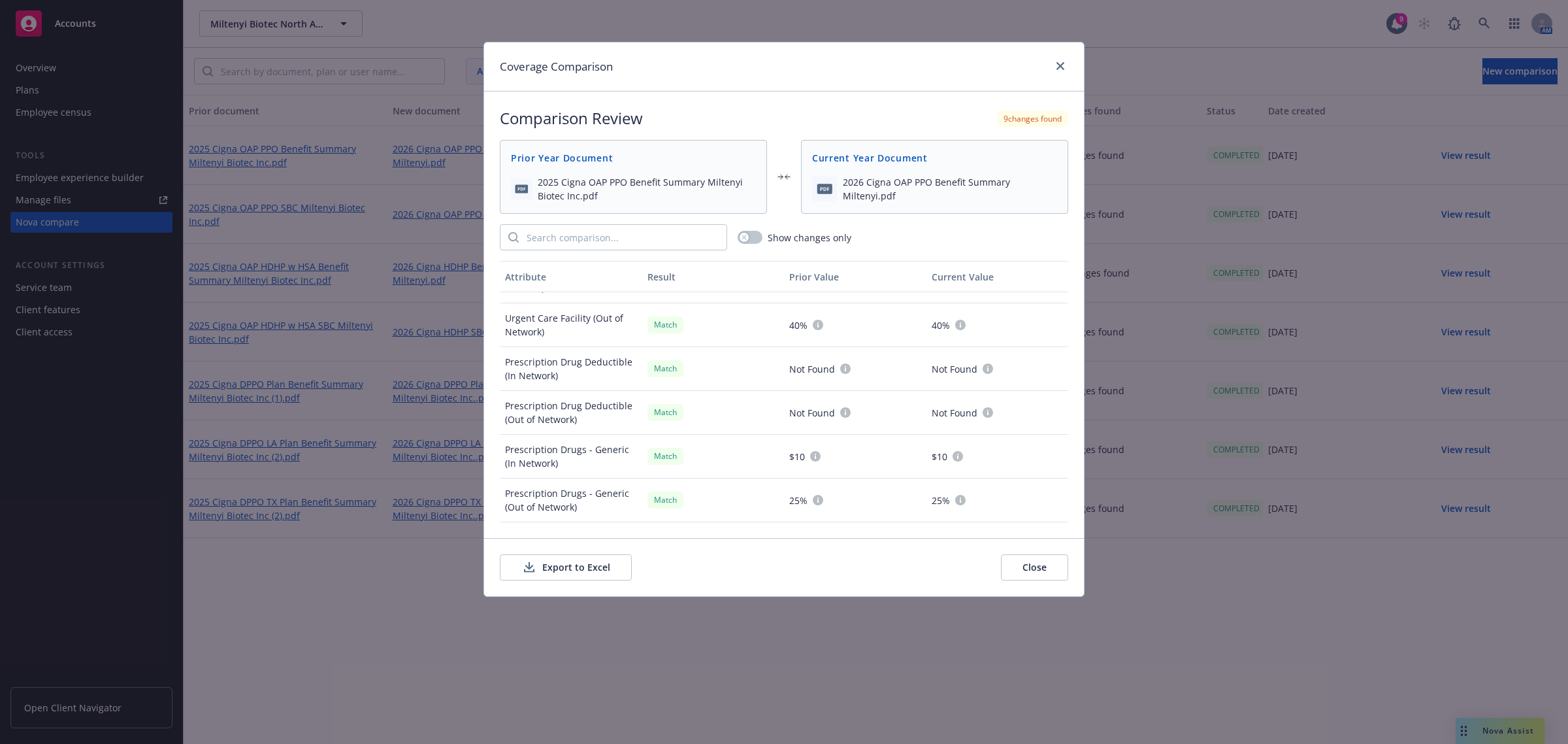
scroll to position [1089, 0]
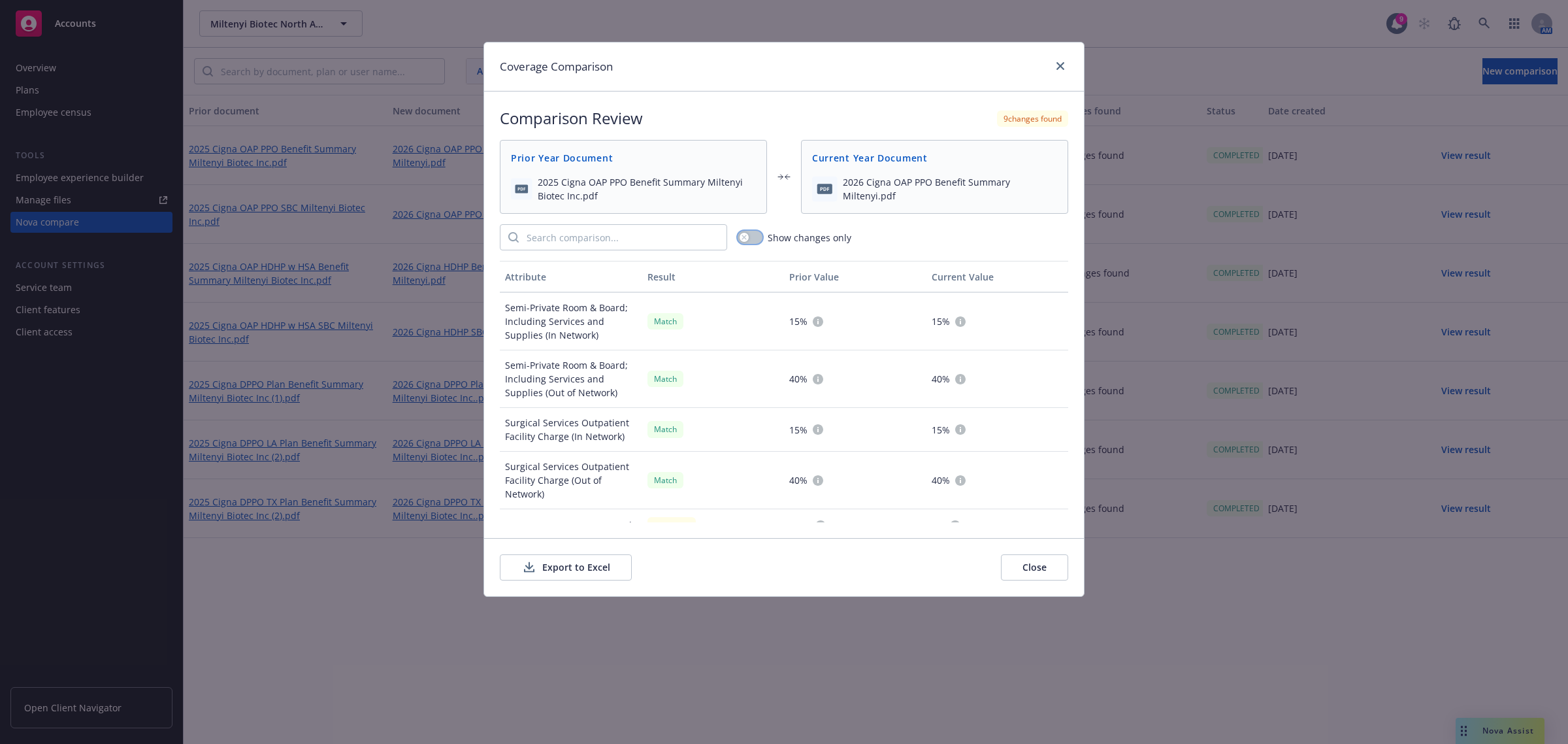
click at [752, 239] on button "button" at bounding box center [751, 237] width 25 height 13
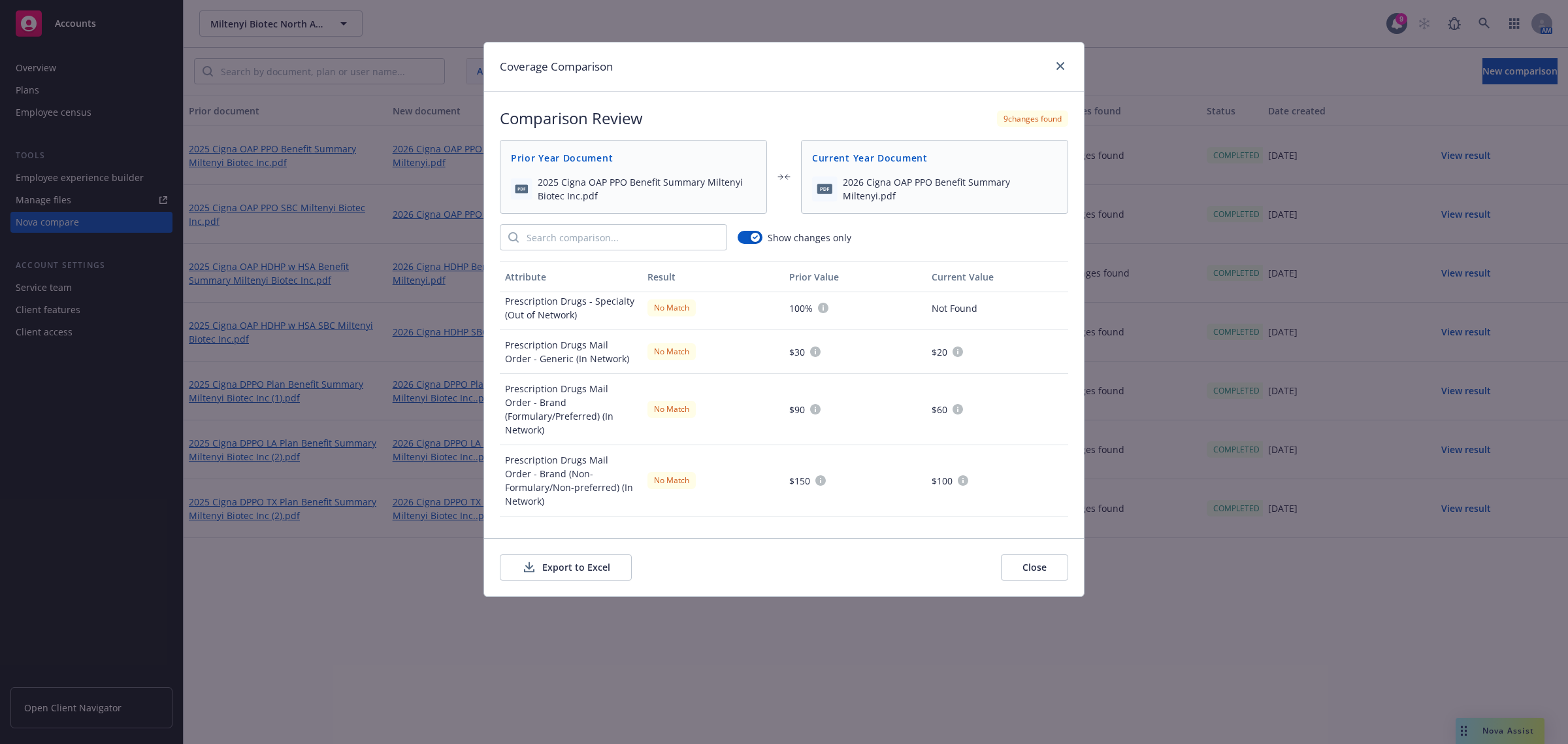
scroll to position [161, 0]
click at [1008, 568] on button "Close" at bounding box center [1035, 567] width 67 height 26
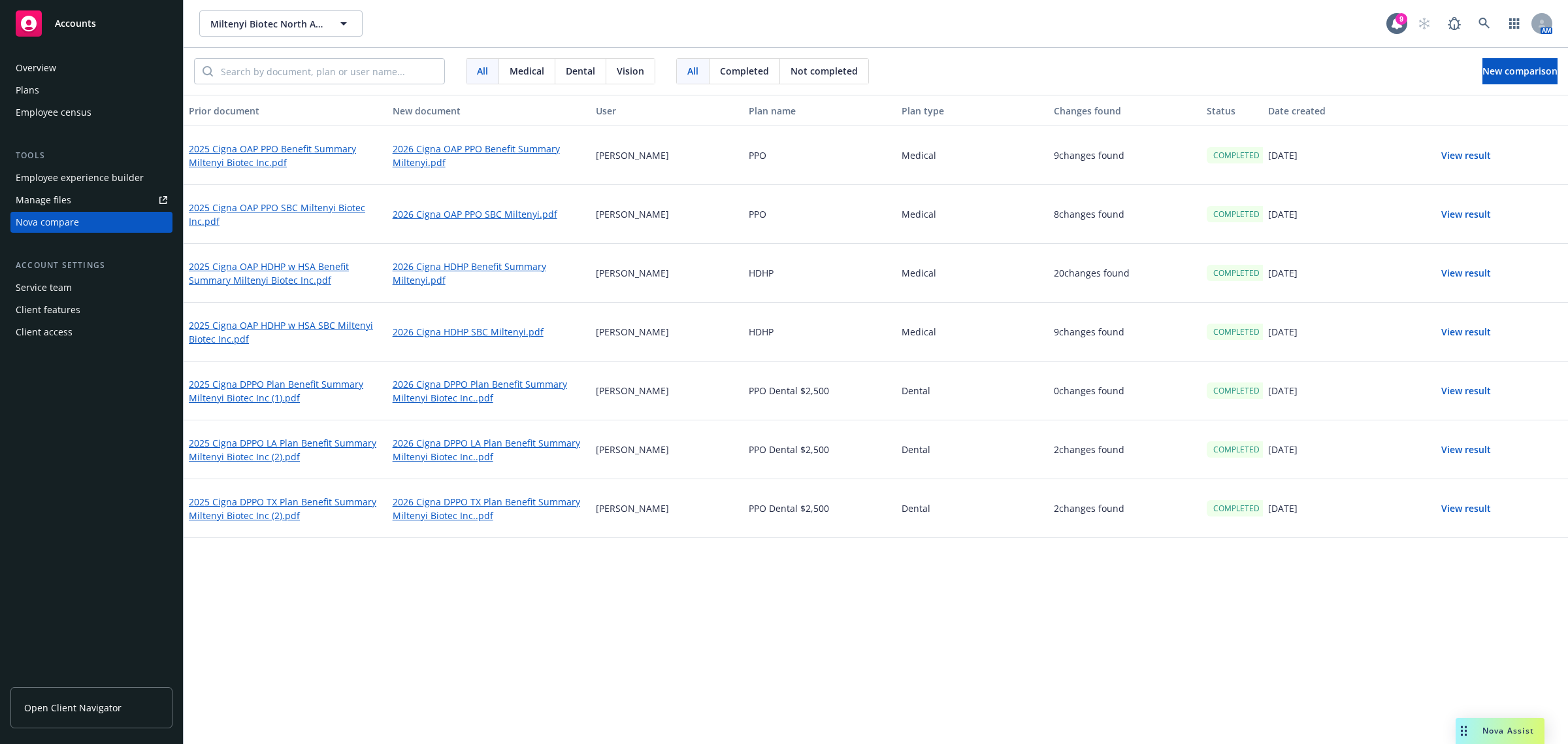
click at [1455, 217] on button "View result" at bounding box center [1466, 214] width 91 height 26
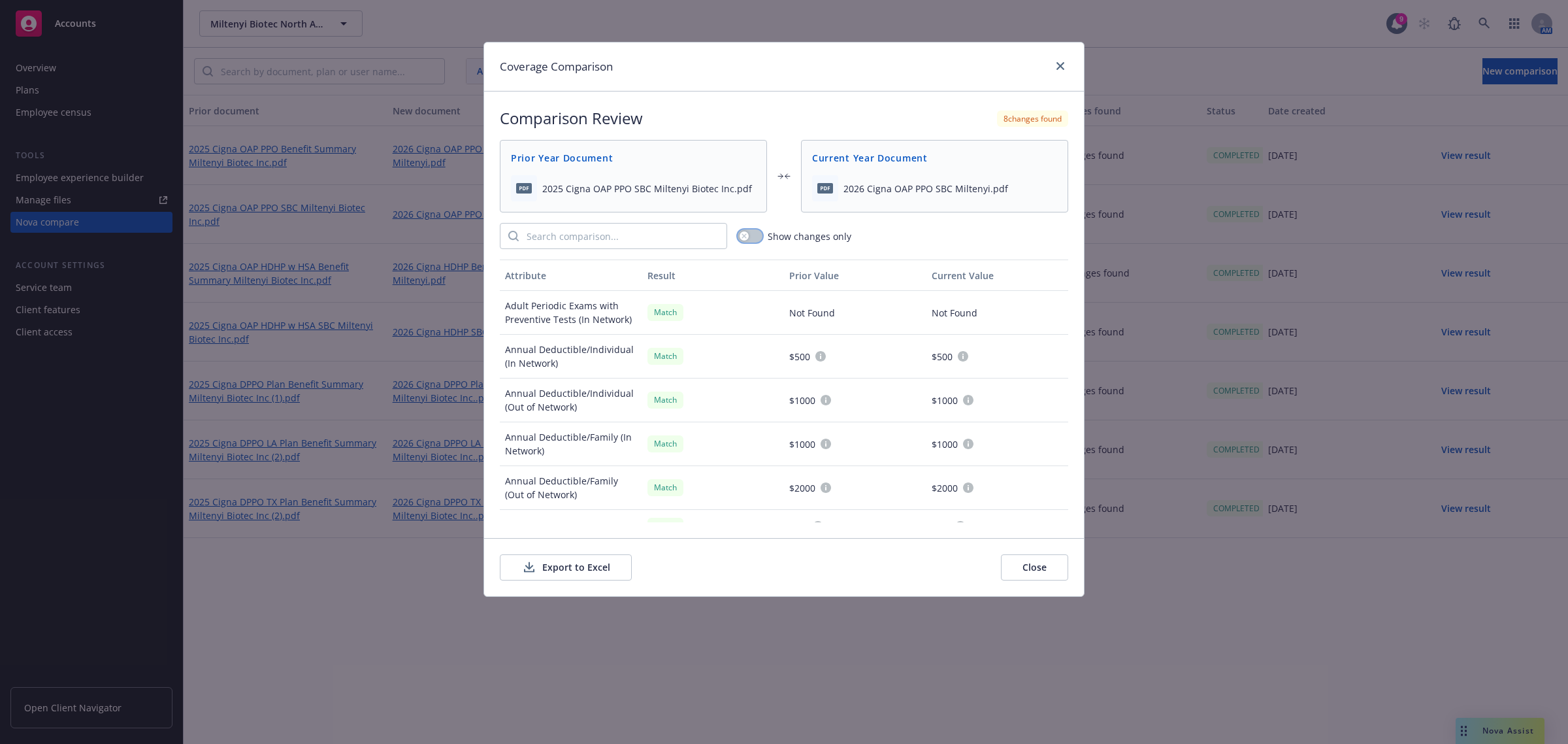
click at [739, 232] on button "button" at bounding box center [751, 236] width 25 height 13
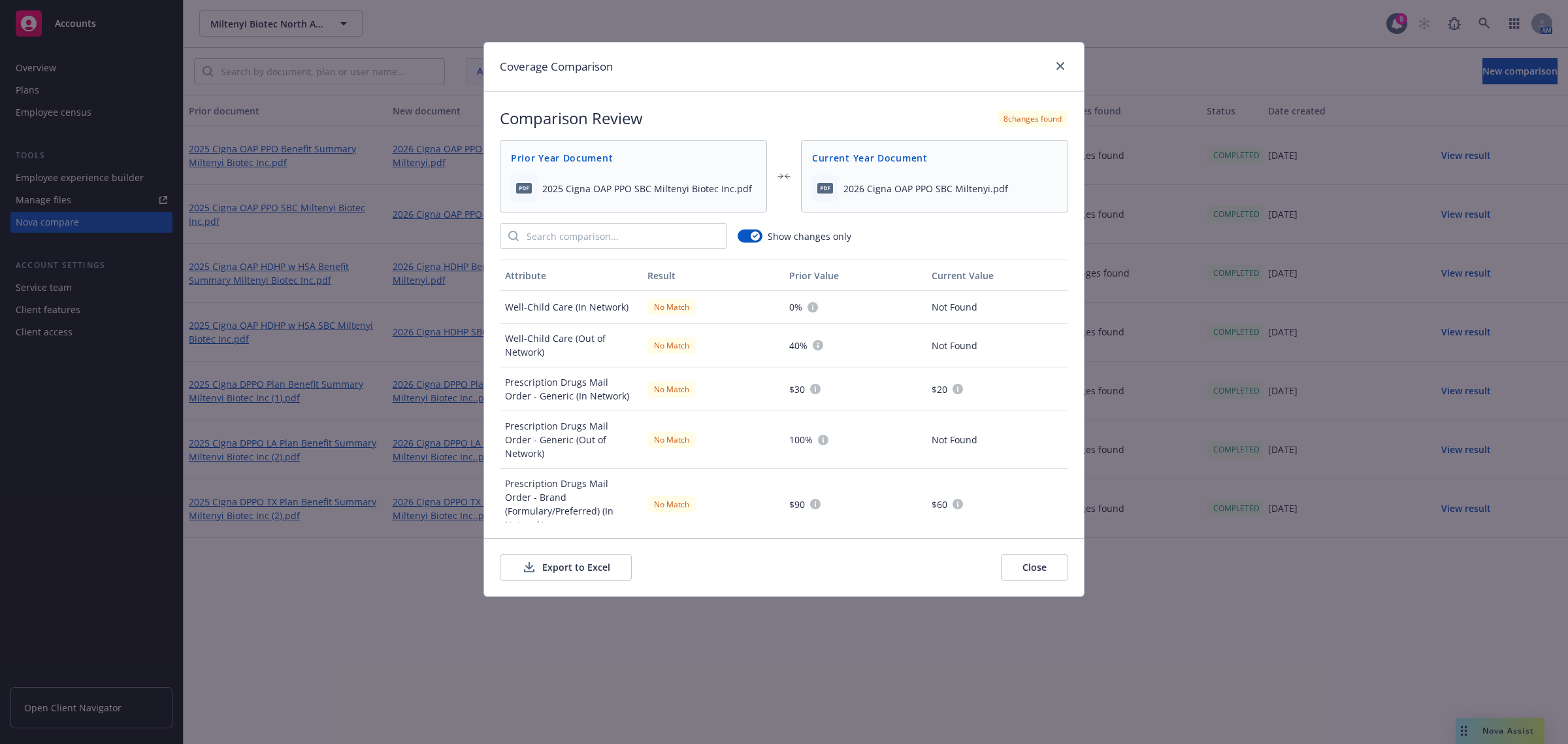
click at [1049, 566] on button "Close" at bounding box center [1035, 567] width 67 height 26
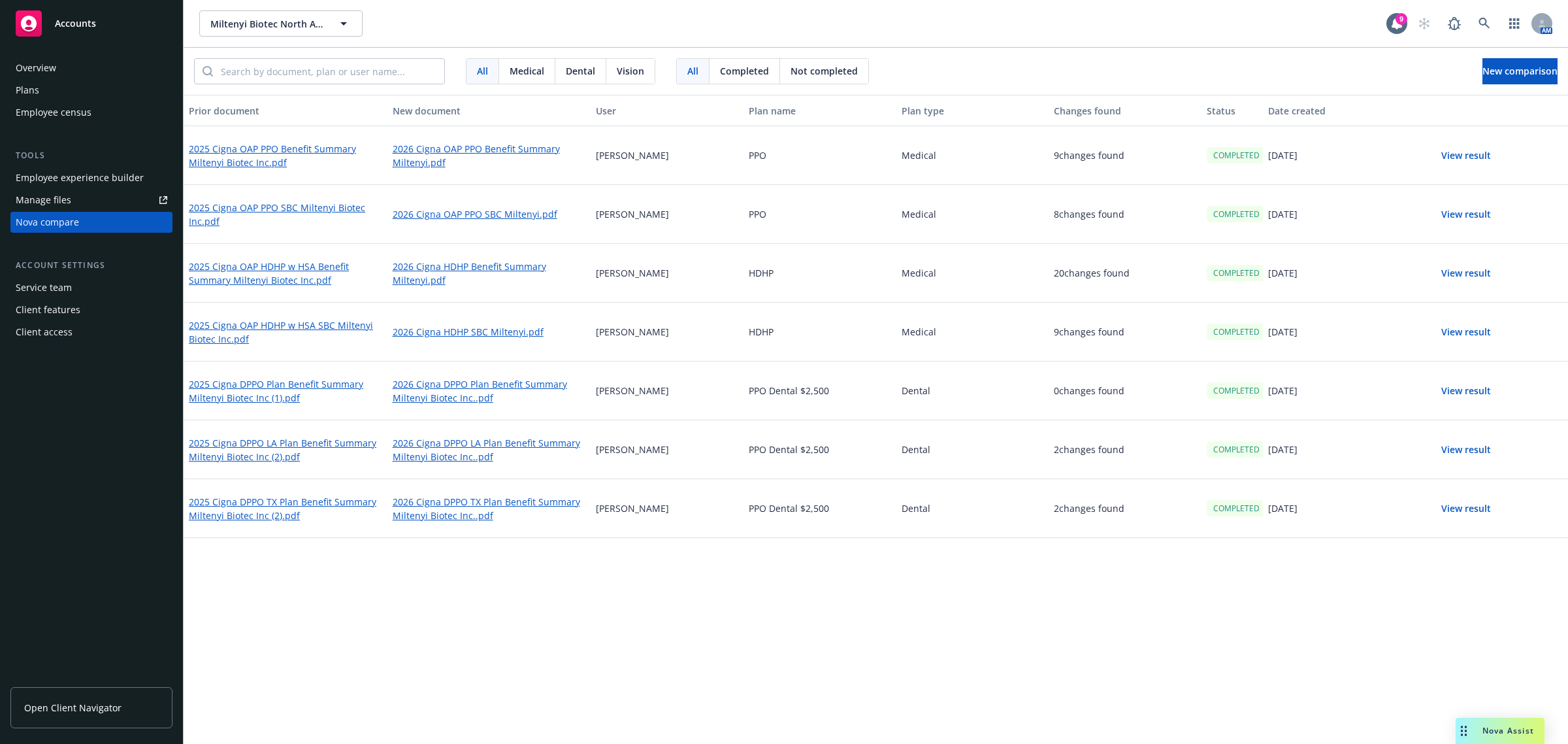
click at [1461, 335] on button "View result" at bounding box center [1466, 332] width 91 height 26
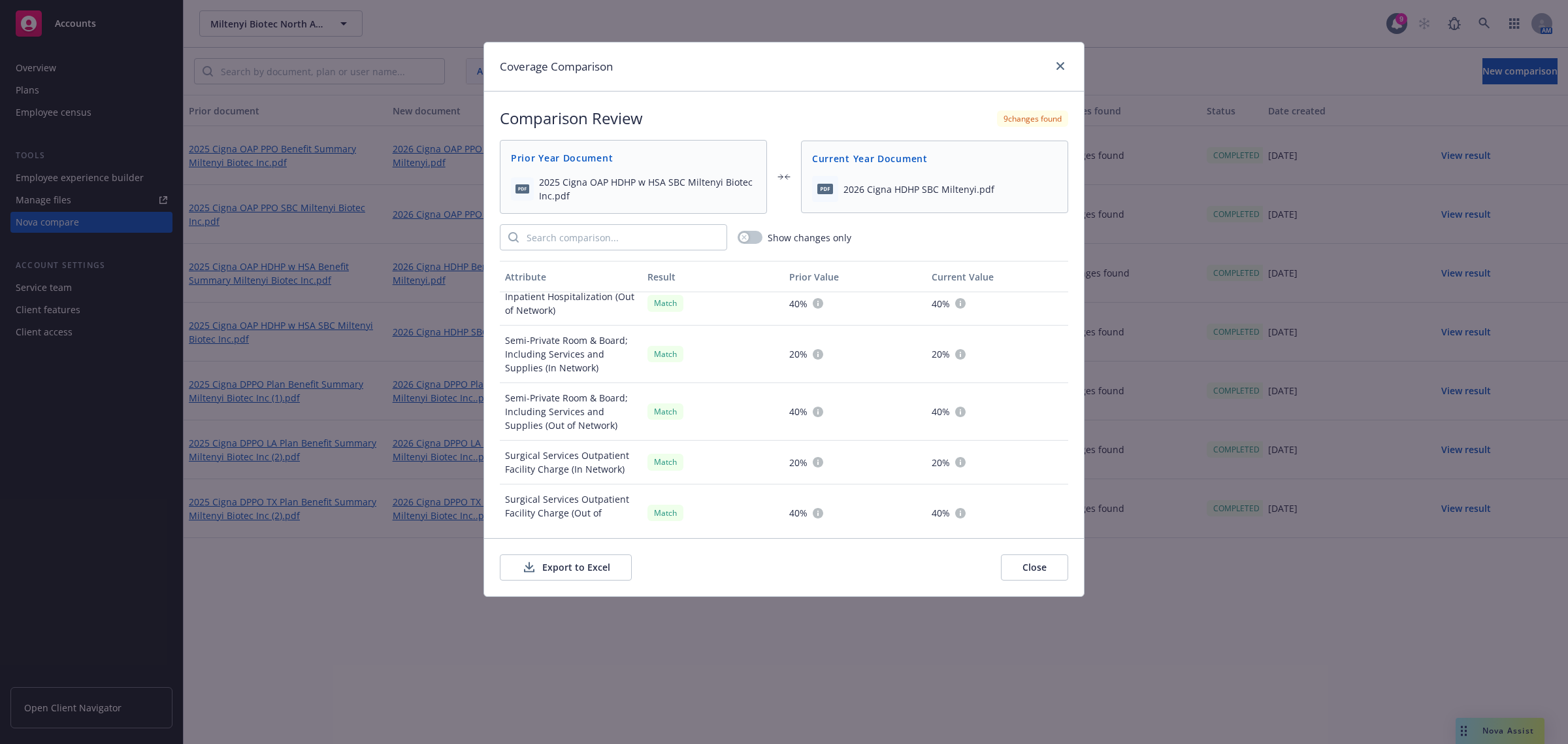
scroll to position [654, 0]
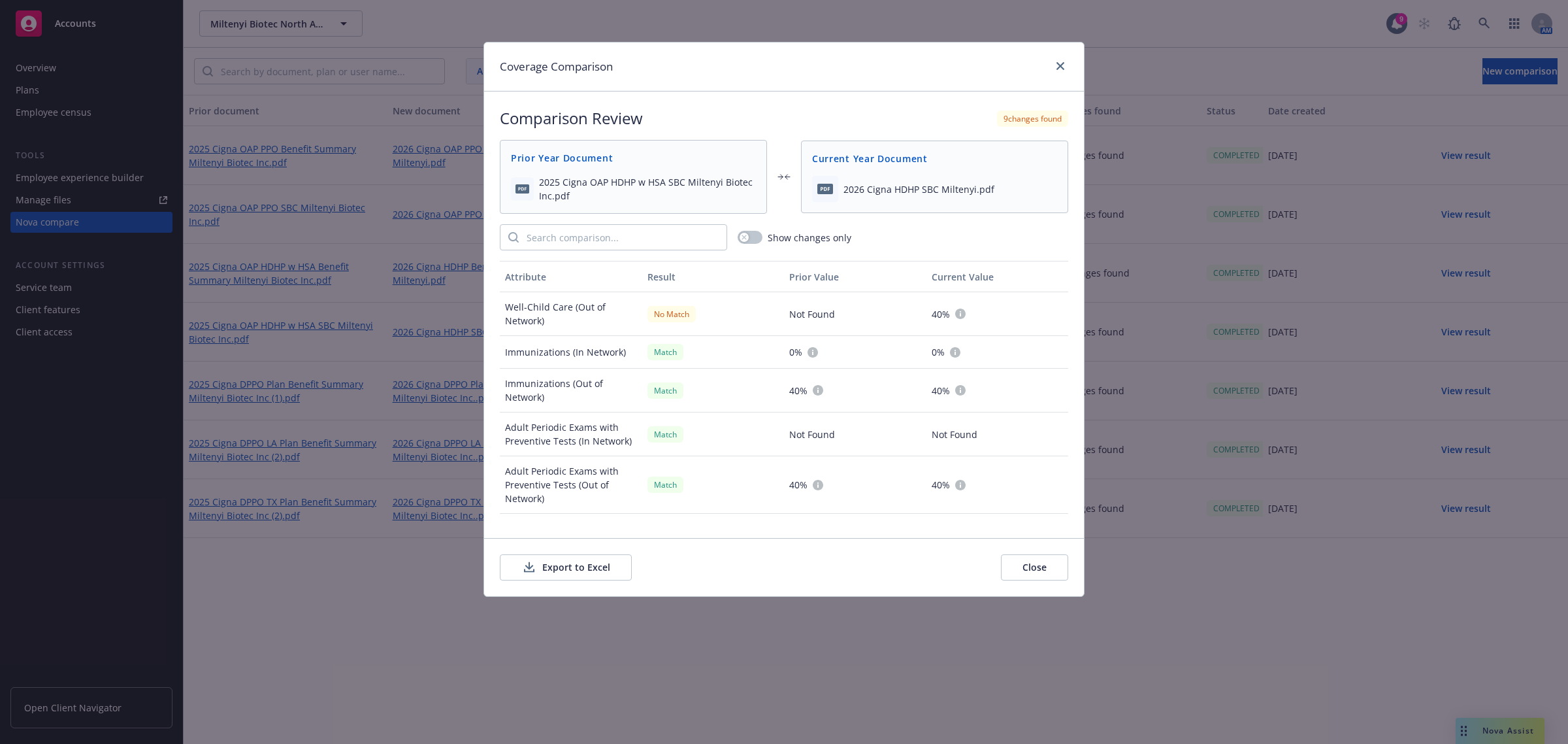
click at [1031, 564] on button "Close" at bounding box center [1035, 567] width 67 height 26
